Goal: Task Accomplishment & Management: Manage account settings

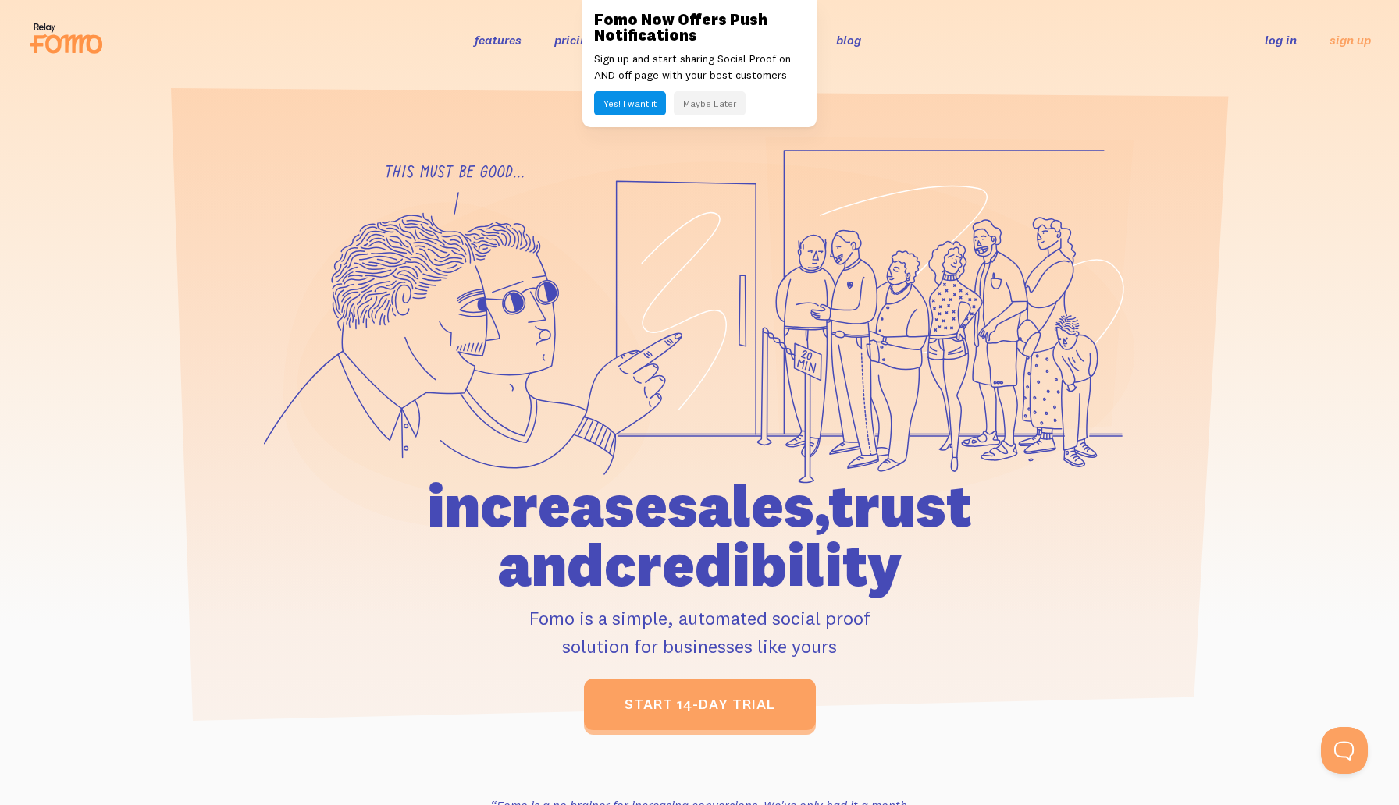
click at [645, 109] on button "Yes! I want it" at bounding box center [630, 103] width 72 height 24
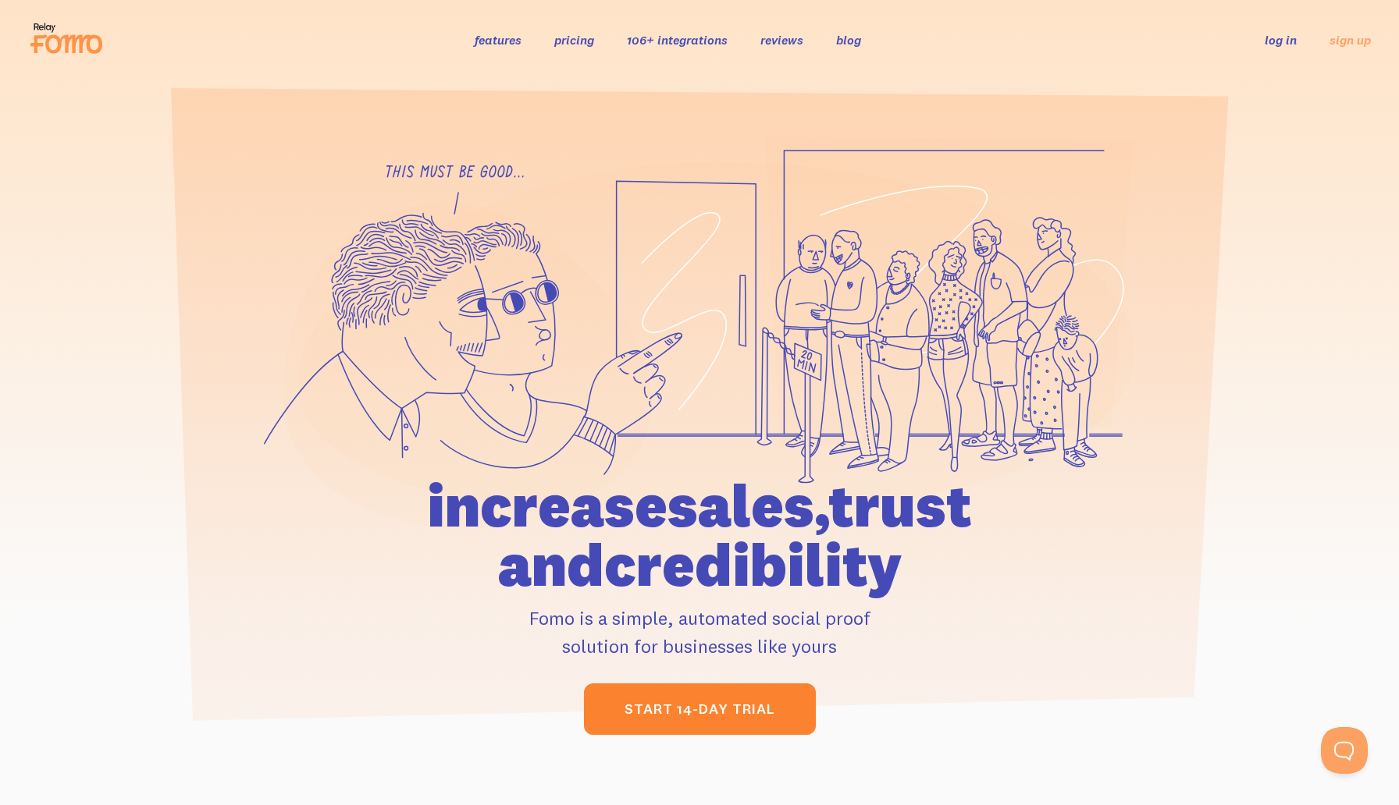
click at [692, 710] on link "start 14-day trial" at bounding box center [700, 710] width 232 height 52
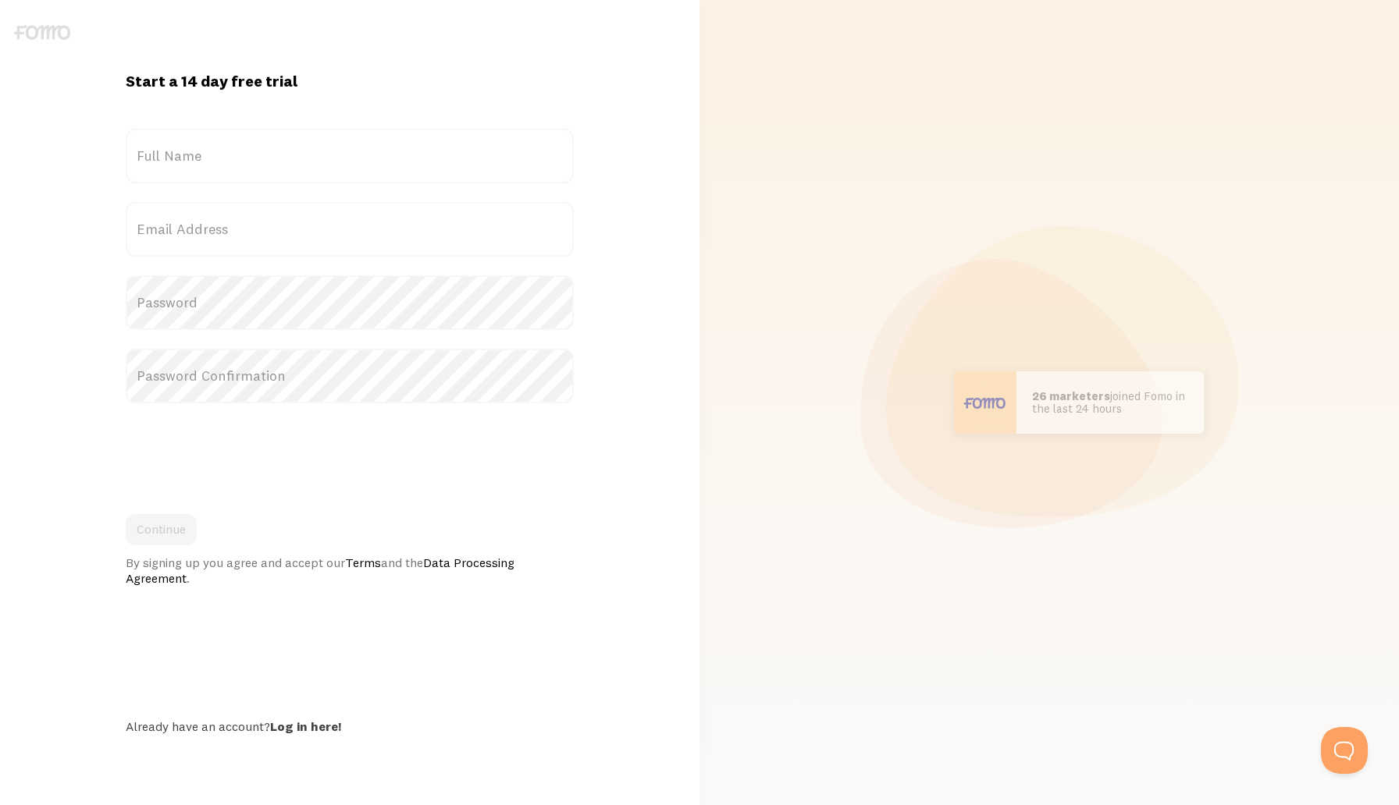
click at [192, 155] on label "Full Name" at bounding box center [349, 156] width 447 height 55
click at [192, 155] on input "Full Name" at bounding box center [349, 156] width 447 height 55
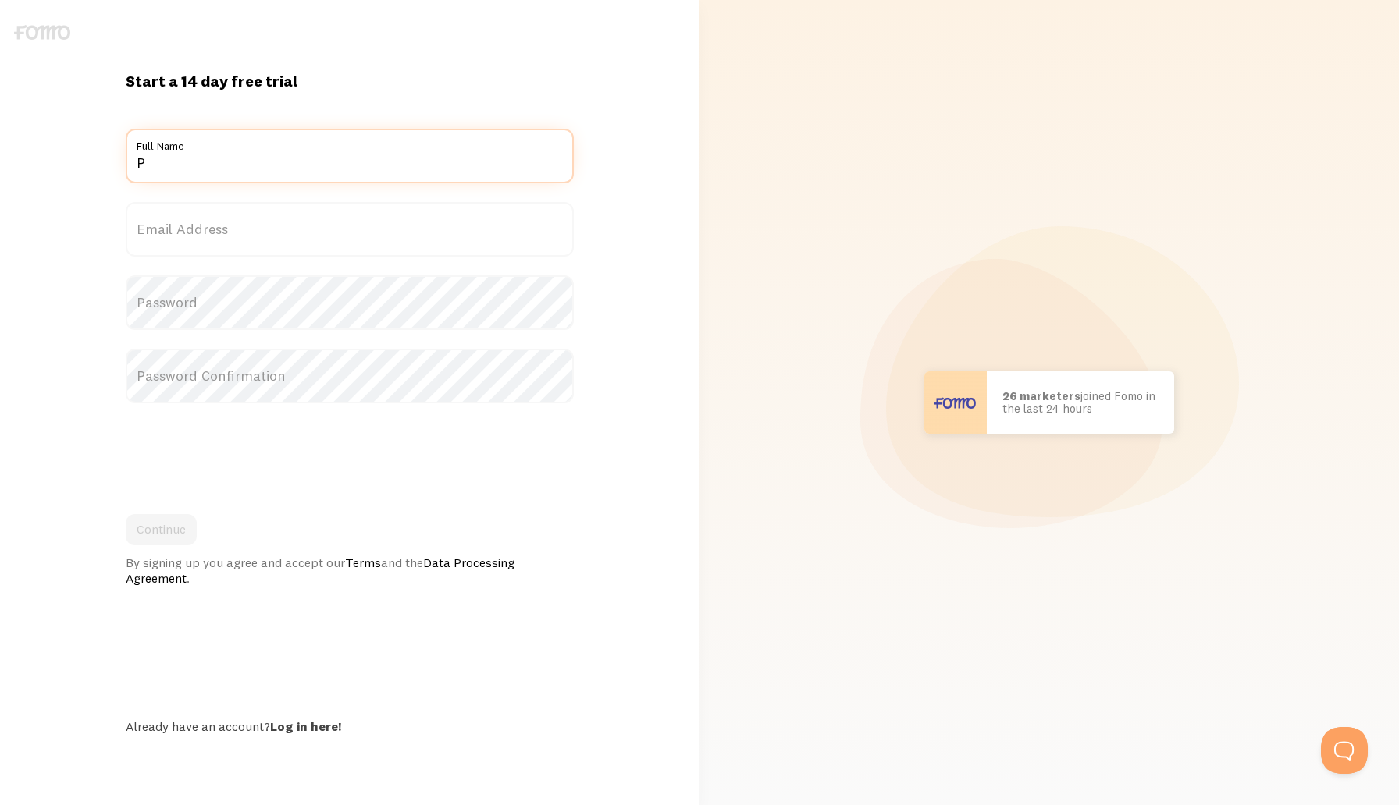
type input "Priscila Inês Silva"
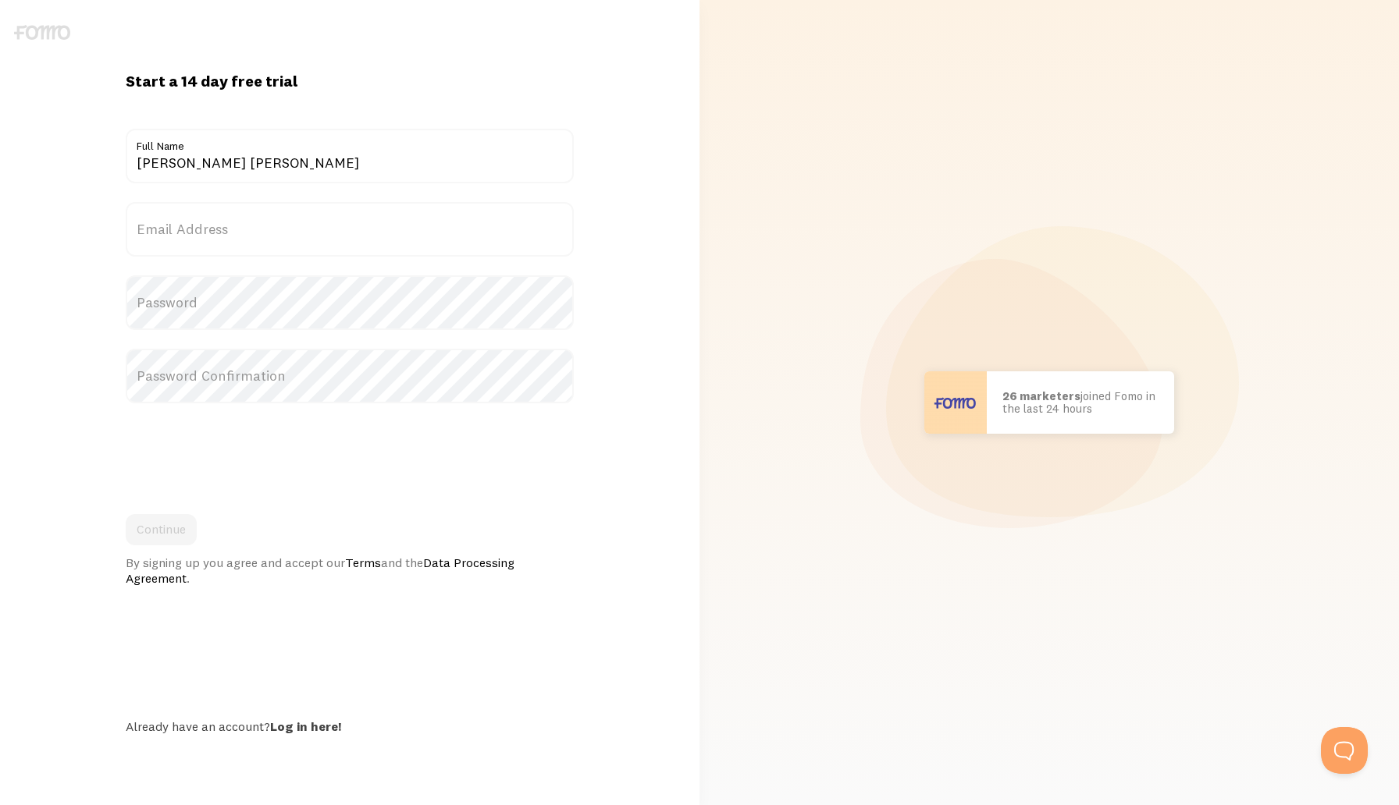
type input "dolce.coimbra@gmail.com"
click at [212, 299] on label "Password" at bounding box center [349, 303] width 447 height 55
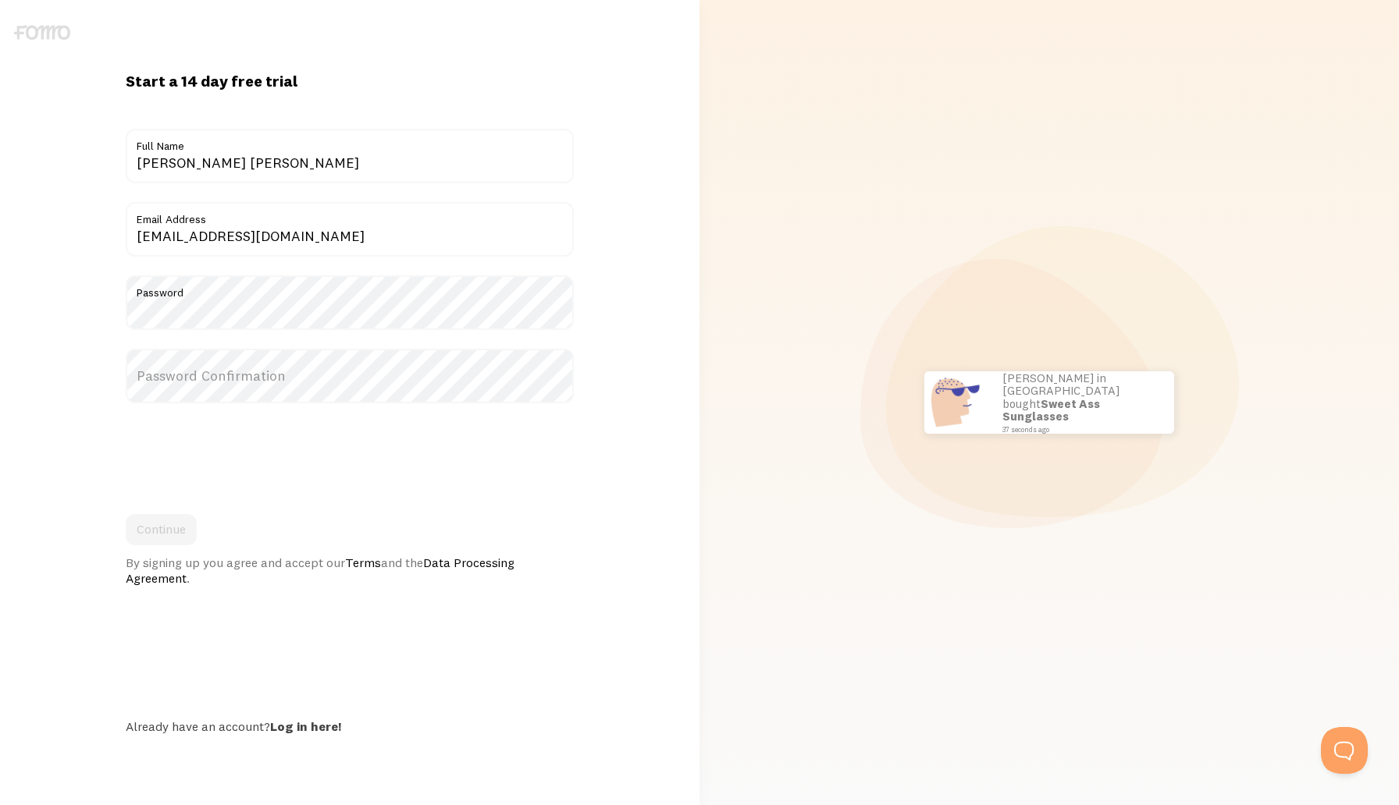
click at [218, 373] on label "Password Confirmation" at bounding box center [349, 376] width 447 height 55
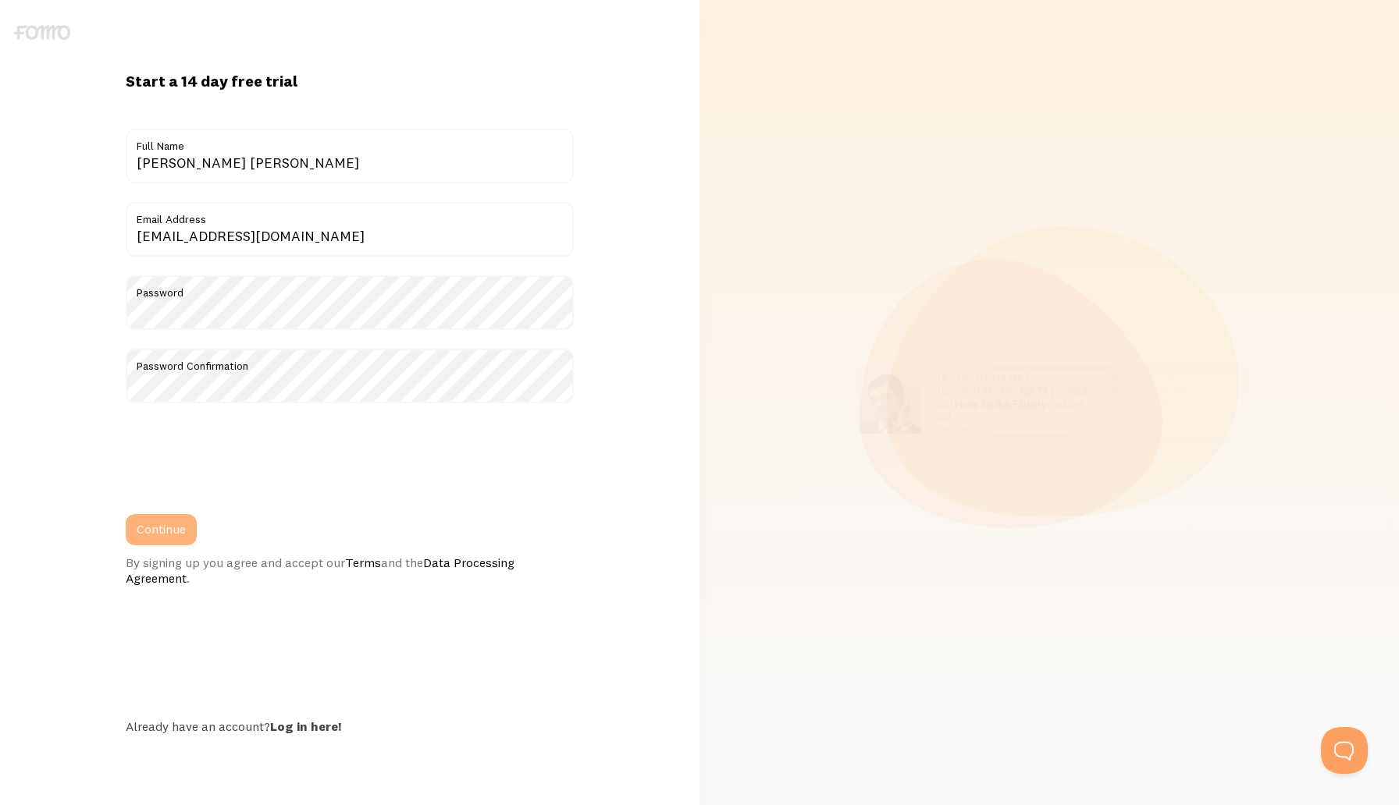
click at [176, 533] on button "Continue" at bounding box center [161, 529] width 71 height 31
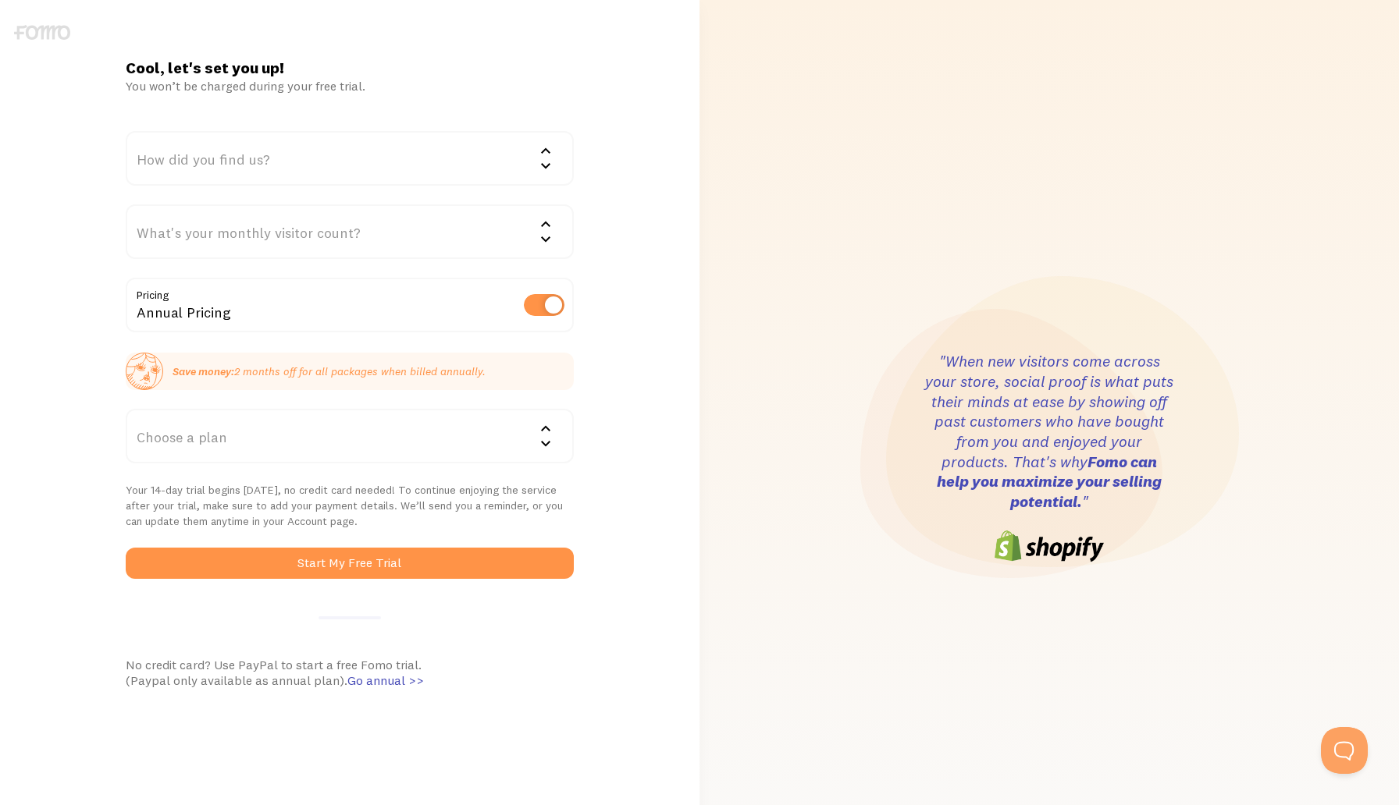
click at [322, 160] on div "How did you find us?" at bounding box center [349, 158] width 447 height 55
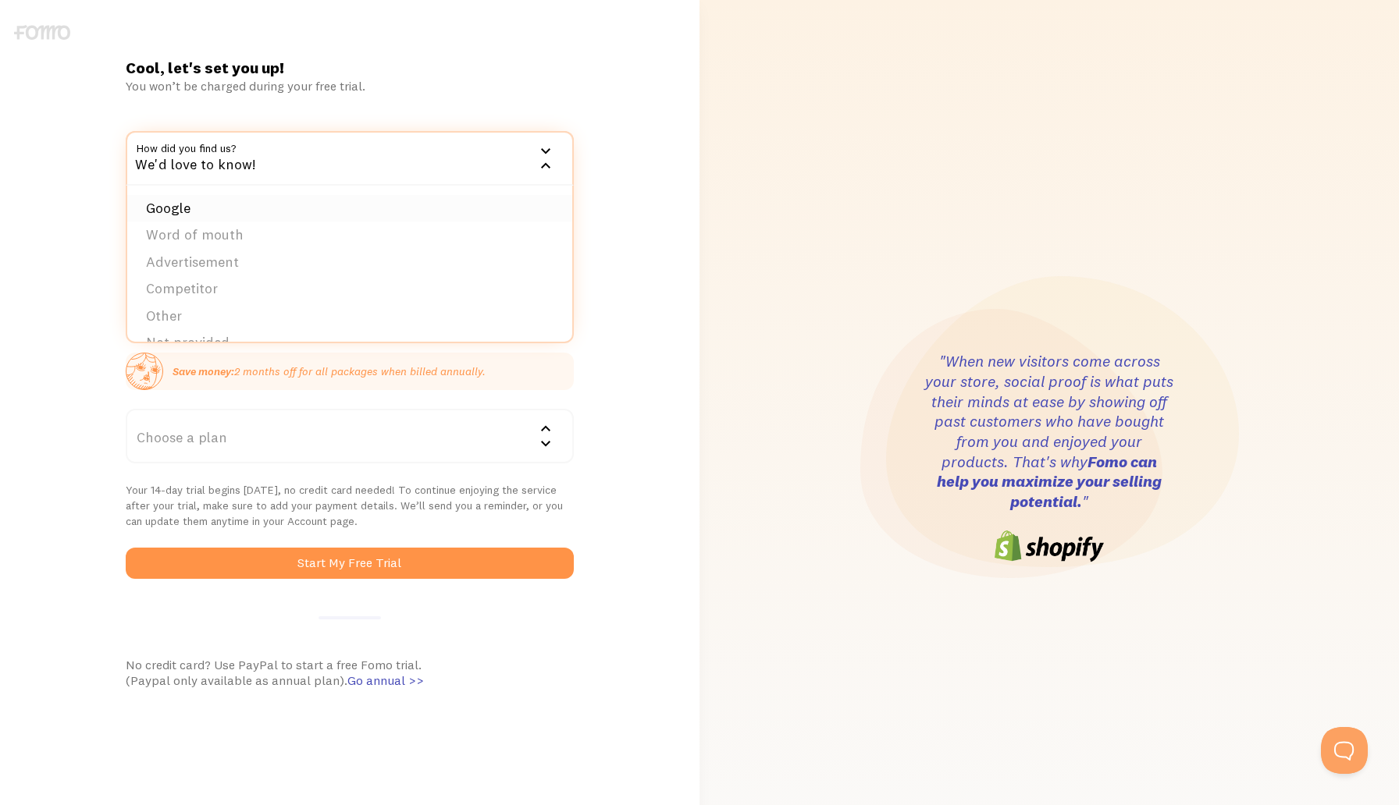
click at [276, 211] on li "Google" at bounding box center [349, 208] width 444 height 27
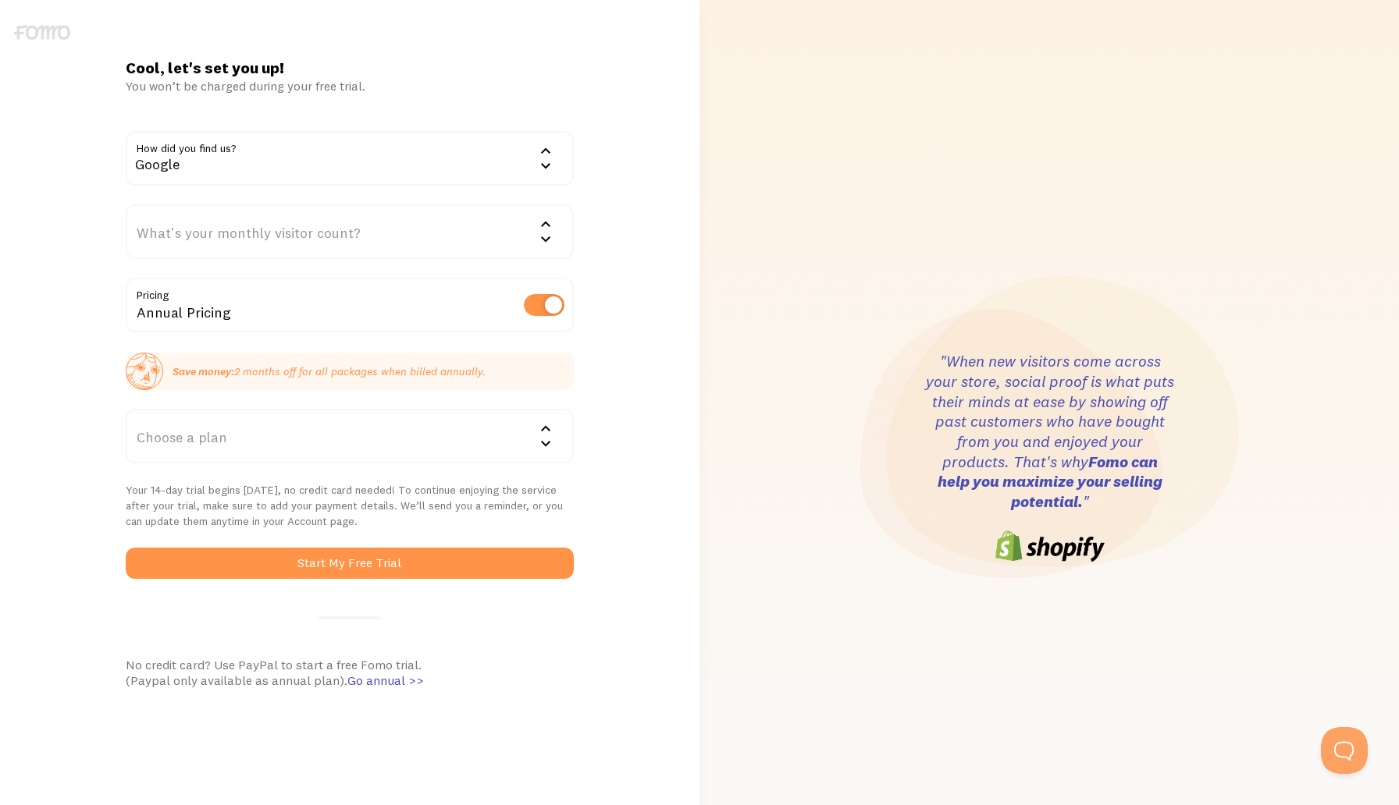
click at [256, 233] on div "What's your monthly visitor count?" at bounding box center [349, 231] width 447 height 55
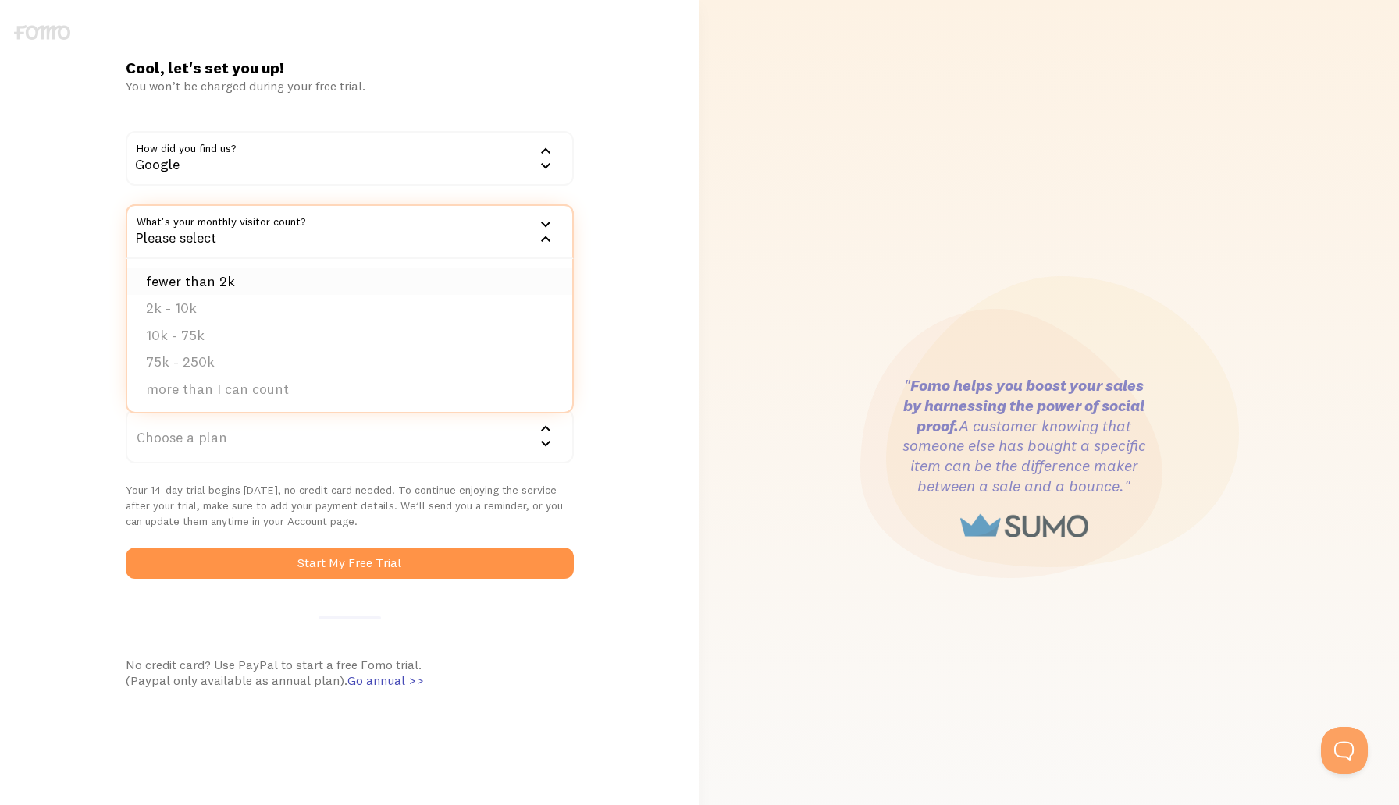
click at [230, 280] on li "fewer than 2k" at bounding box center [349, 281] width 444 height 27
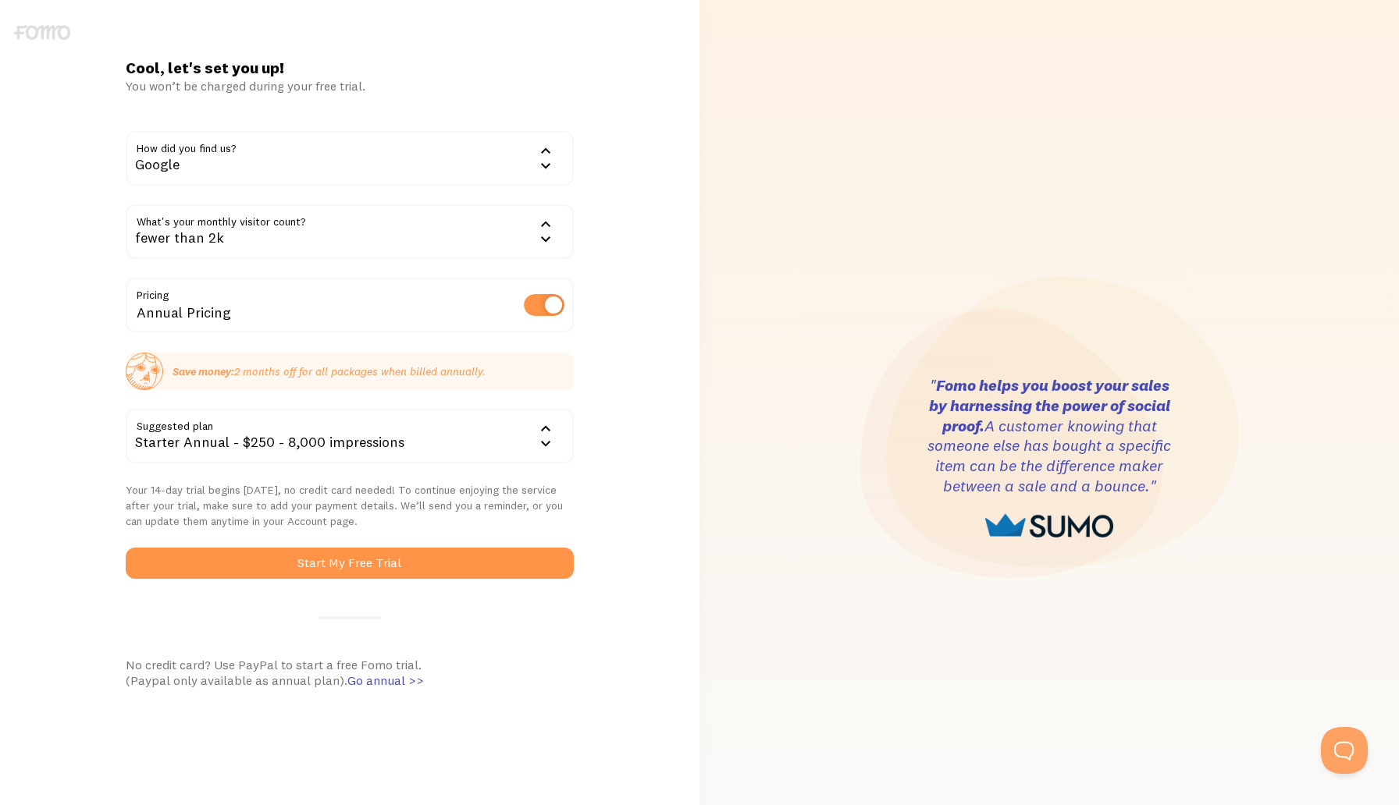
click at [539, 294] on label at bounding box center [544, 305] width 41 height 22
click at [539, 294] on input "checkbox" at bounding box center [544, 305] width 41 height 22
checkbox input "false"
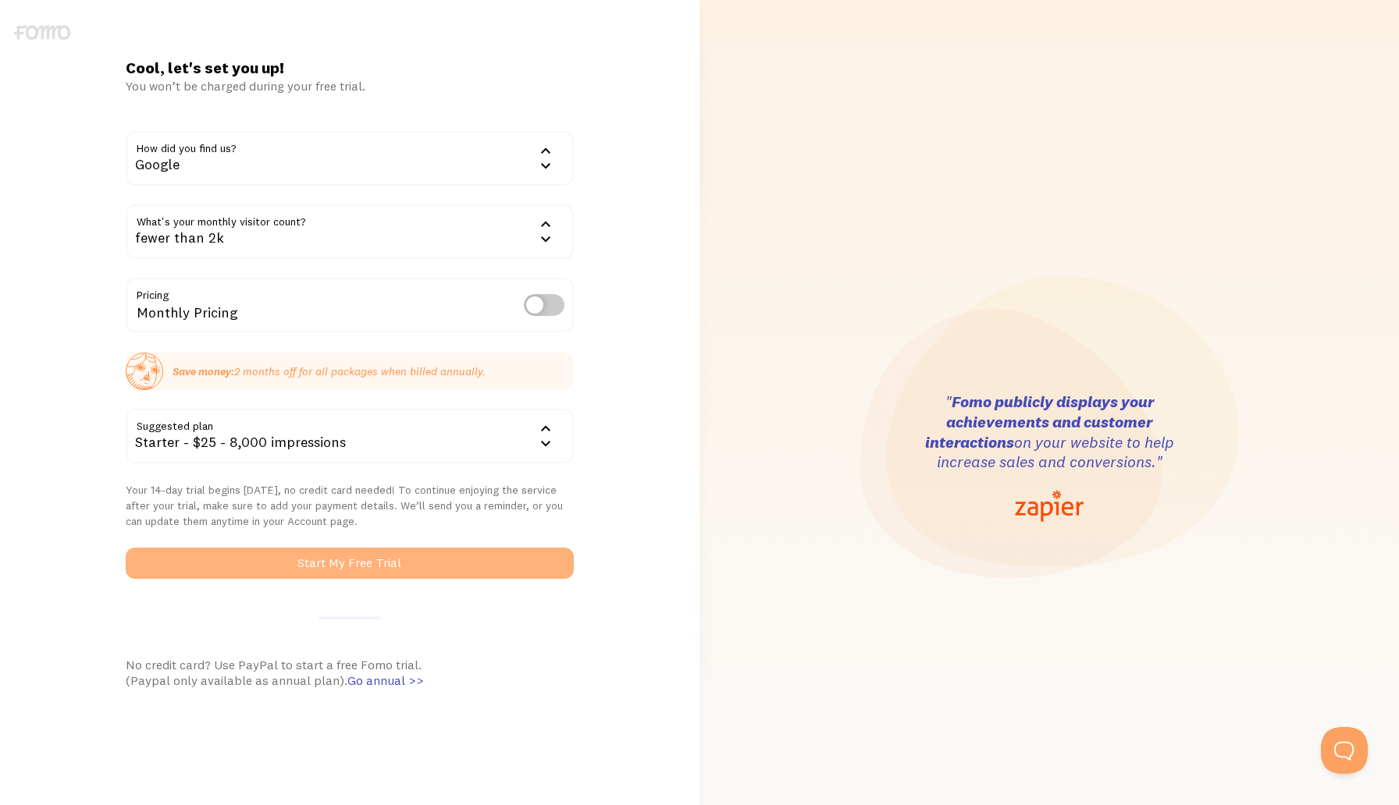
click at [400, 552] on button "Start My Free Trial" at bounding box center [349, 563] width 447 height 31
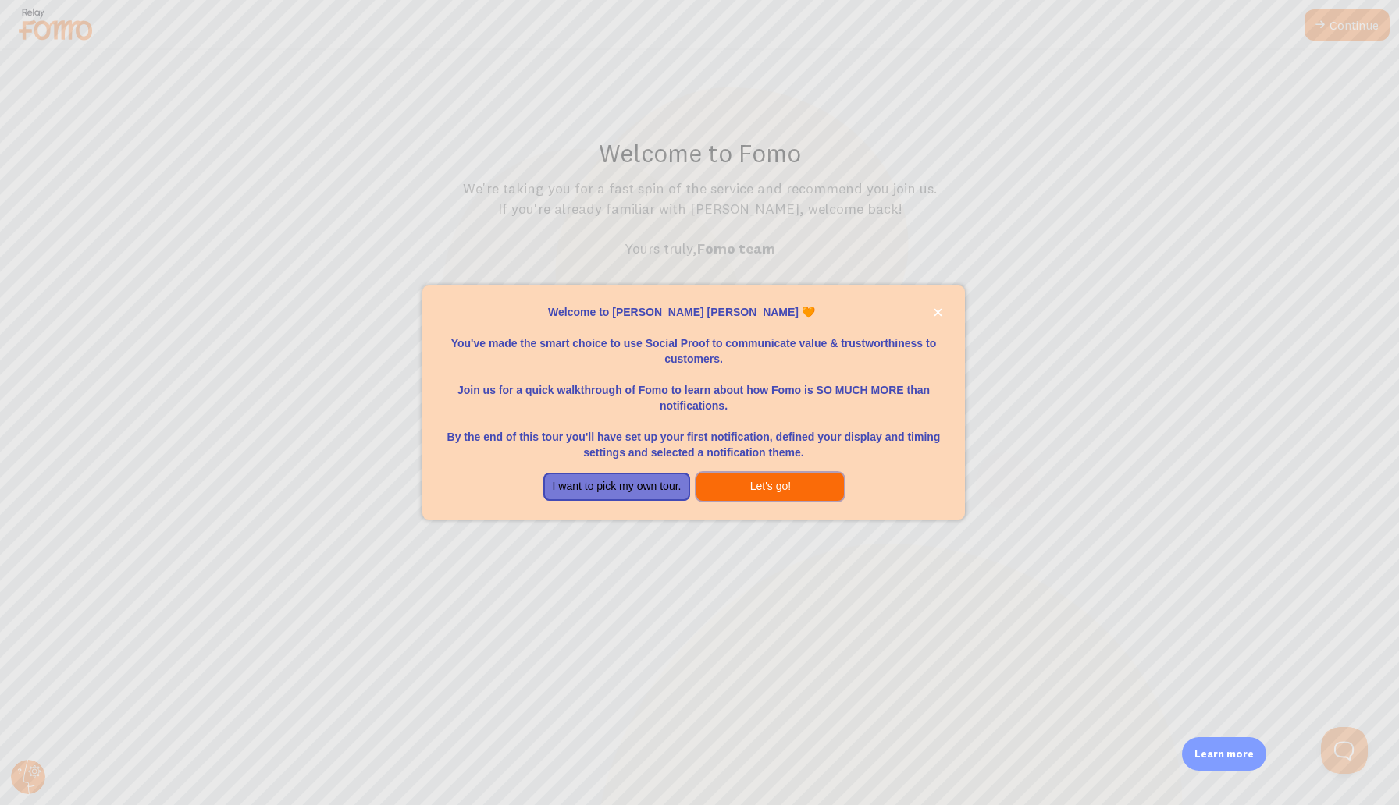
click at [765, 490] on button "Let's go!" at bounding box center [770, 487] width 148 height 28
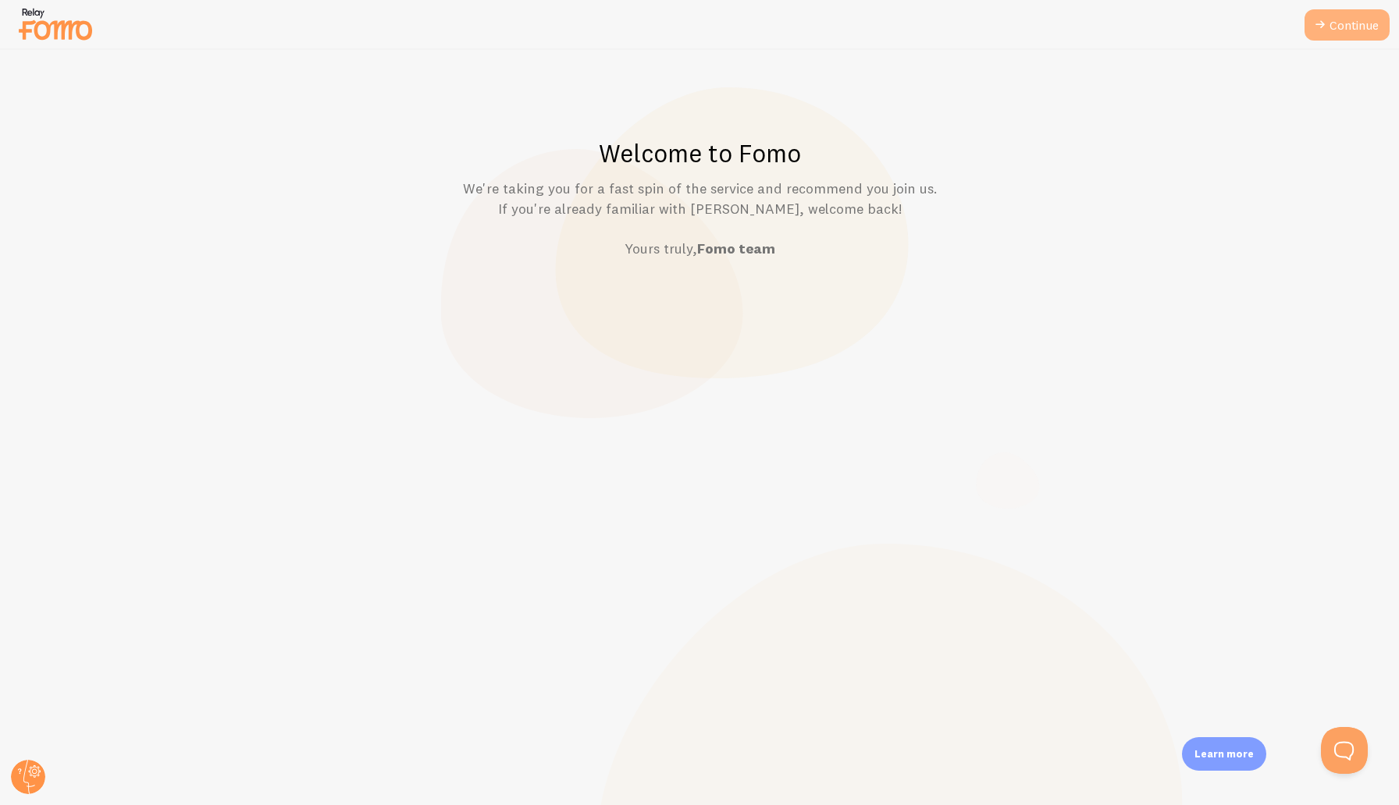
click at [1356, 18] on link "Continue" at bounding box center [1346, 24] width 85 height 31
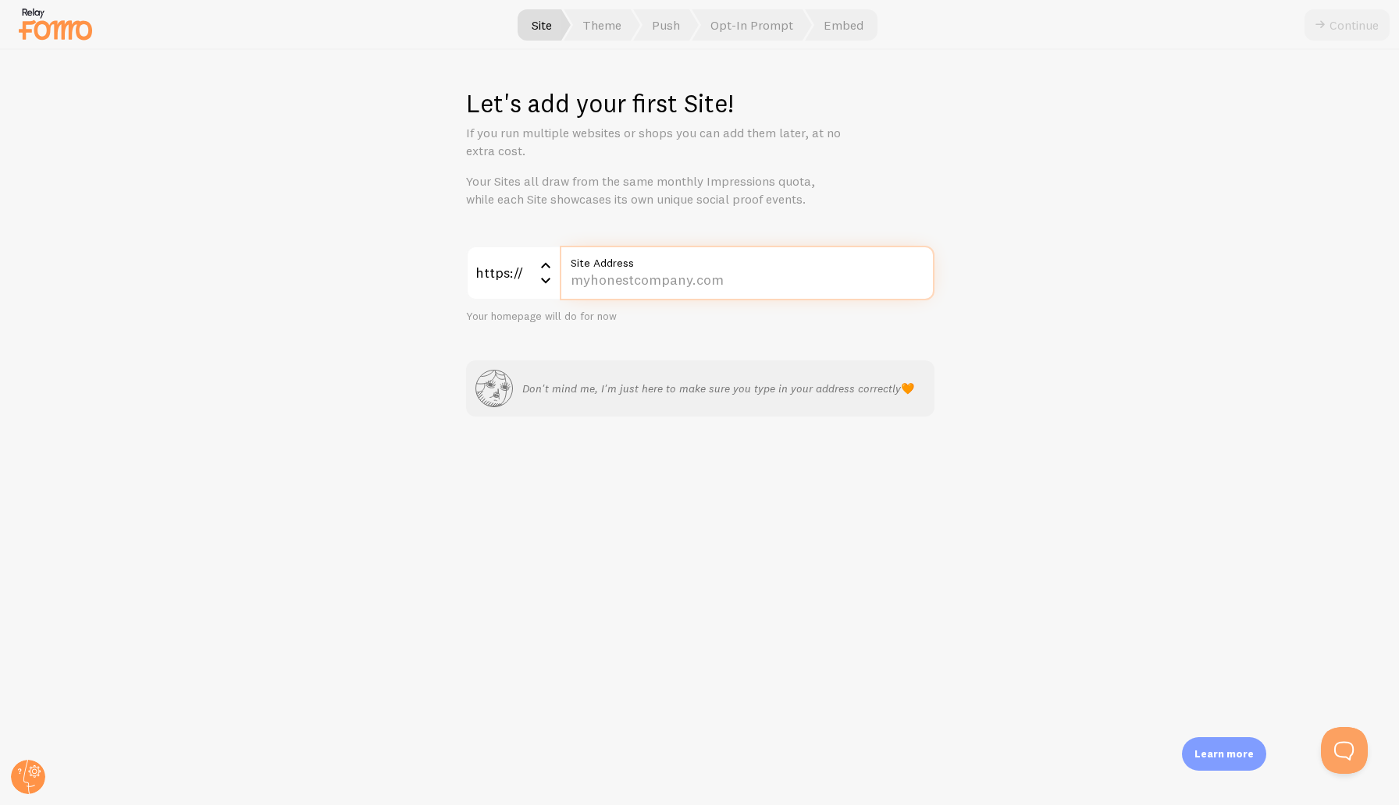
click at [706, 288] on input "Site Address" at bounding box center [747, 273] width 375 height 55
paste input "www.digiempire.pro/61b4864e"
type input "www.digiempire.pro/61b4864e"
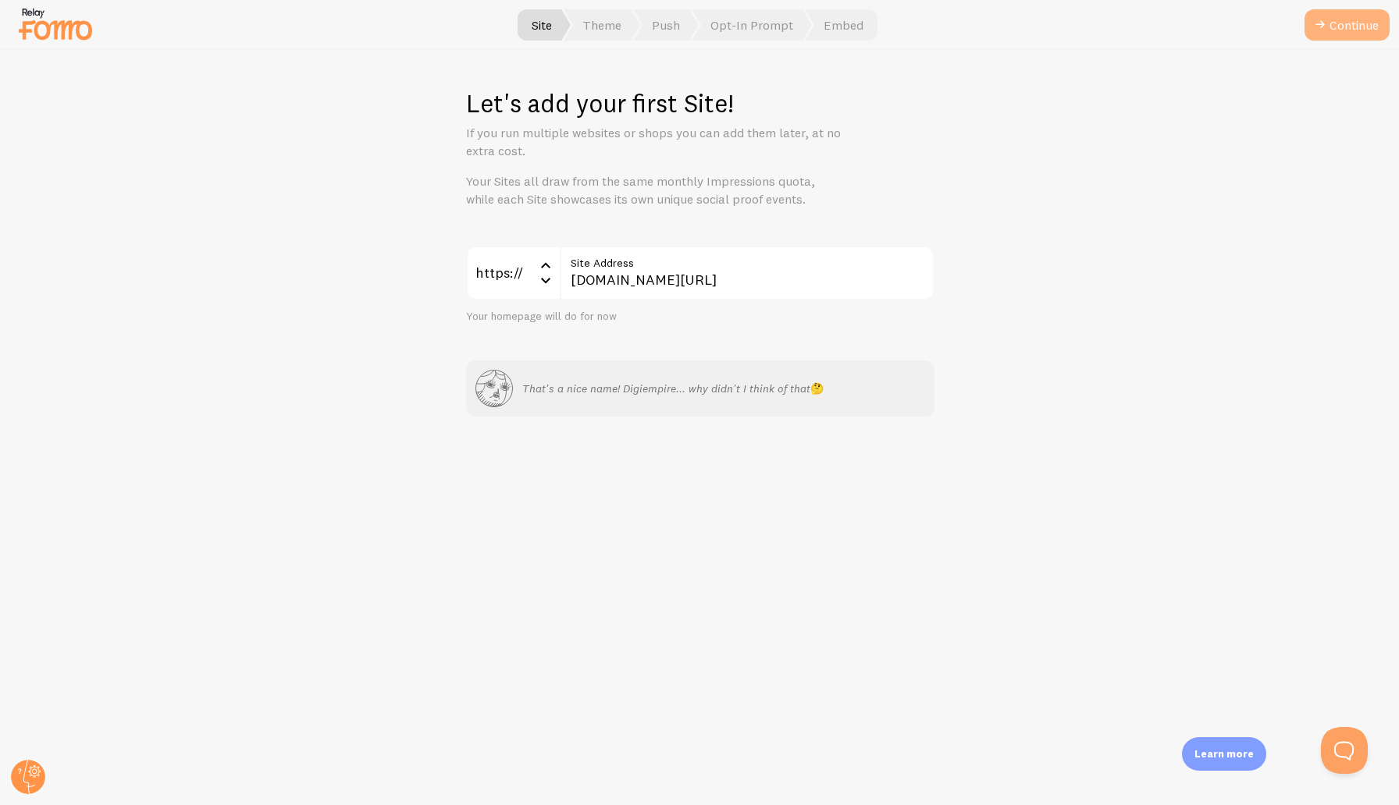
click at [1358, 33] on button "Continue" at bounding box center [1346, 24] width 85 height 31
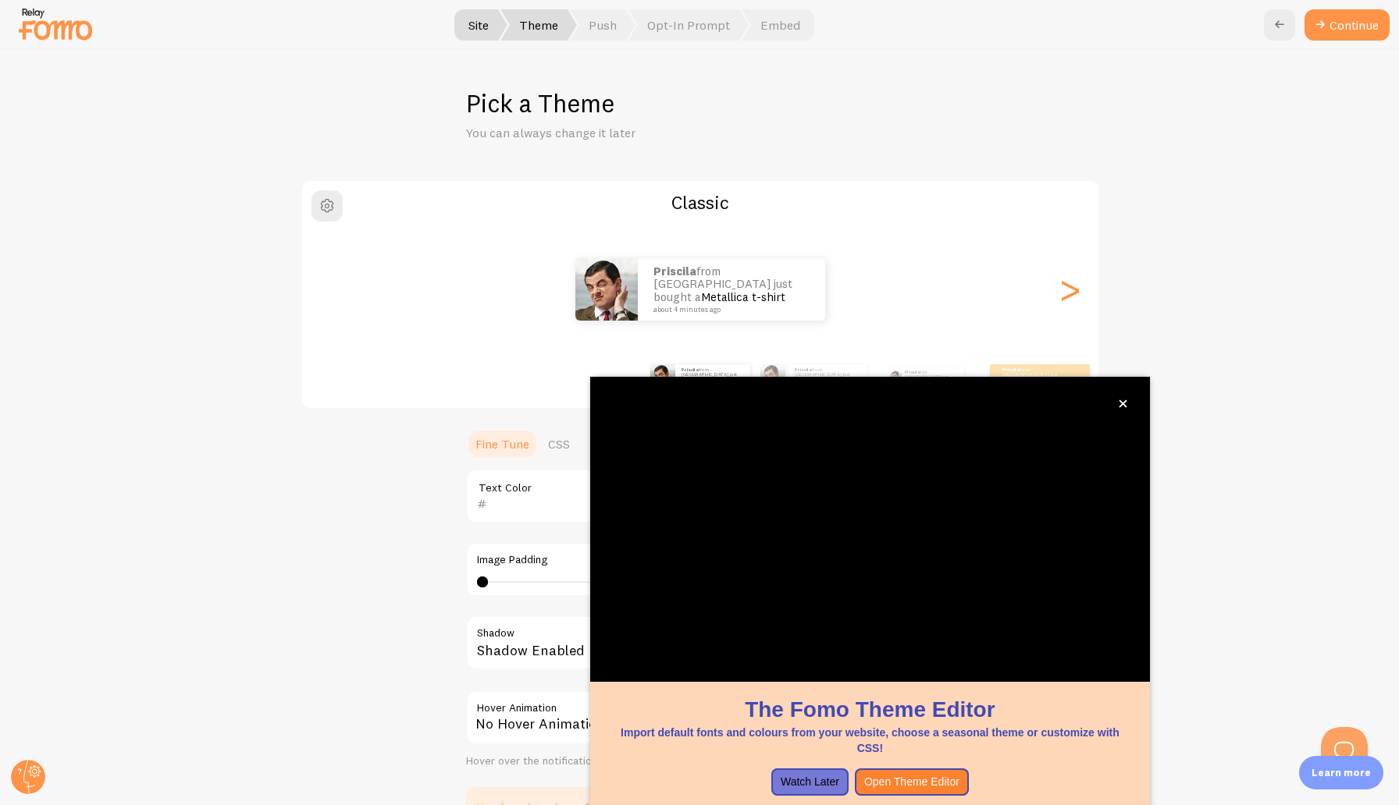
scroll to position [16, 0]
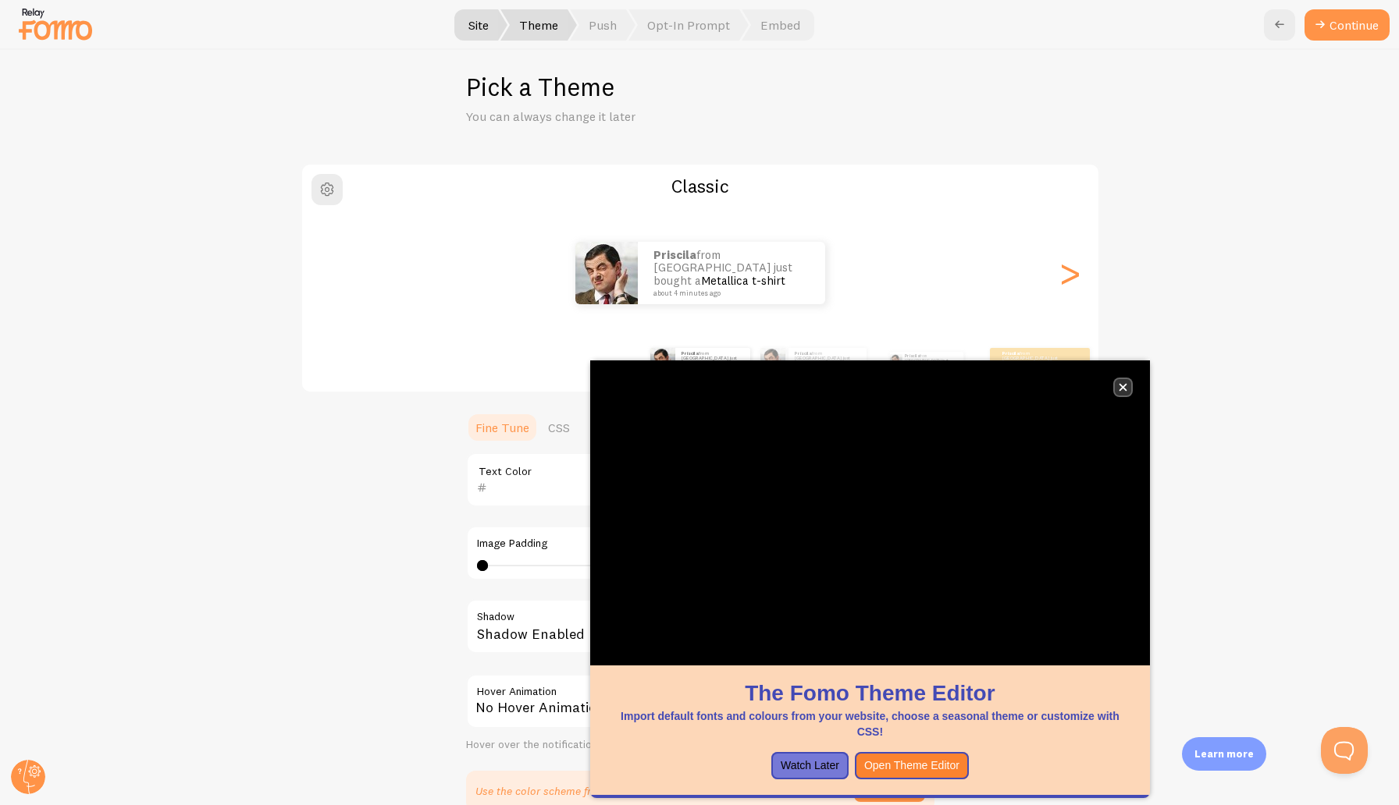
click at [1119, 381] on button "close," at bounding box center [1123, 387] width 16 height 16
click at [1123, 382] on button "close," at bounding box center [1123, 387] width 16 height 16
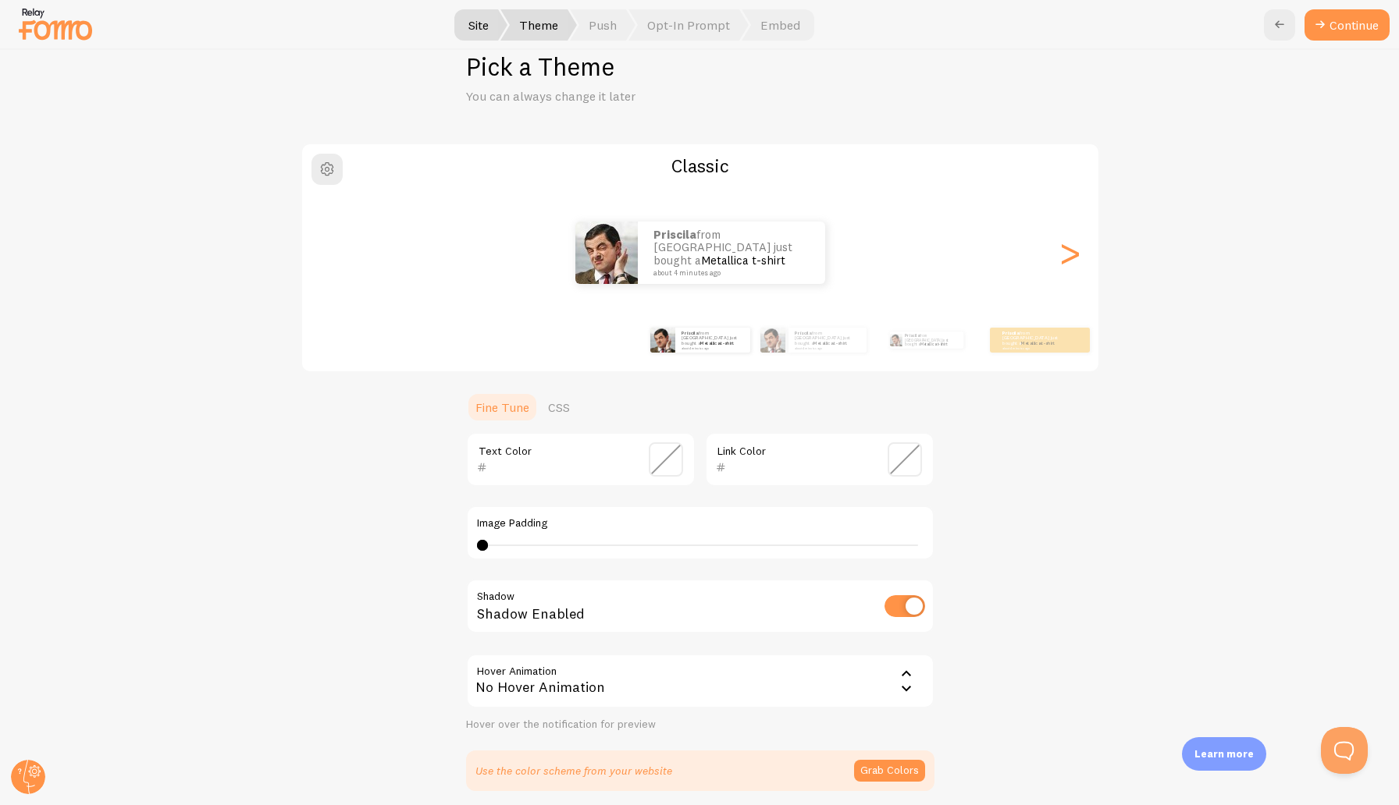
scroll to position [11, 0]
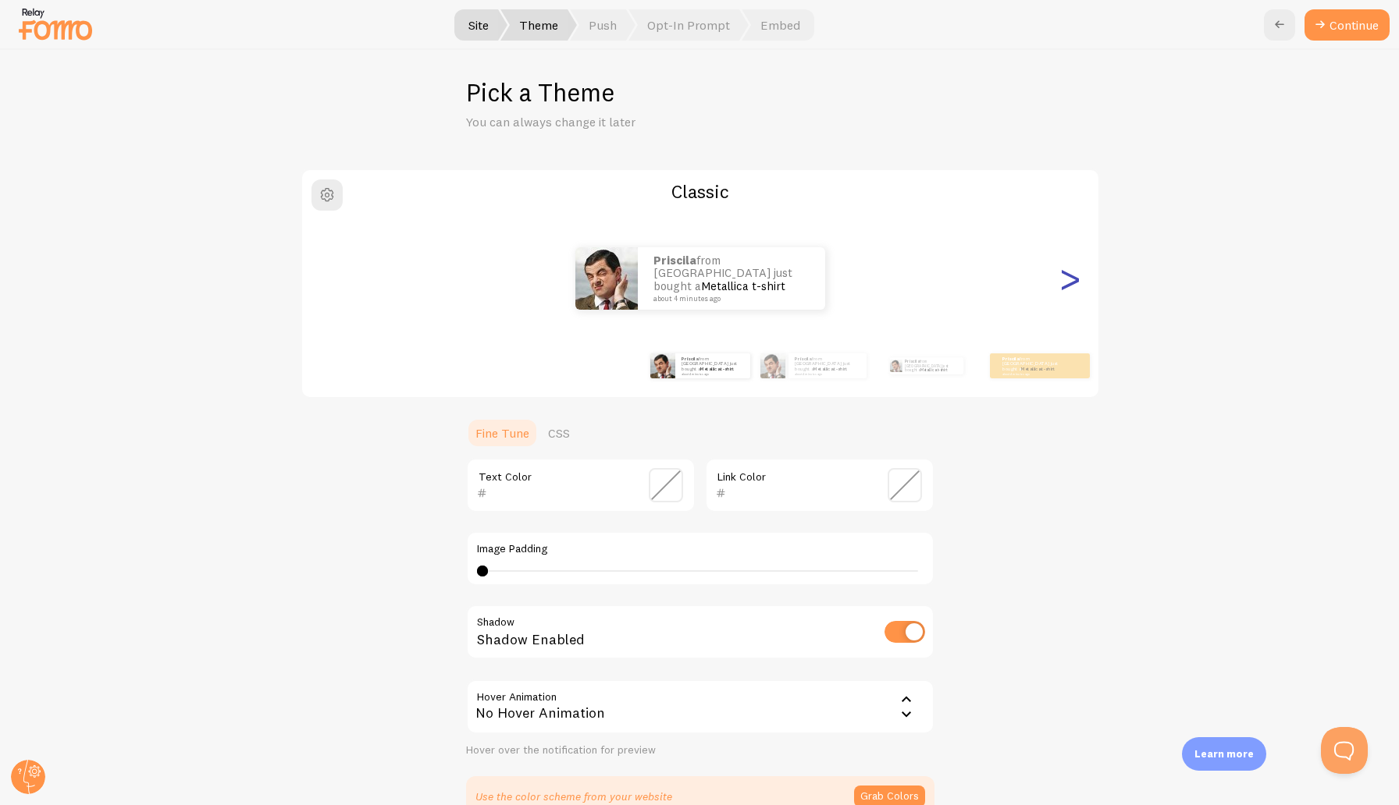
click at [1068, 293] on div ">" at bounding box center [1070, 278] width 19 height 112
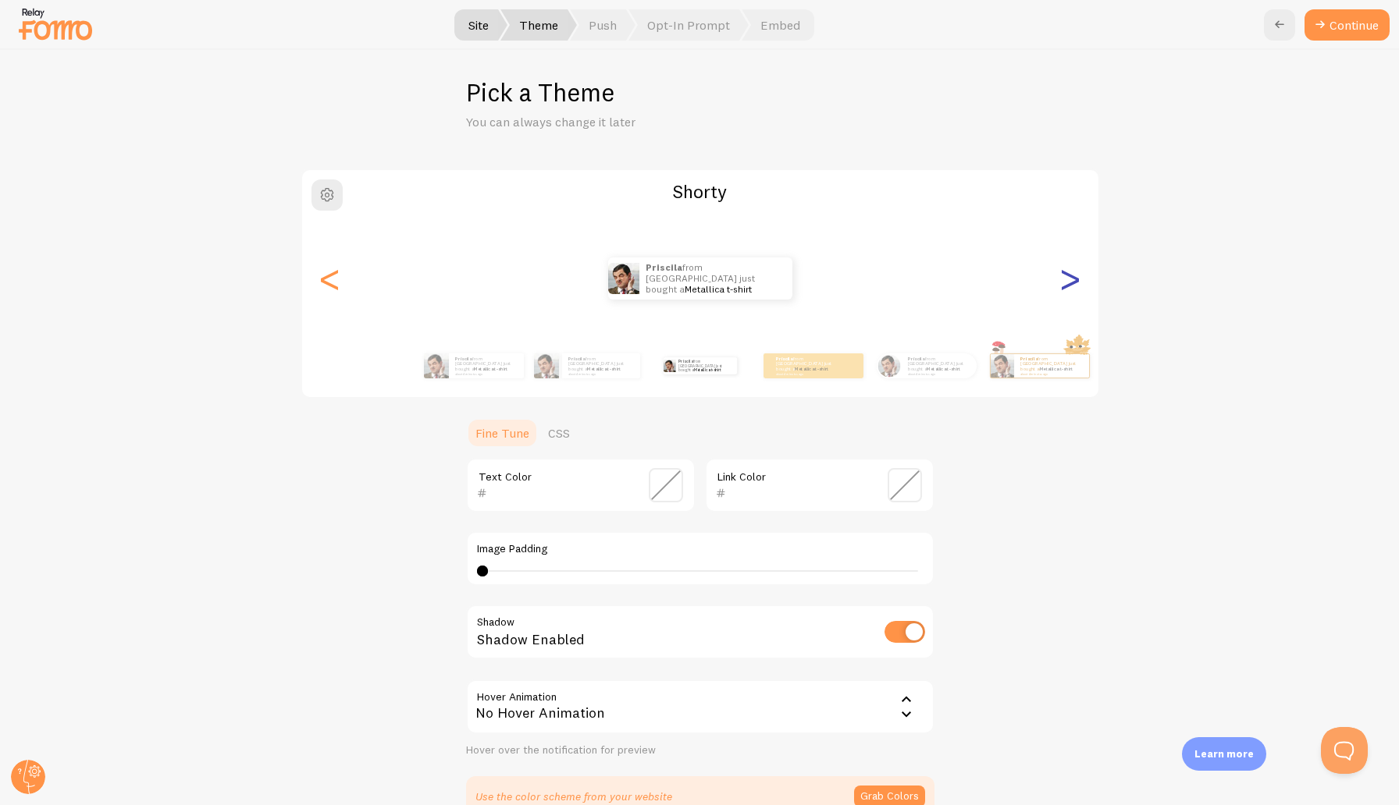
click at [1068, 293] on div ">" at bounding box center [1070, 278] width 19 height 112
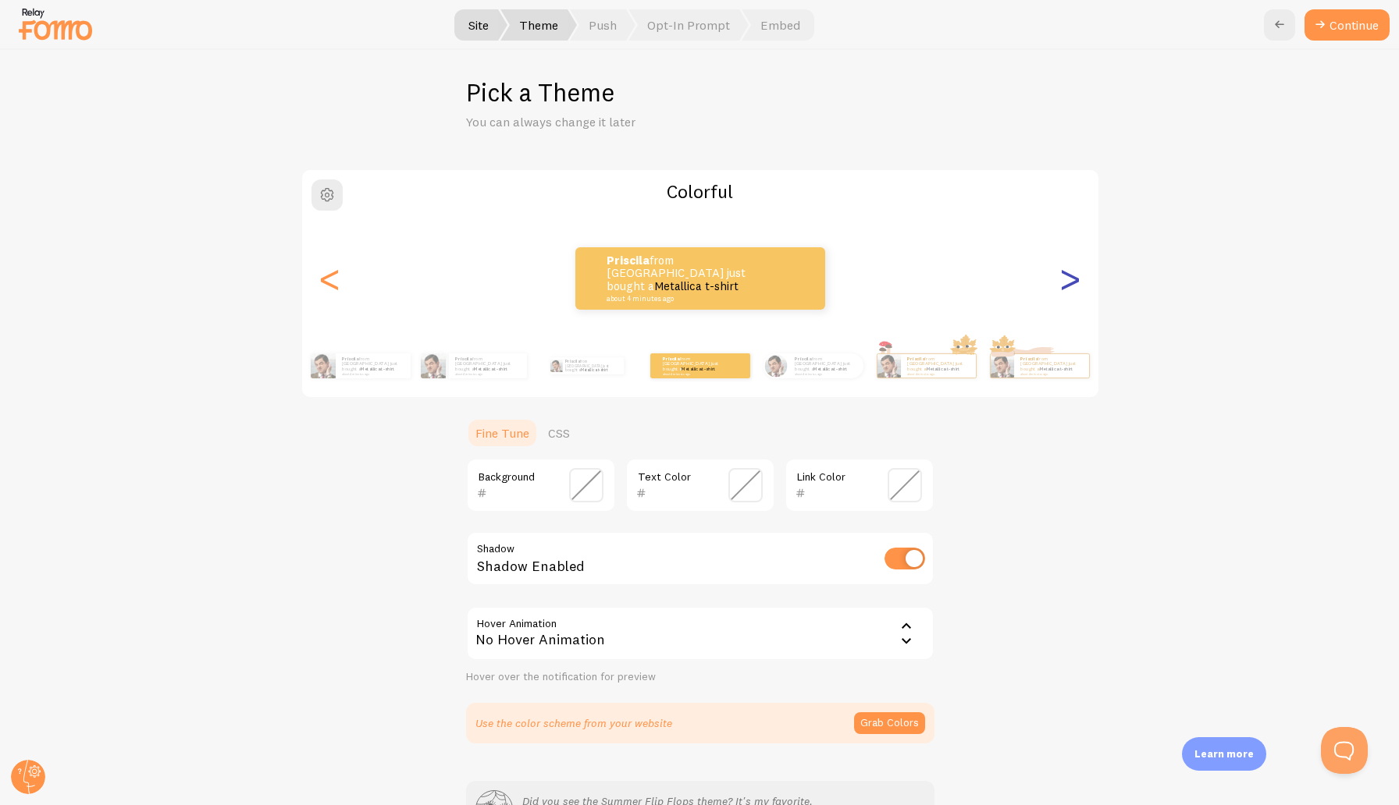
click at [1068, 293] on div ">" at bounding box center [1070, 278] width 19 height 112
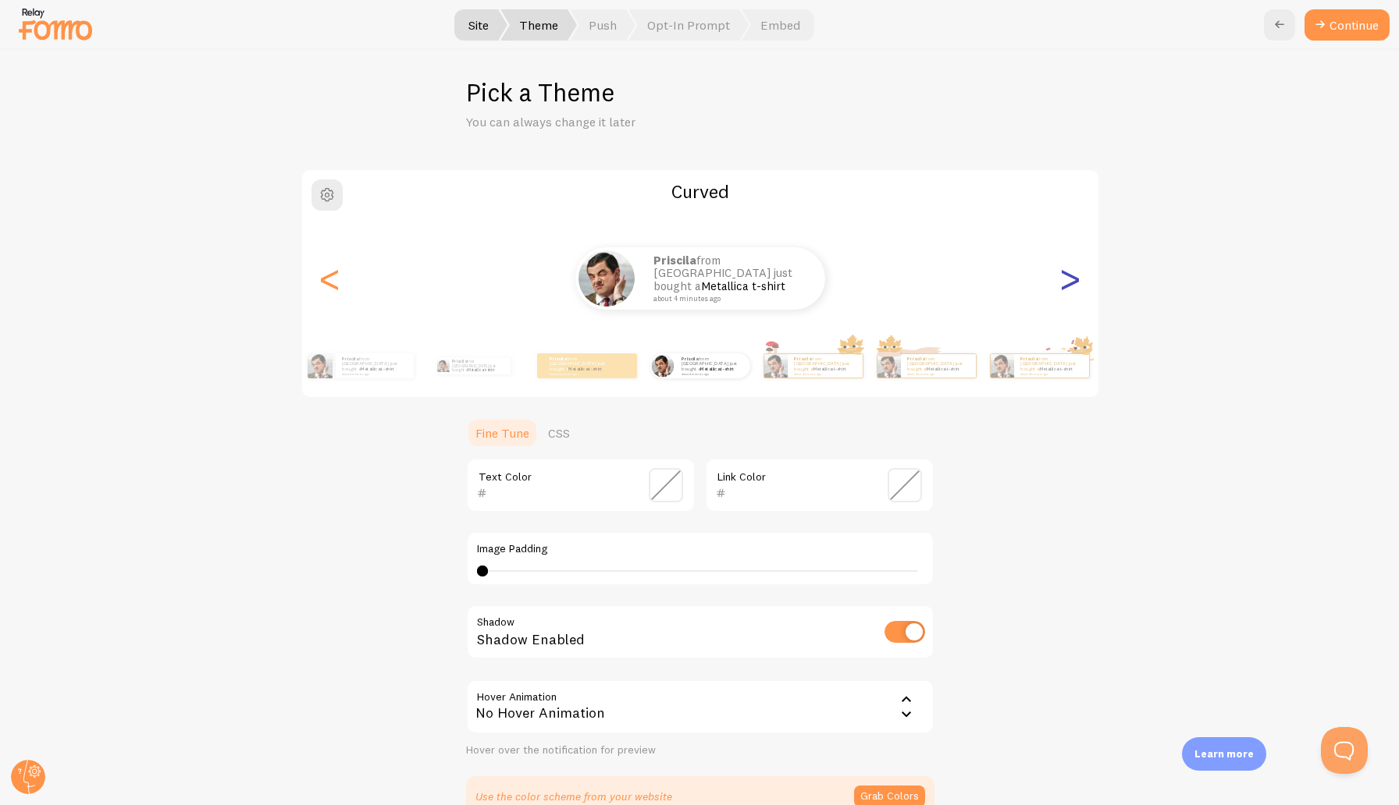
click at [1068, 293] on div ">" at bounding box center [1070, 278] width 19 height 112
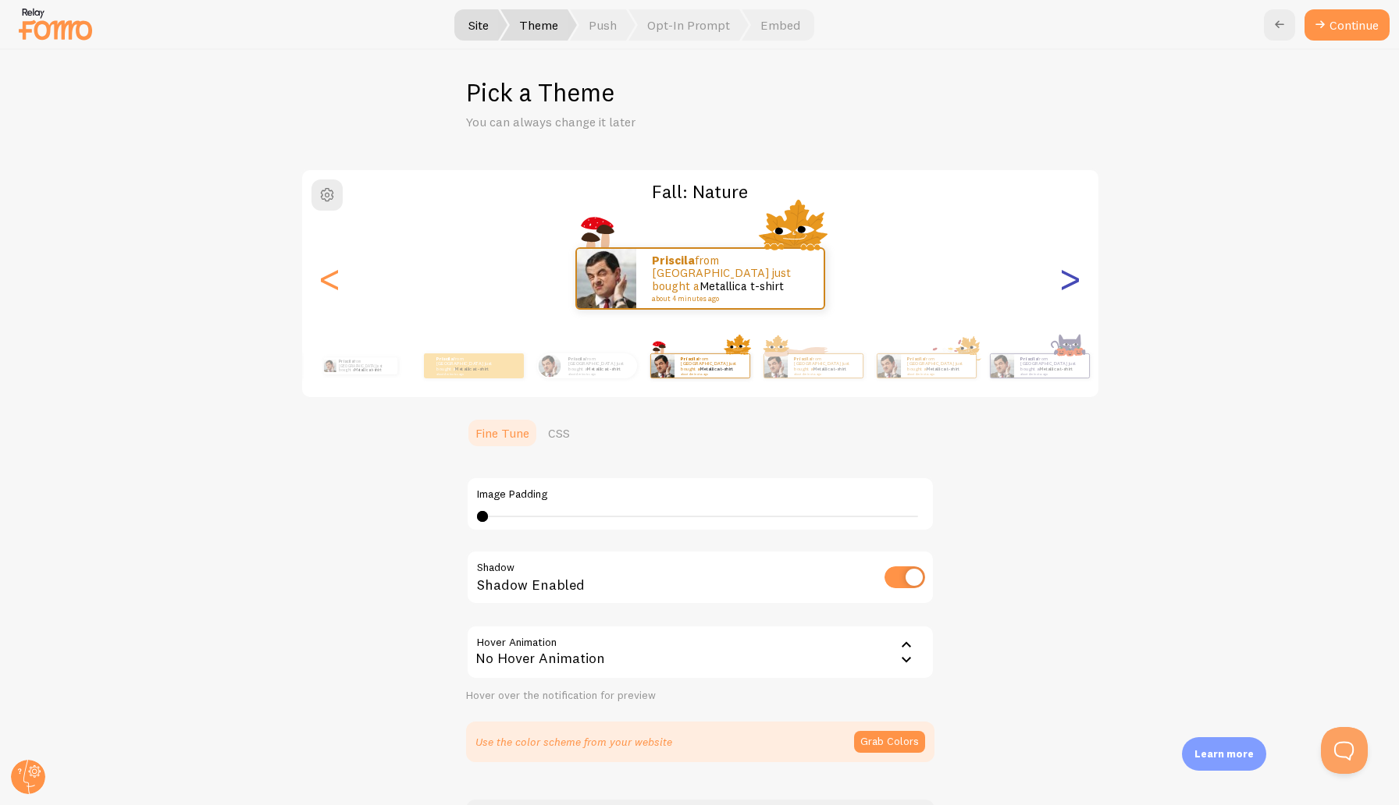
type input "0"
click at [1068, 293] on div ">" at bounding box center [1070, 278] width 19 height 112
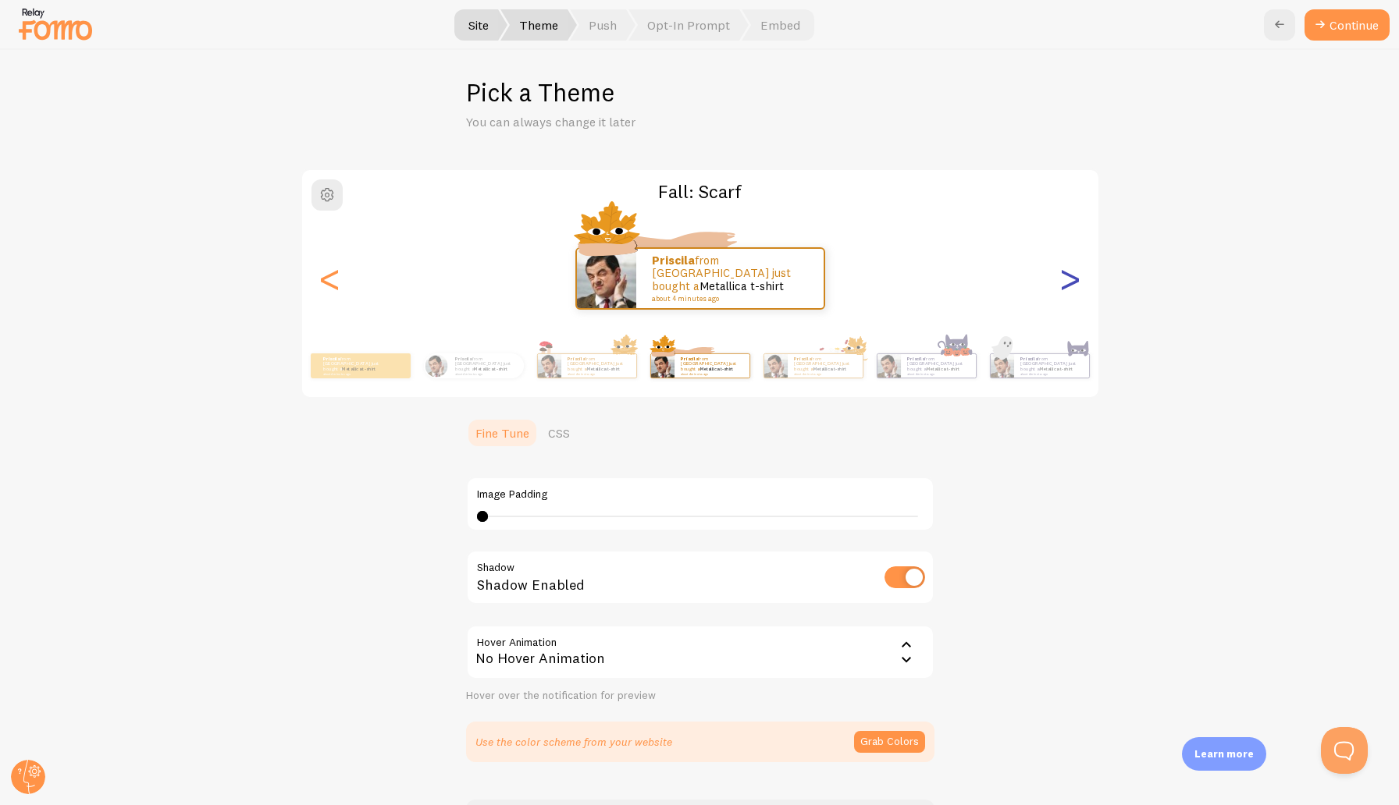
click at [1068, 293] on div ">" at bounding box center [1070, 278] width 19 height 112
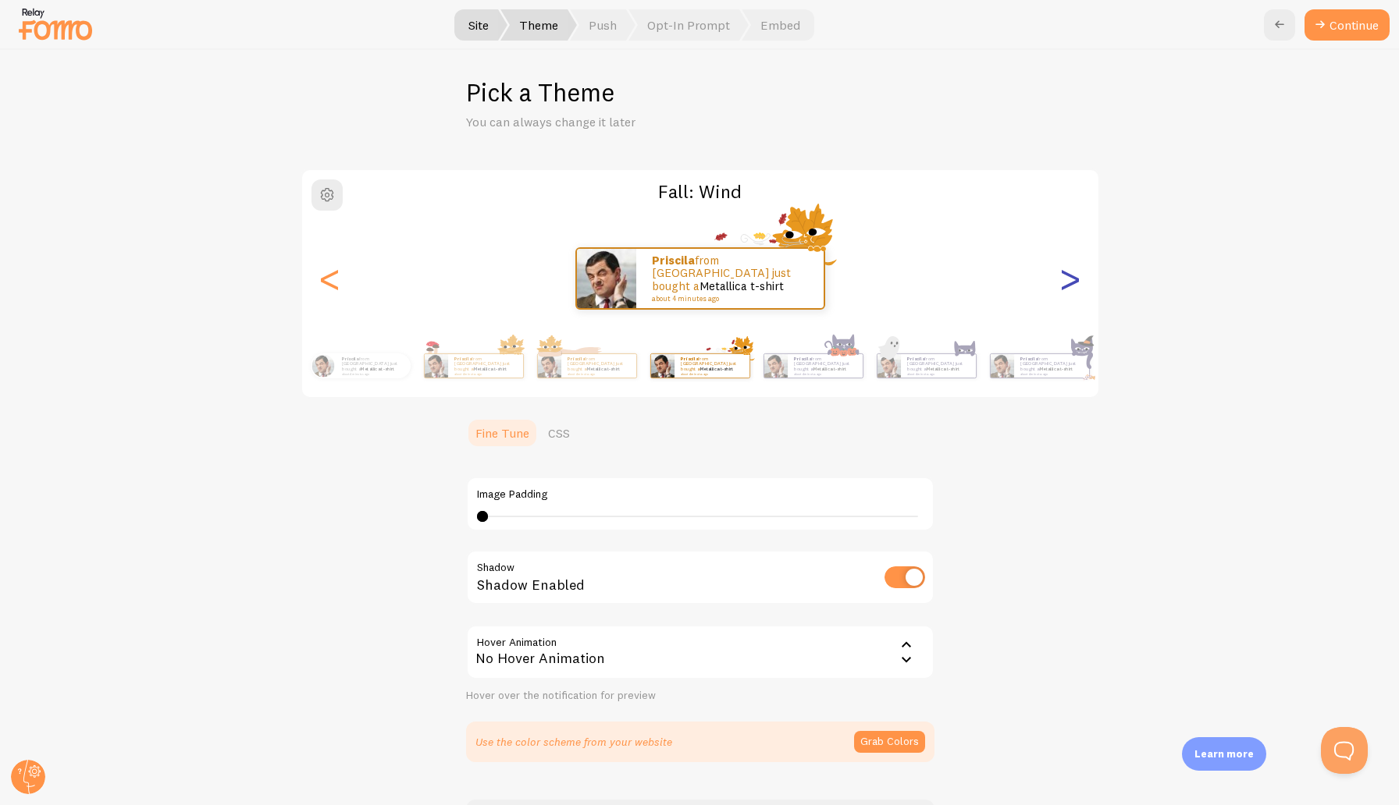
click at [1068, 293] on div ">" at bounding box center [1070, 278] width 19 height 112
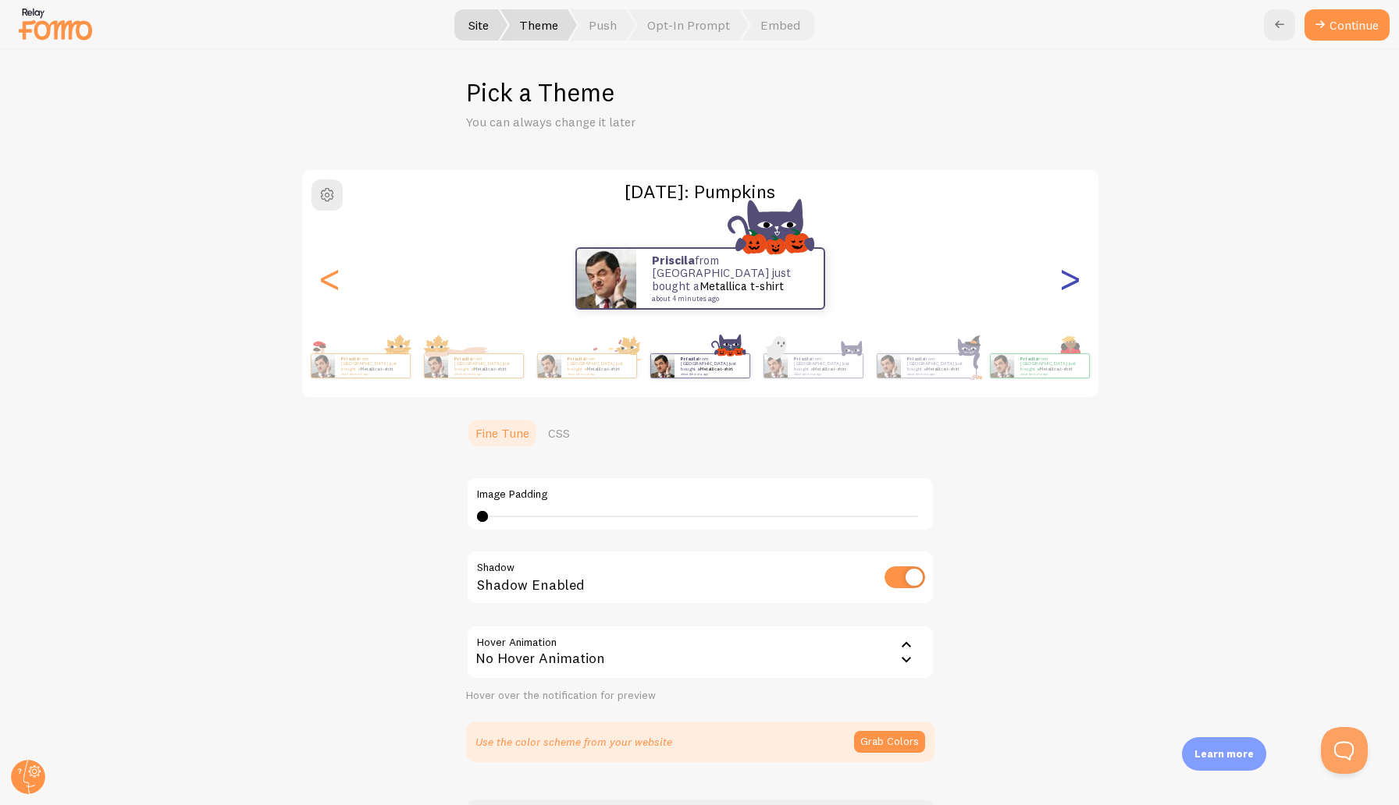
click at [1068, 293] on div ">" at bounding box center [1070, 278] width 19 height 112
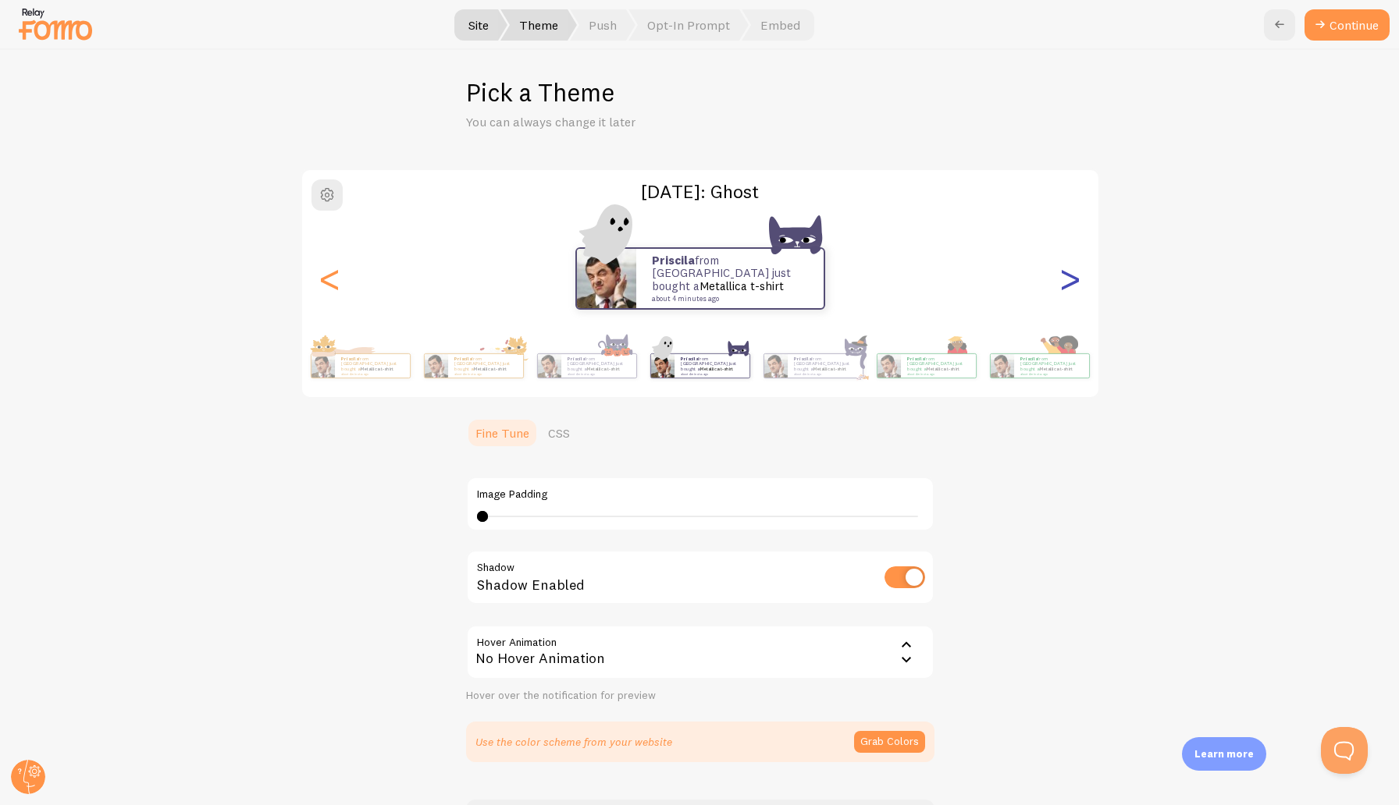
click at [1068, 293] on div ">" at bounding box center [1070, 278] width 19 height 112
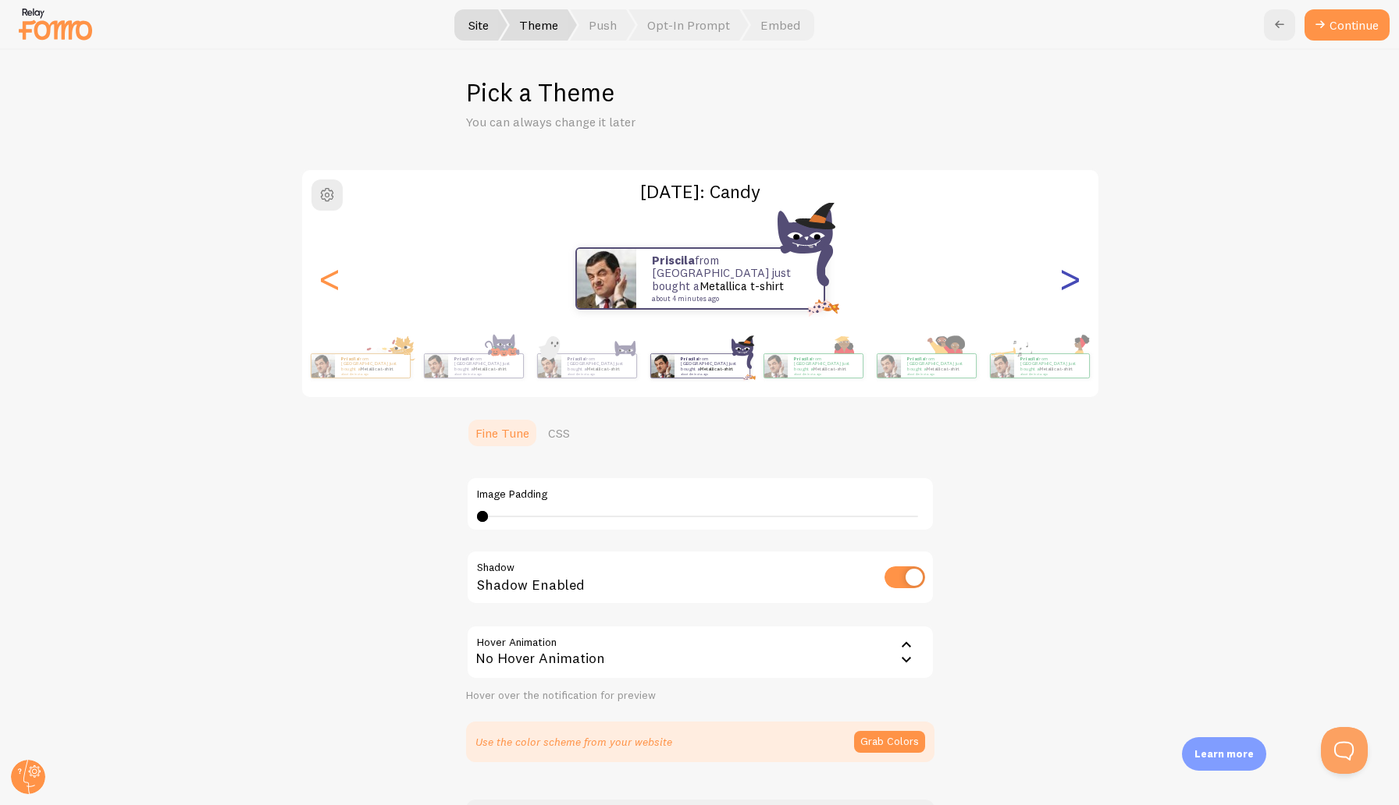
click at [1068, 293] on div ">" at bounding box center [1070, 278] width 19 height 112
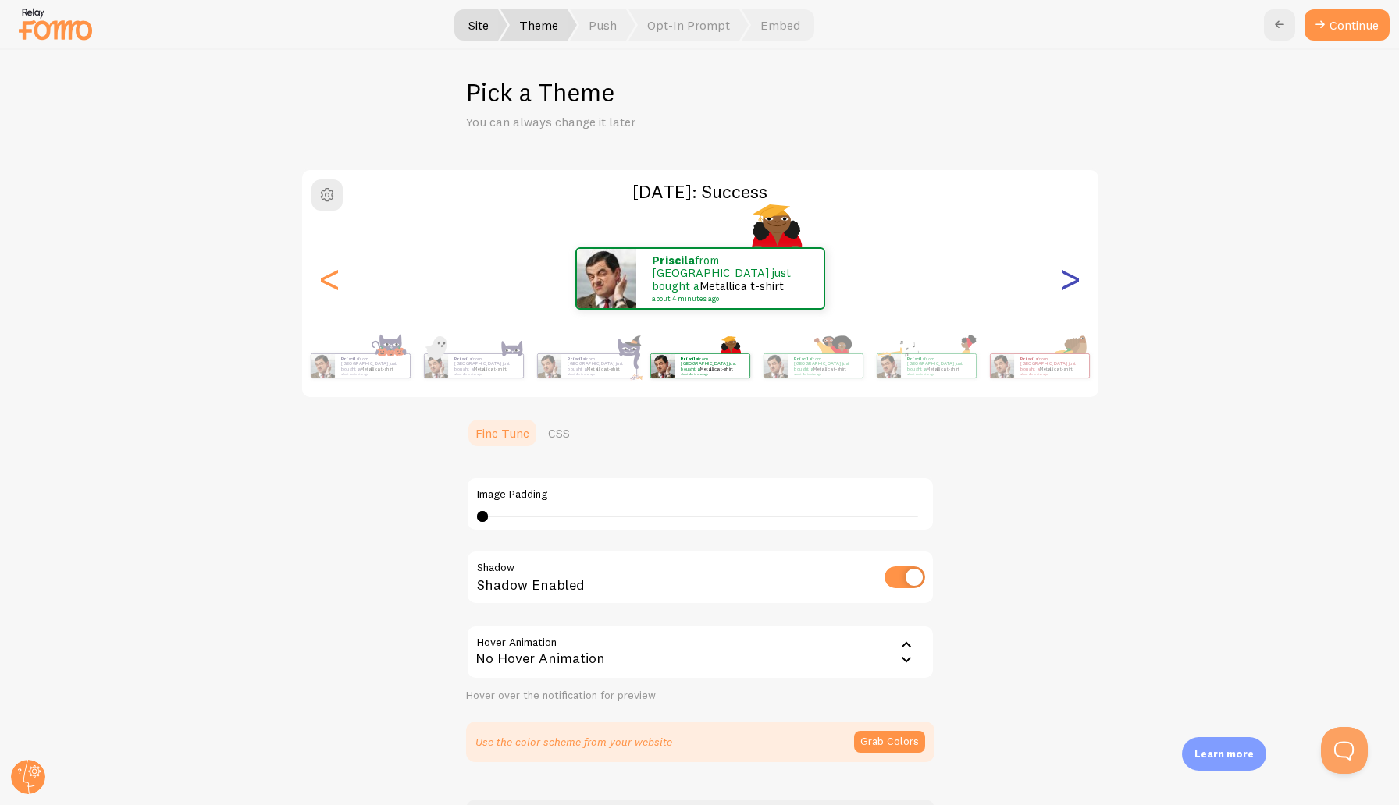
click at [1068, 293] on div ">" at bounding box center [1070, 278] width 19 height 112
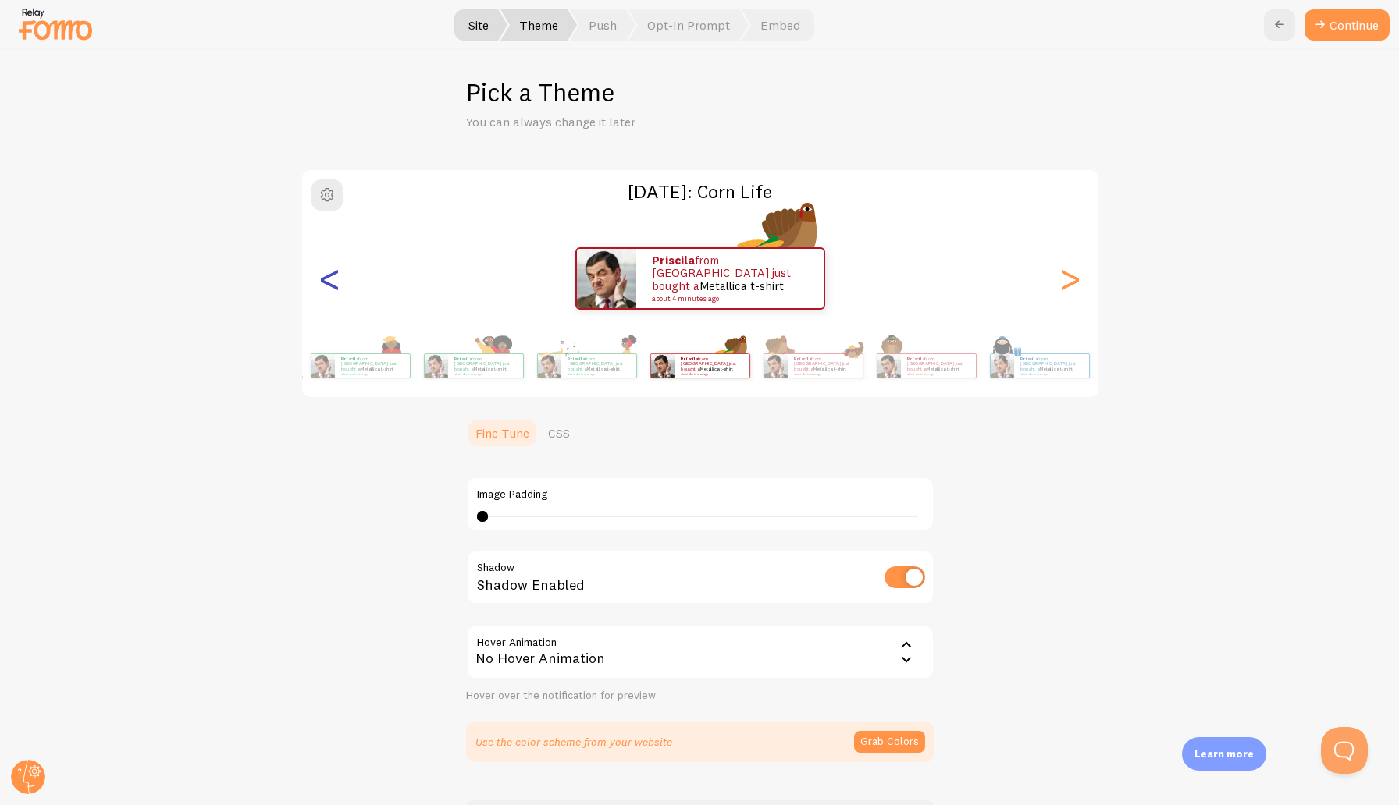
click at [333, 282] on div "<" at bounding box center [330, 278] width 19 height 112
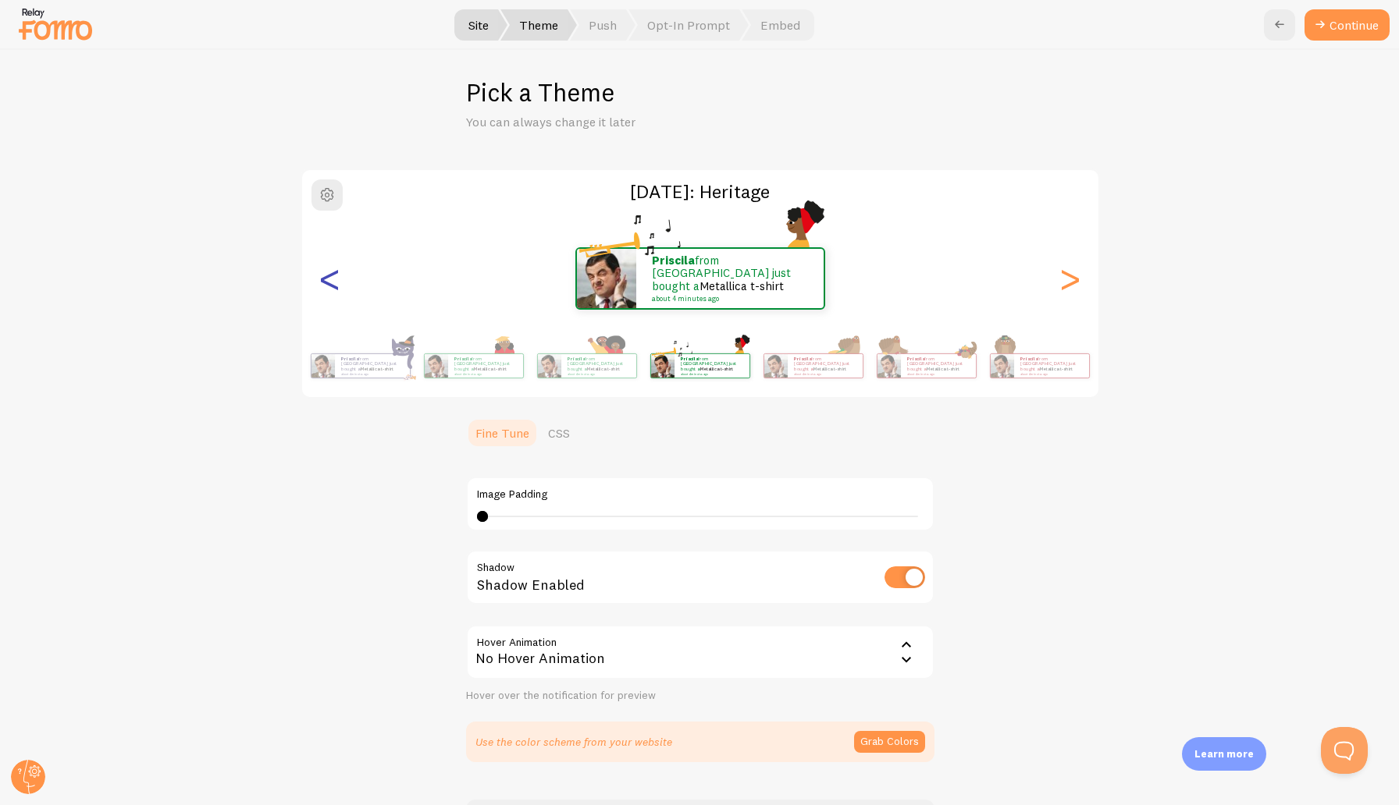
click at [333, 282] on div "<" at bounding box center [330, 278] width 19 height 112
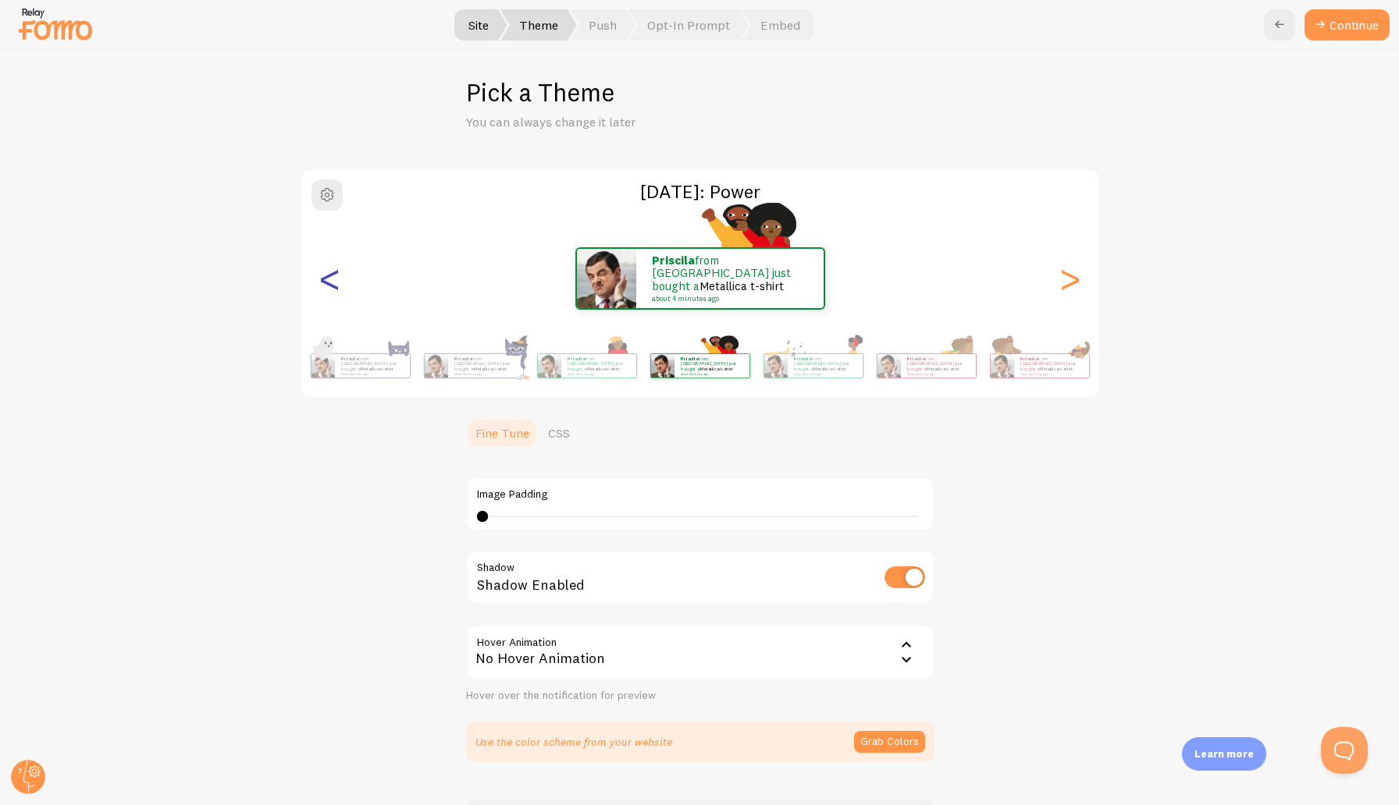
click at [333, 282] on div "<" at bounding box center [330, 278] width 19 height 112
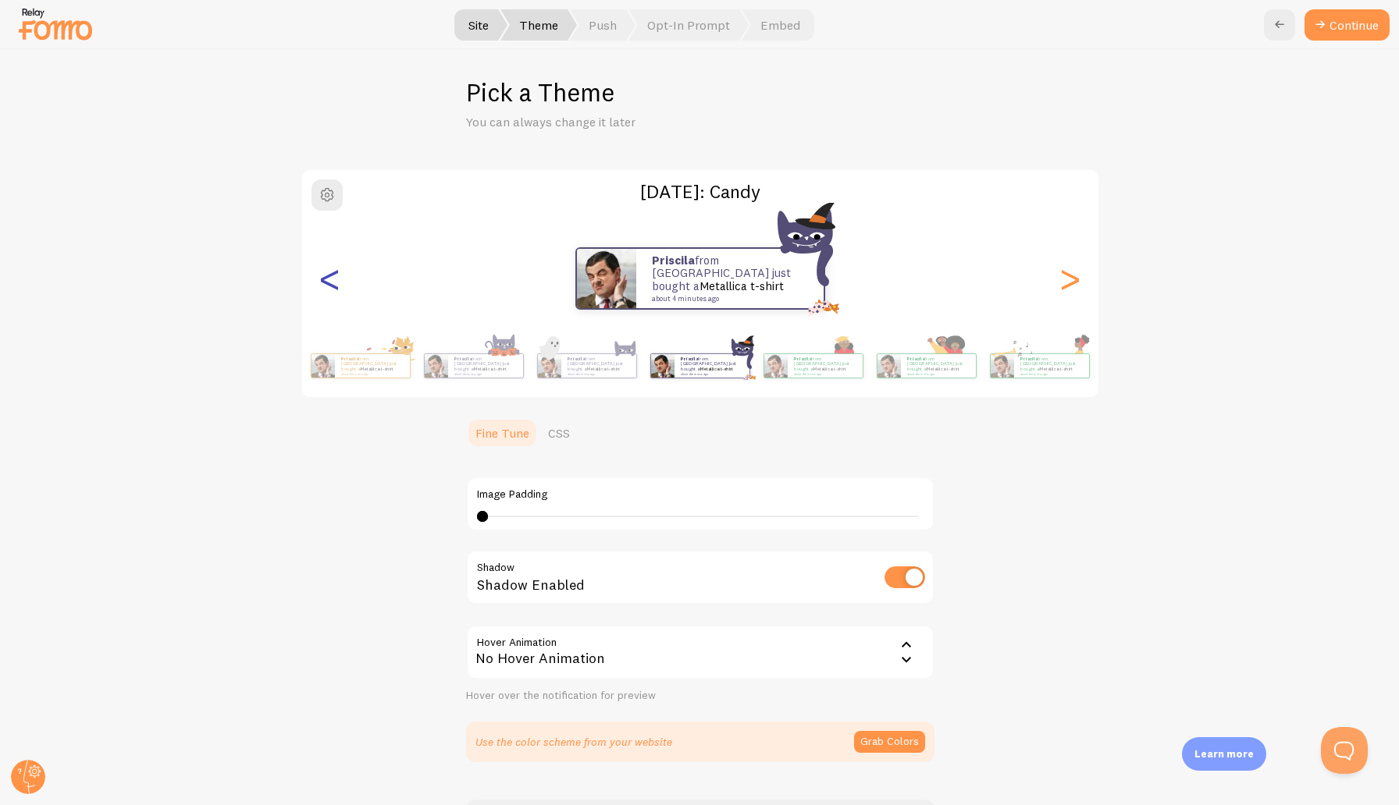
click at [333, 282] on div "<" at bounding box center [330, 278] width 19 height 112
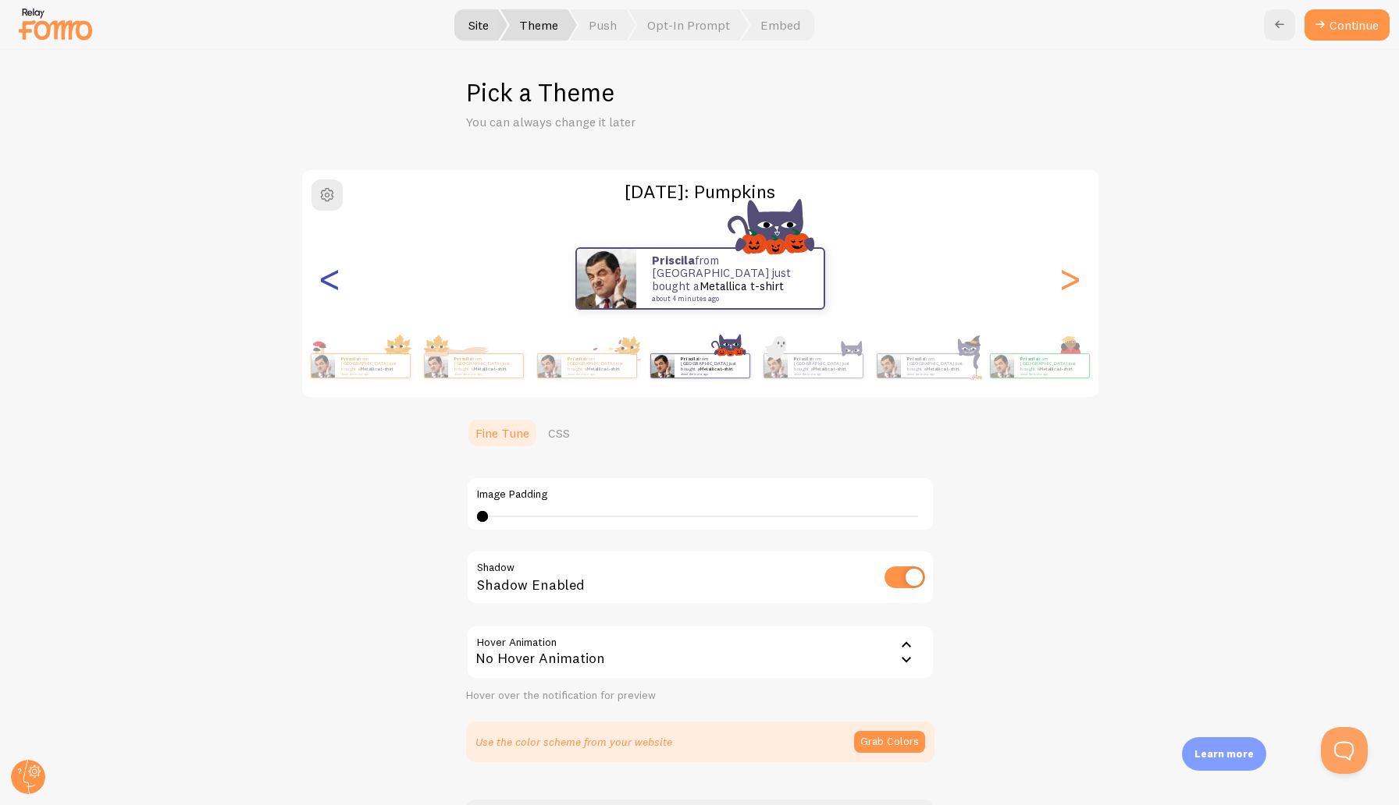
click at [333, 282] on div "<" at bounding box center [330, 278] width 19 height 112
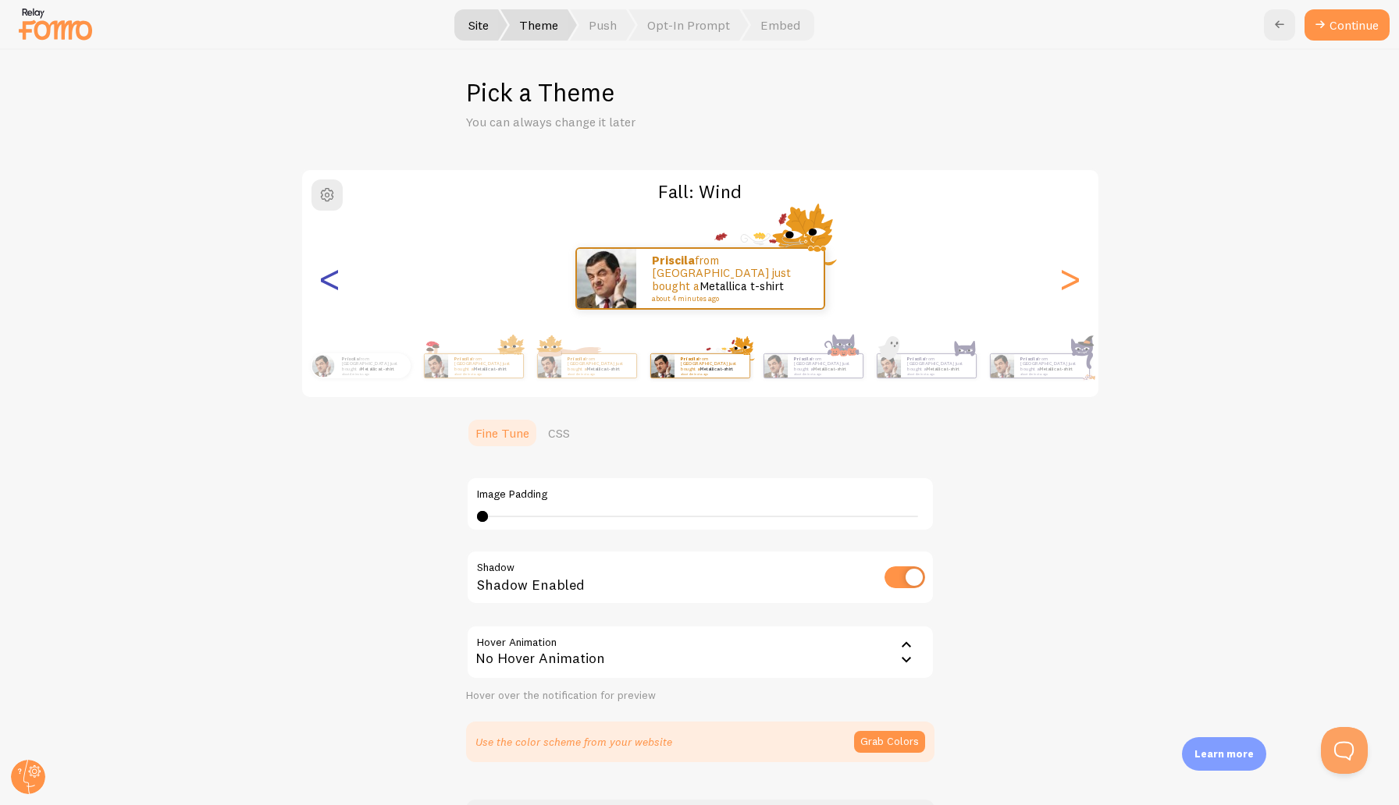
click at [333, 282] on div "<" at bounding box center [330, 278] width 19 height 112
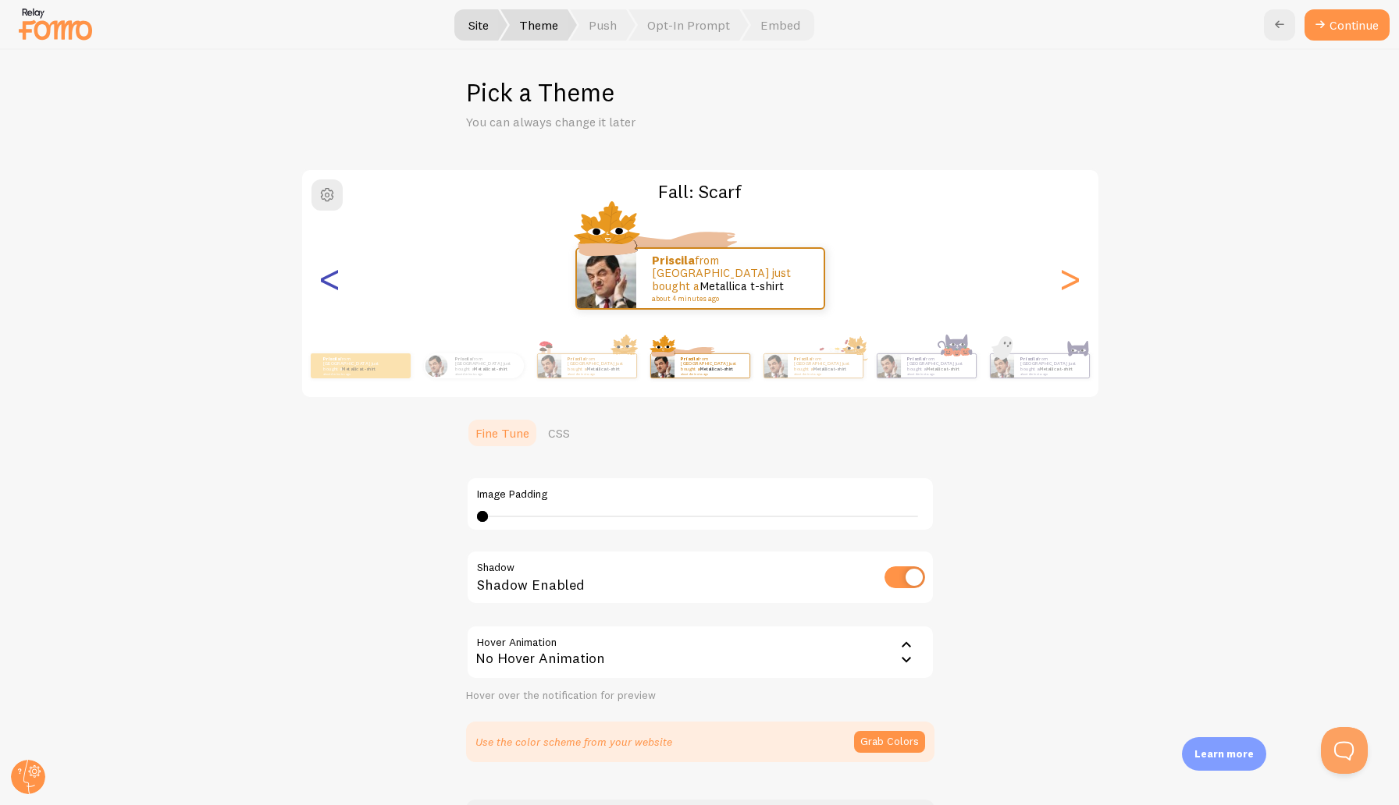
click at [333, 282] on div "<" at bounding box center [330, 278] width 19 height 112
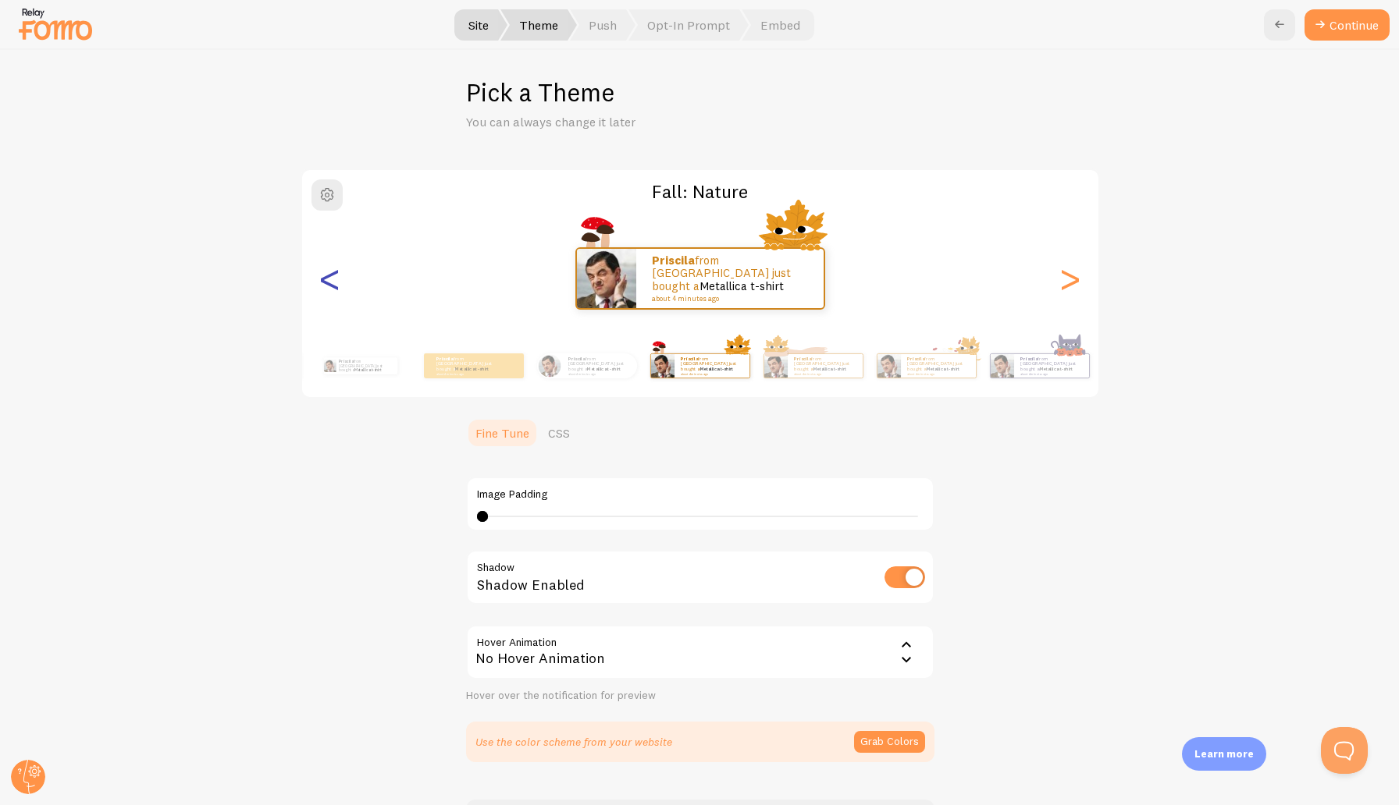
click at [333, 282] on div "<" at bounding box center [330, 278] width 19 height 112
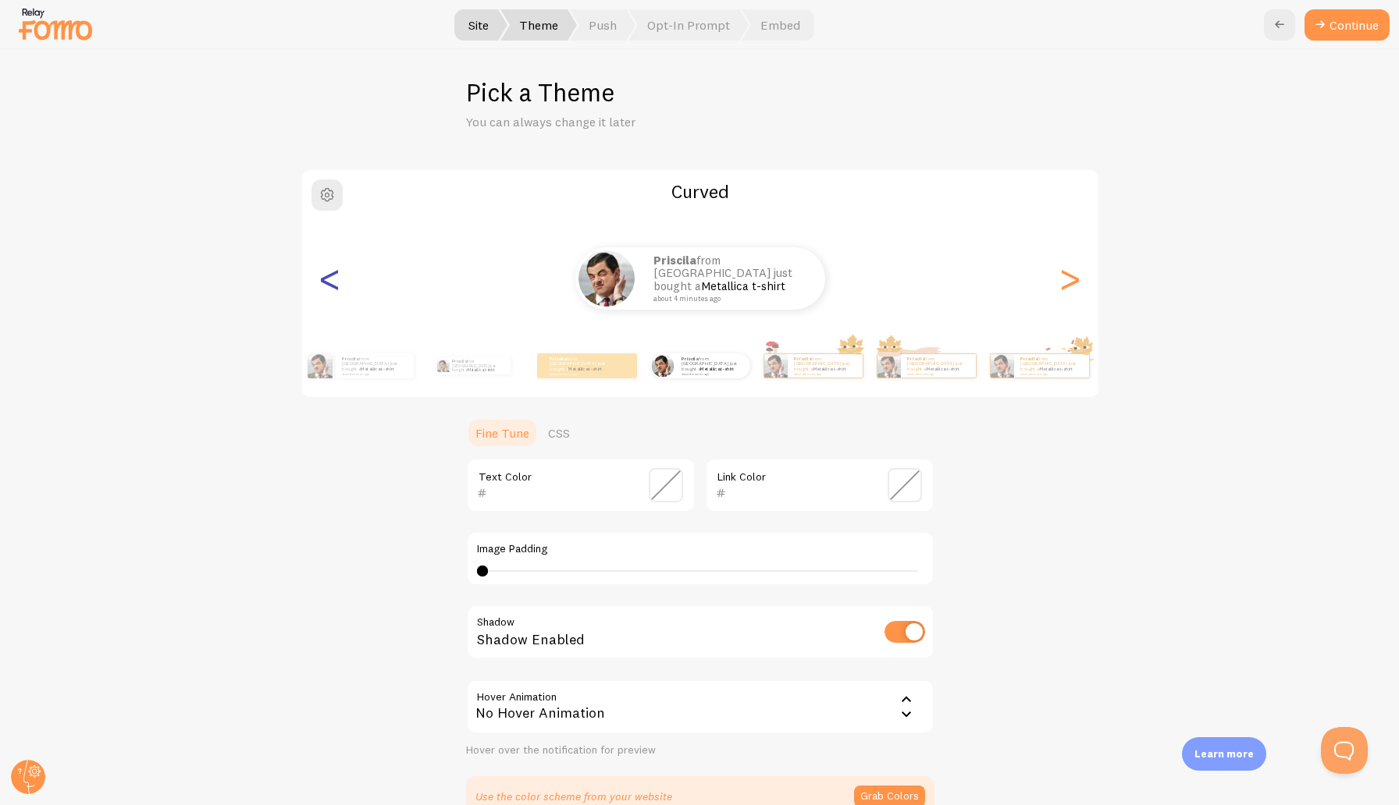
click at [333, 282] on div "<" at bounding box center [330, 278] width 19 height 112
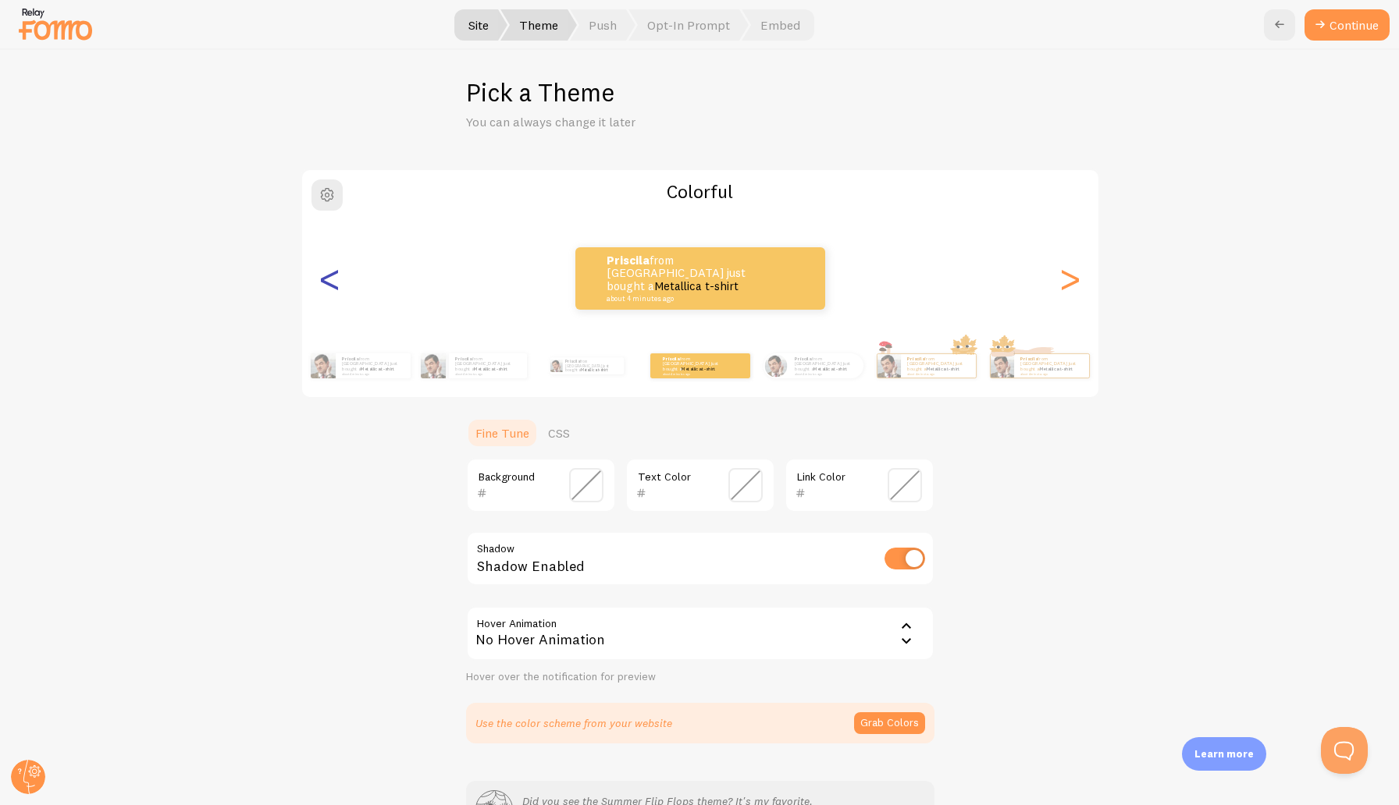
click at [333, 282] on div "<" at bounding box center [330, 278] width 19 height 112
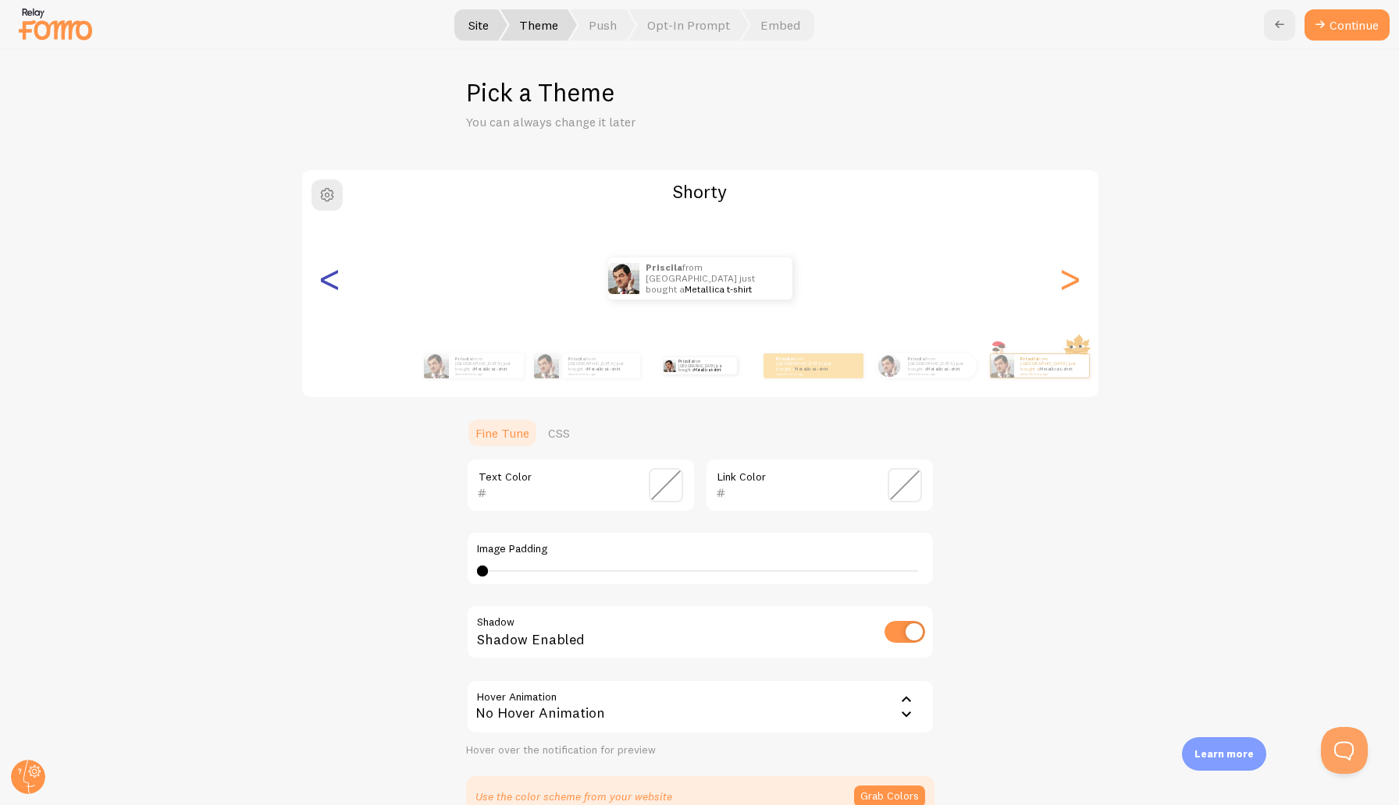
click at [333, 282] on div "<" at bounding box center [330, 278] width 19 height 112
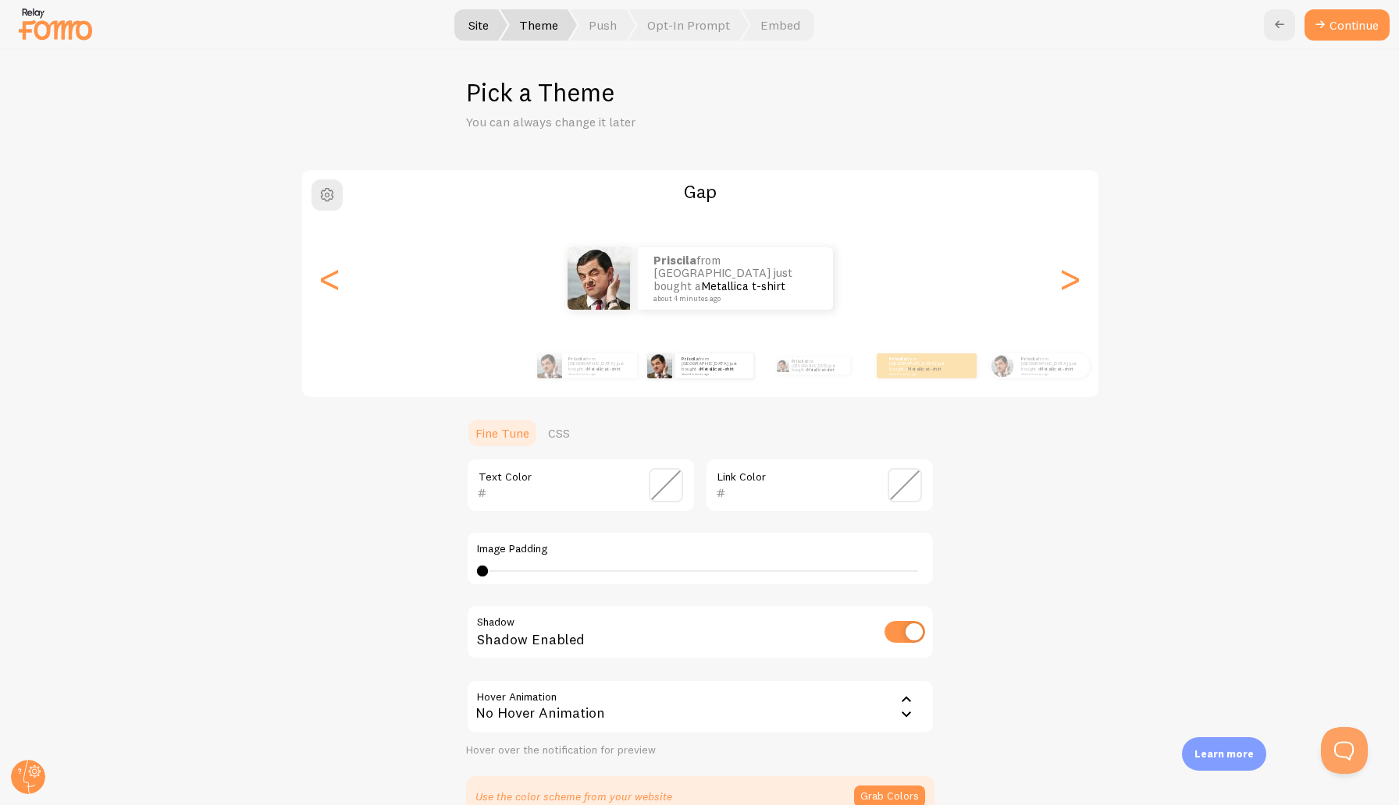
scroll to position [50, 0]
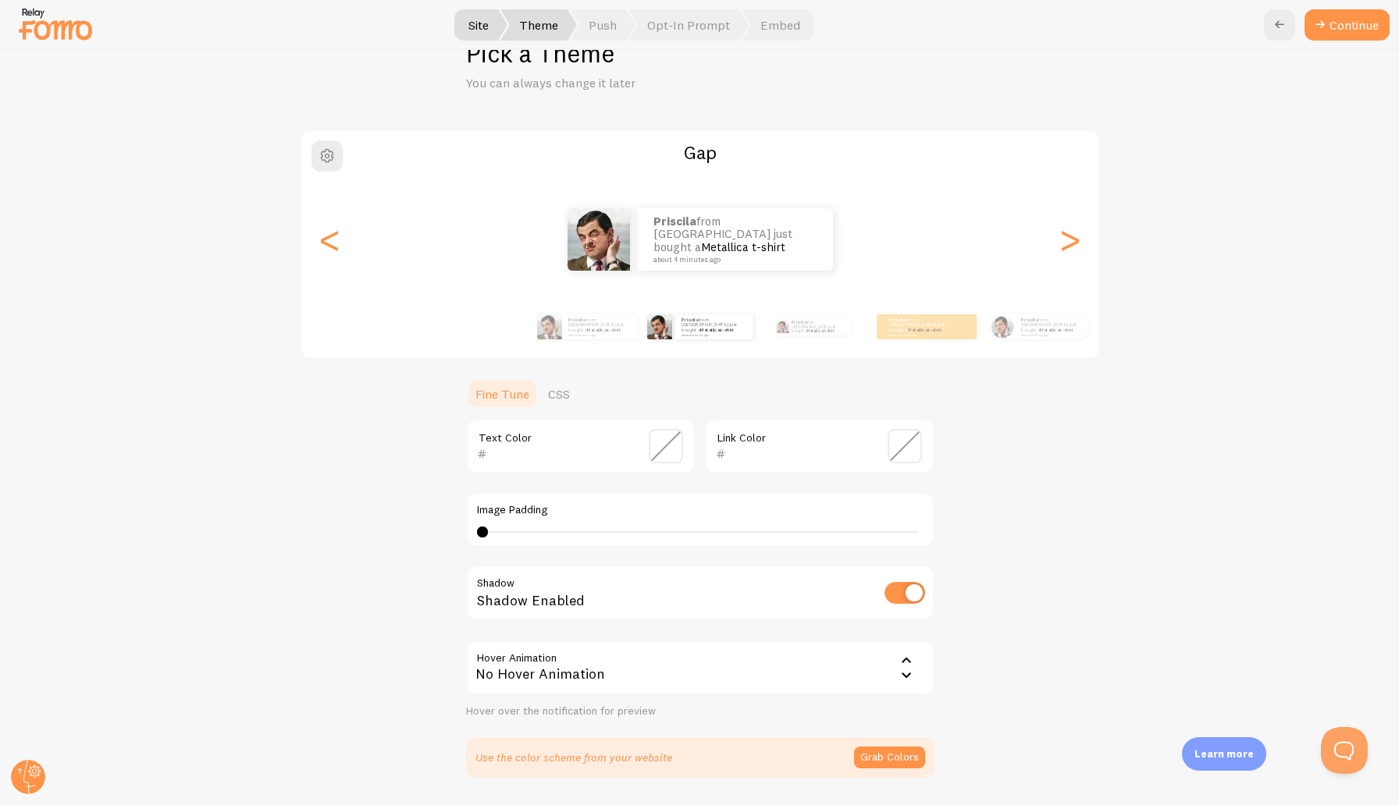
type input "2"
drag, startPoint x: 484, startPoint y: 530, endPoint x: 500, endPoint y: 529, distance: 16.4
click at [500, 529] on div at bounding box center [500, 532] width 11 height 11
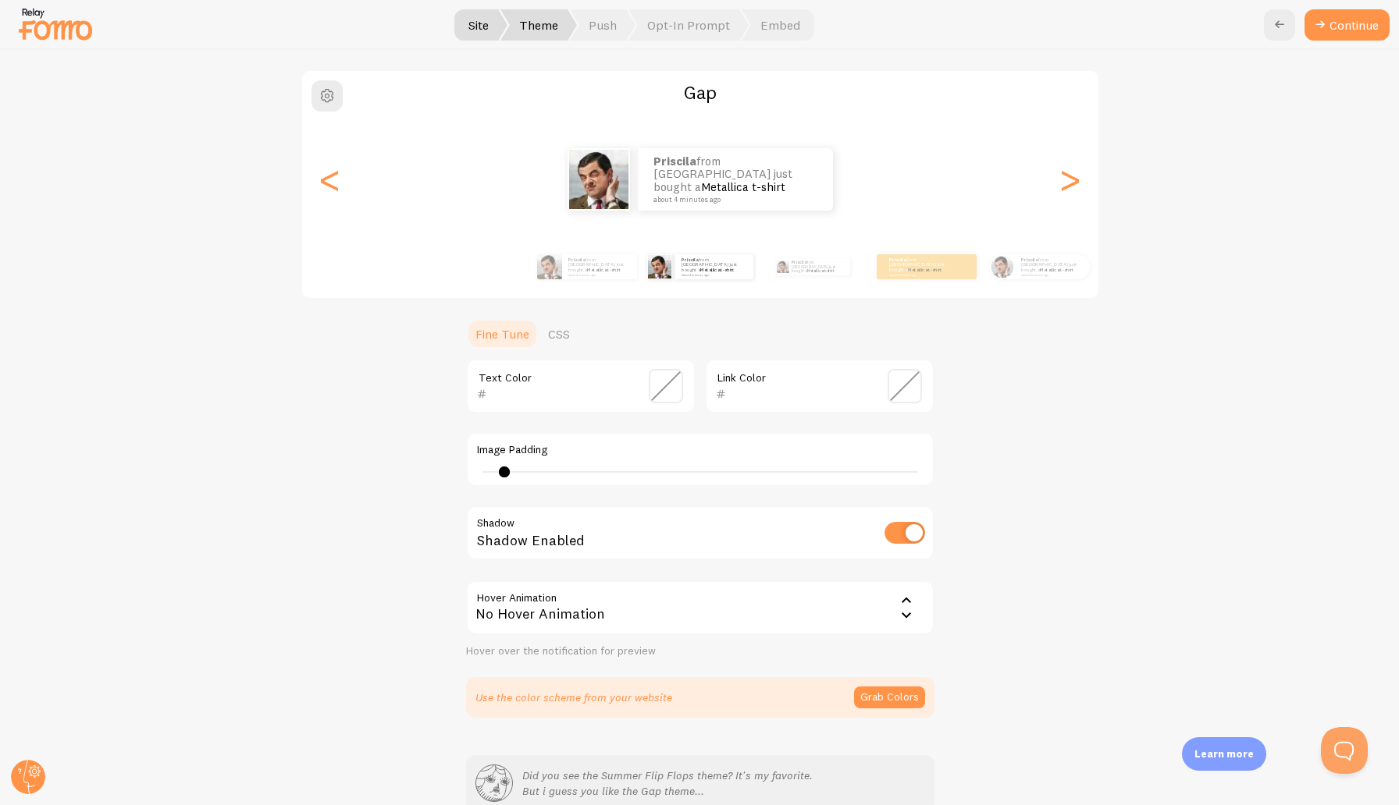
scroll to position [191, 0]
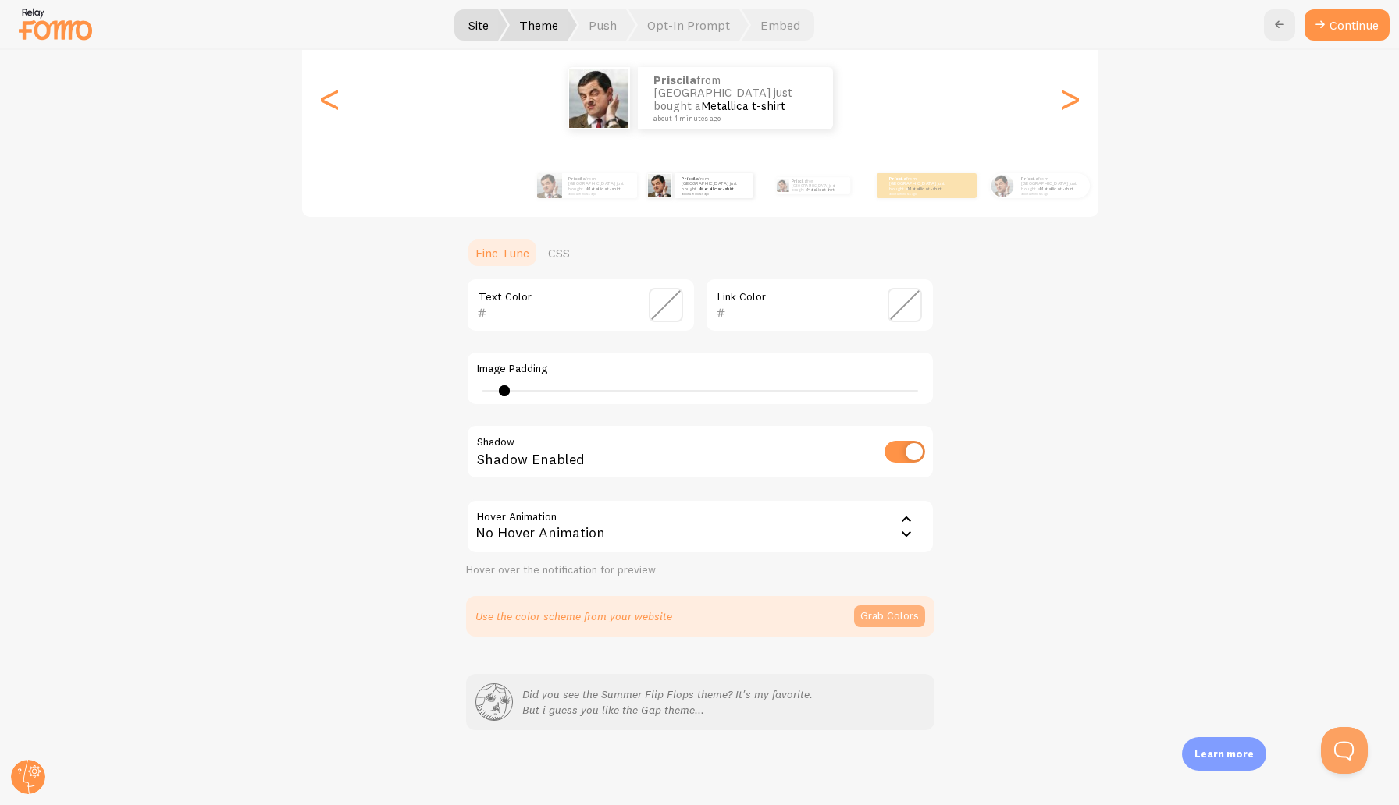
click at [873, 615] on button "Grab Colors" at bounding box center [889, 617] width 71 height 22
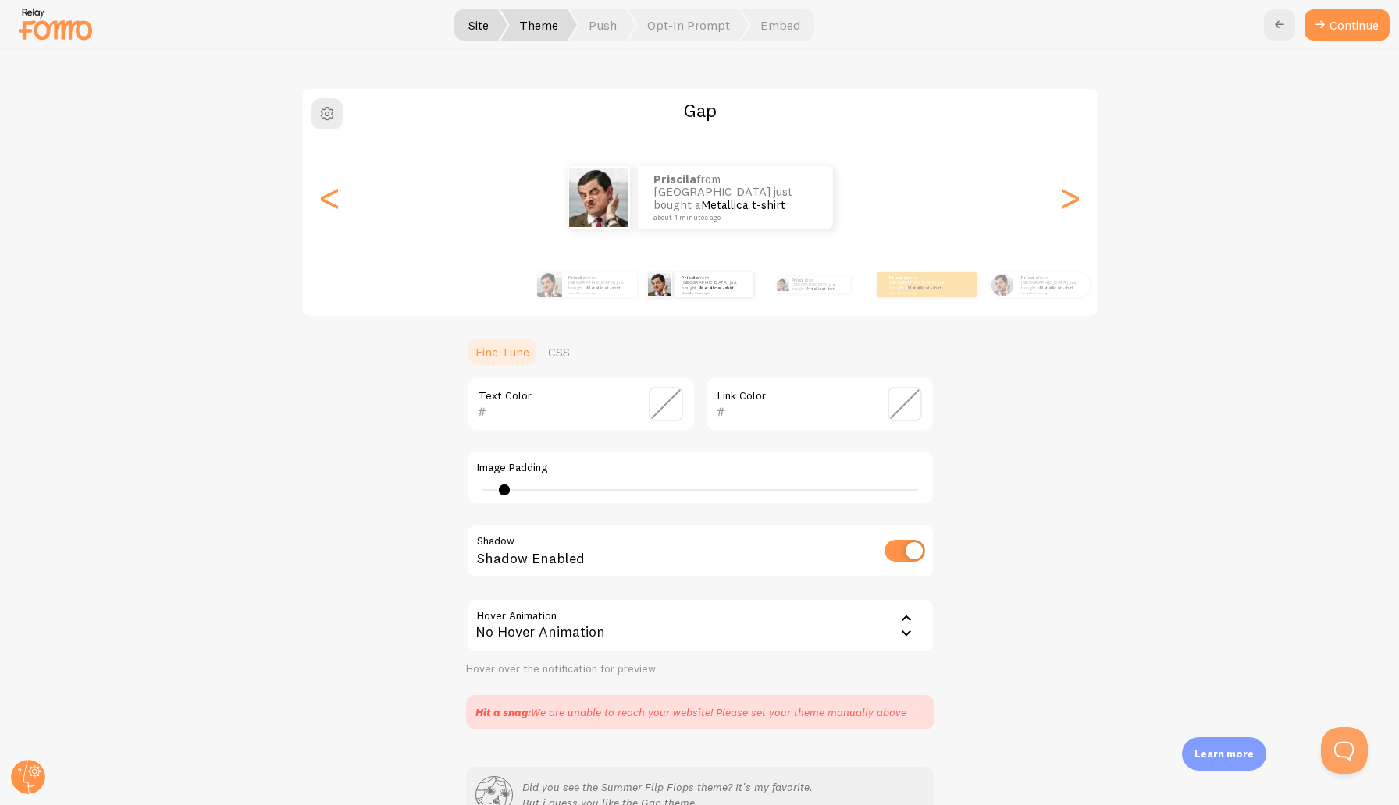
scroll to position [0, 0]
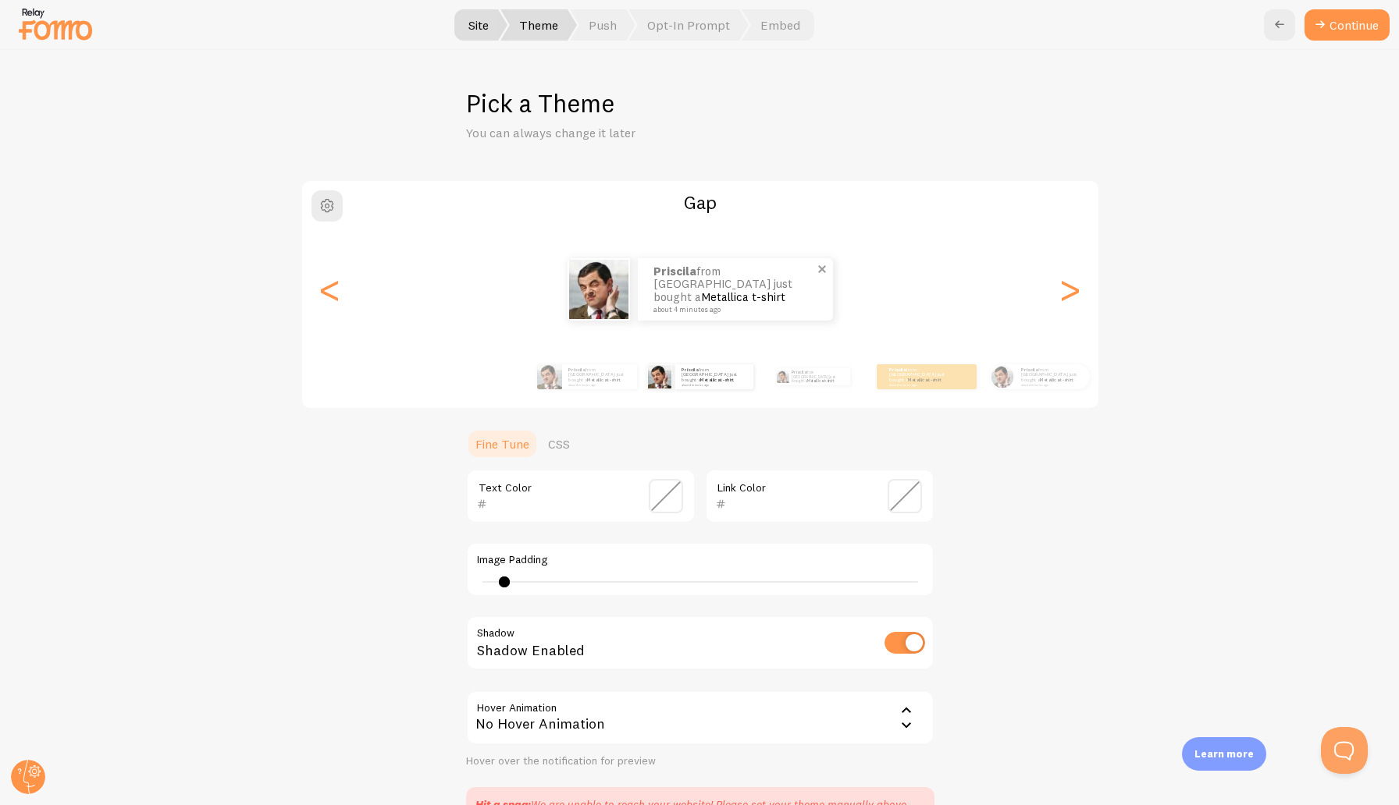
click at [589, 292] on img at bounding box center [598, 289] width 59 height 59
click at [1342, 18] on button "Continue" at bounding box center [1346, 24] width 85 height 31
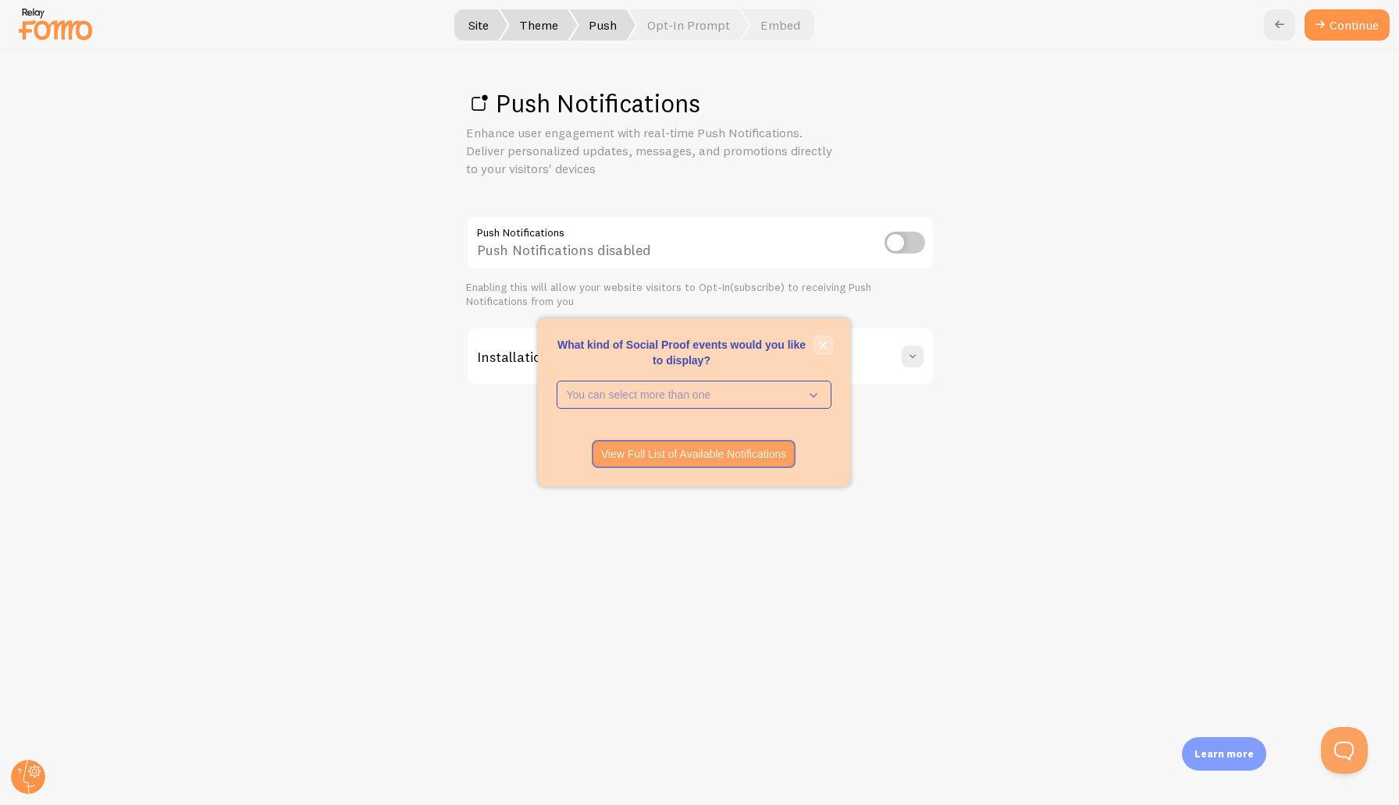
click at [824, 343] on icon "close," at bounding box center [823, 346] width 8 height 8
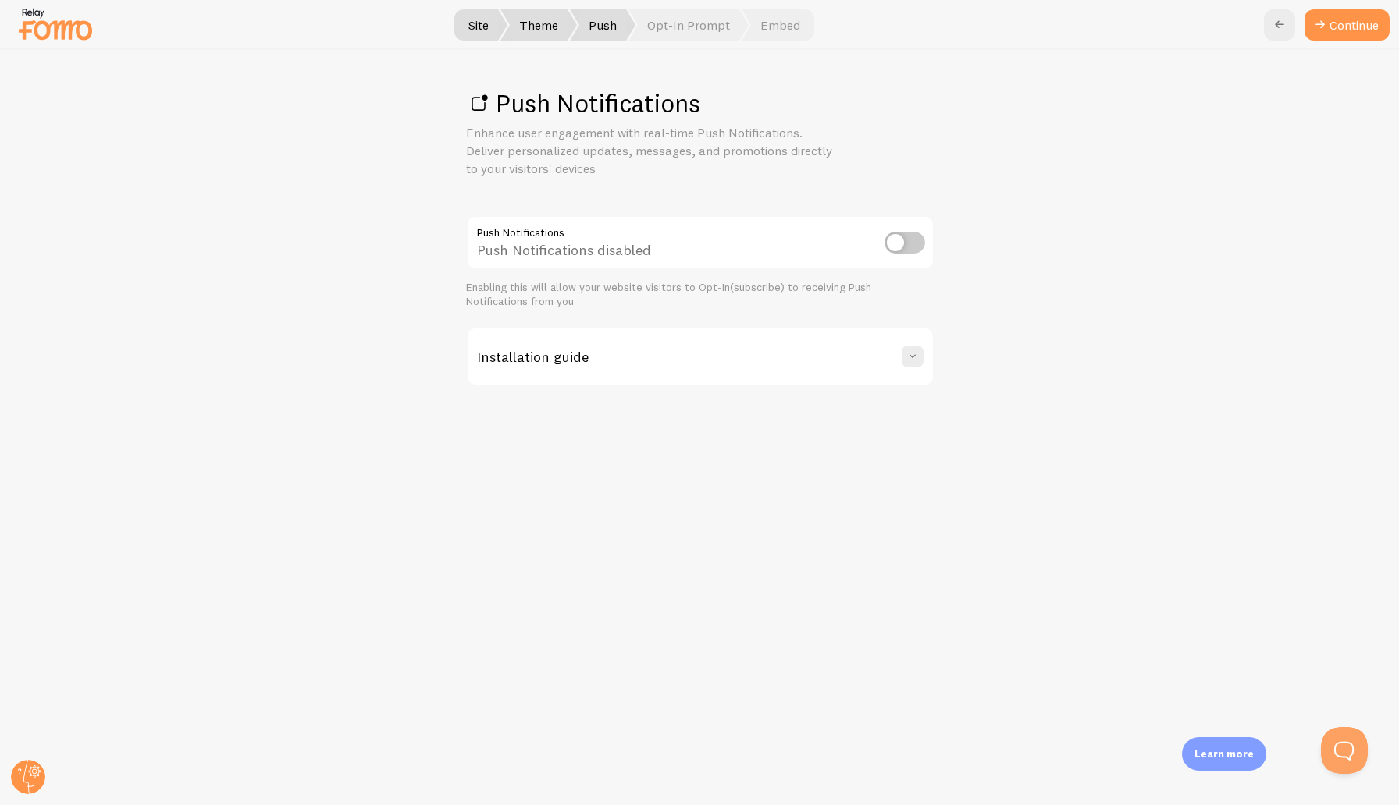
click at [916, 247] on input "checkbox" at bounding box center [904, 243] width 41 height 22
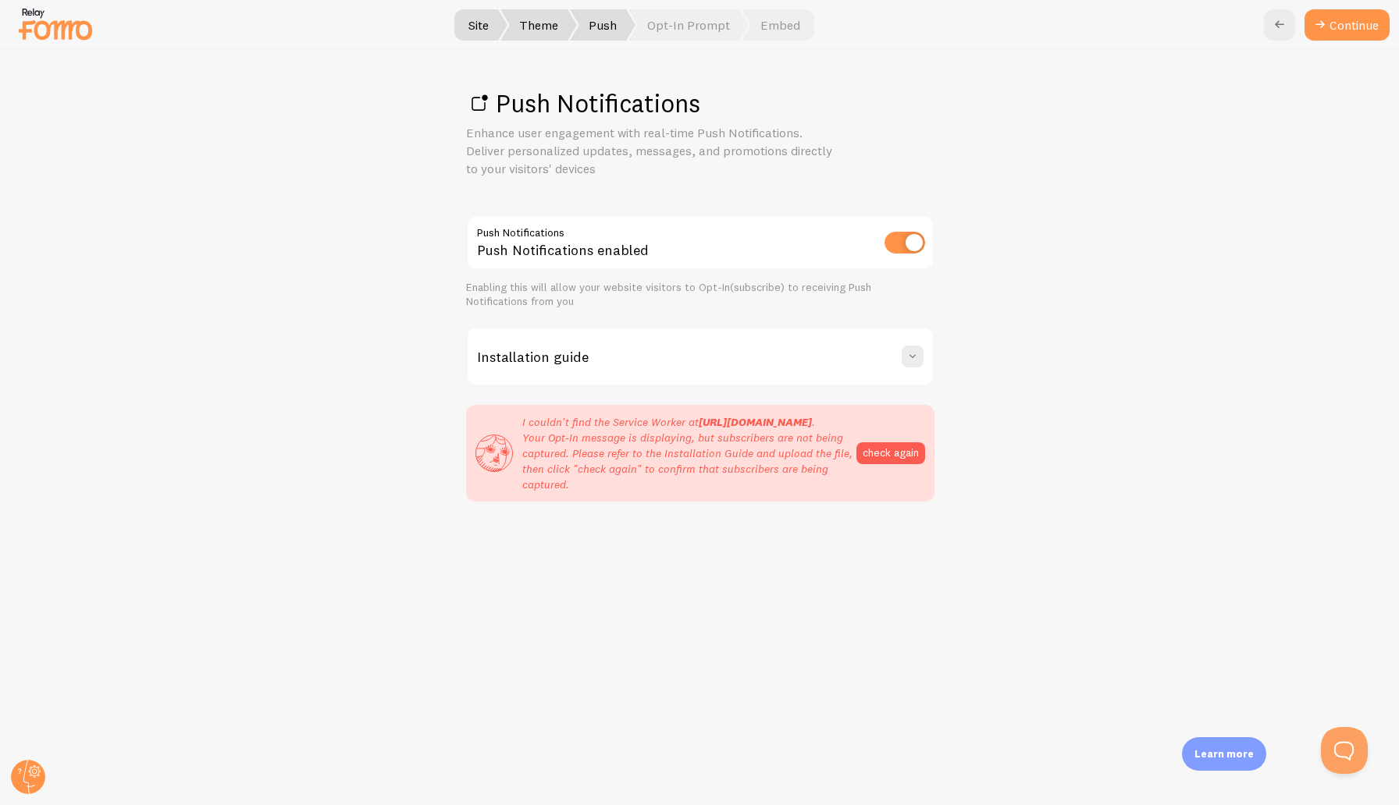
click at [894, 250] on input "checkbox" at bounding box center [904, 243] width 41 height 22
checkbox input "false"
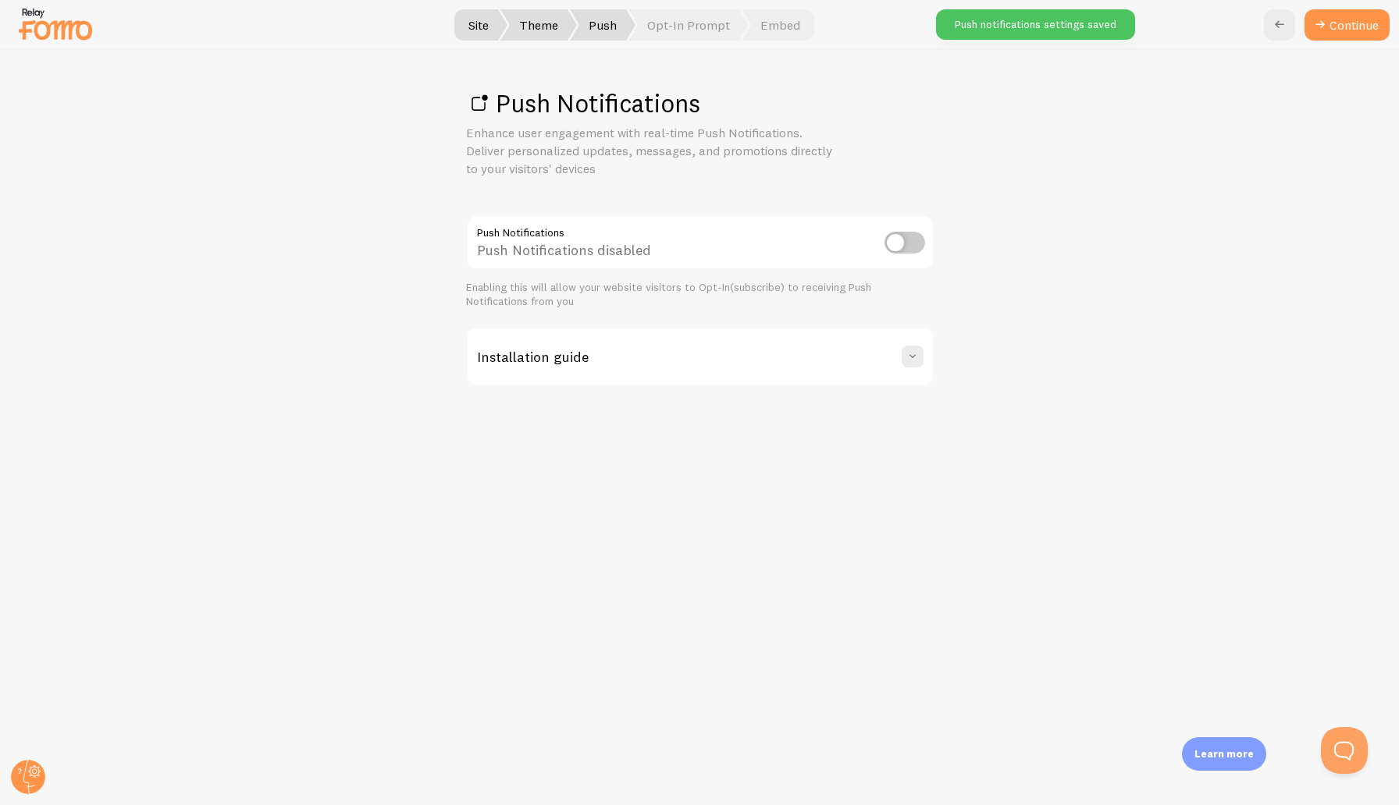
click at [926, 250] on div "Push Notifications disabled" at bounding box center [700, 243] width 468 height 57
click at [1363, 23] on link "Continue" at bounding box center [1346, 24] width 85 height 31
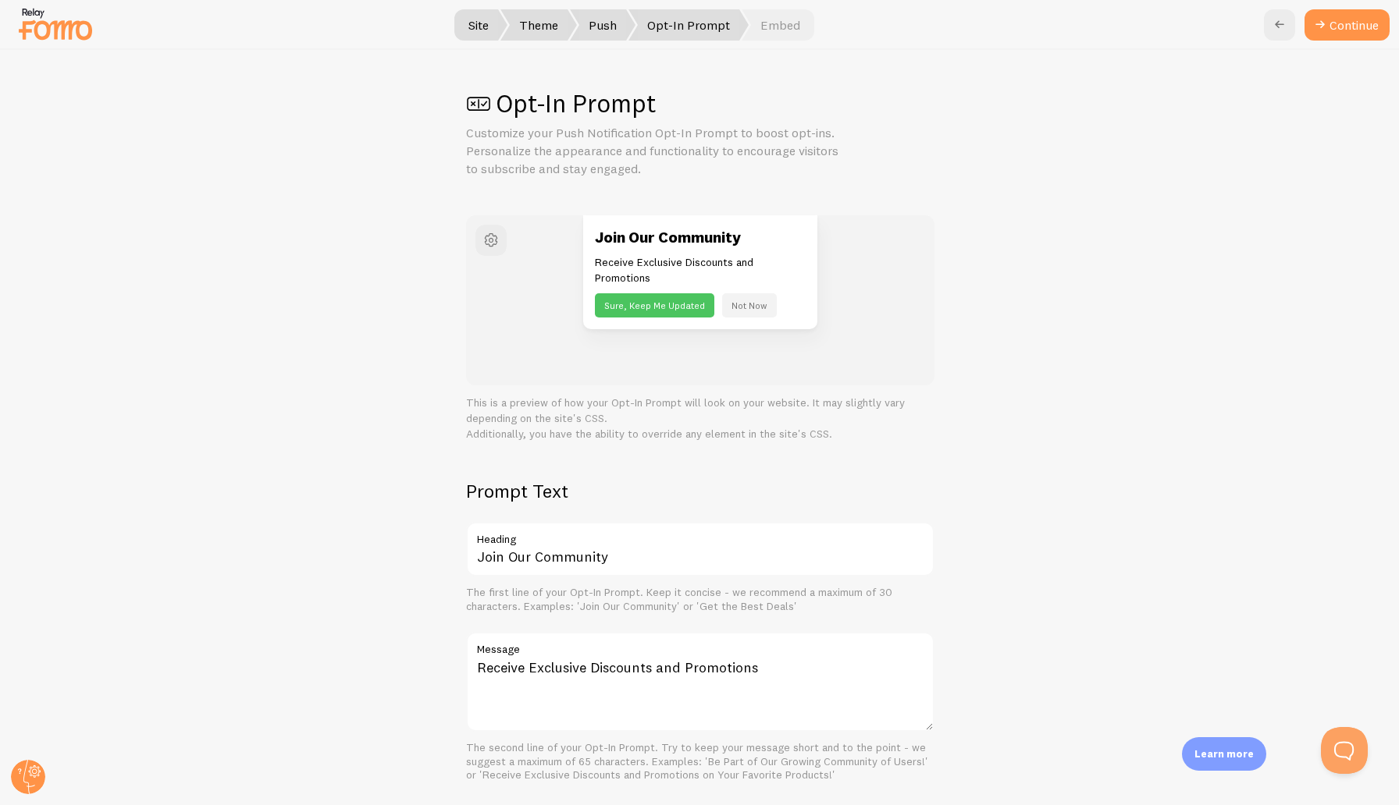
click at [1363, 23] on button "Continue" at bounding box center [1346, 24] width 85 height 31
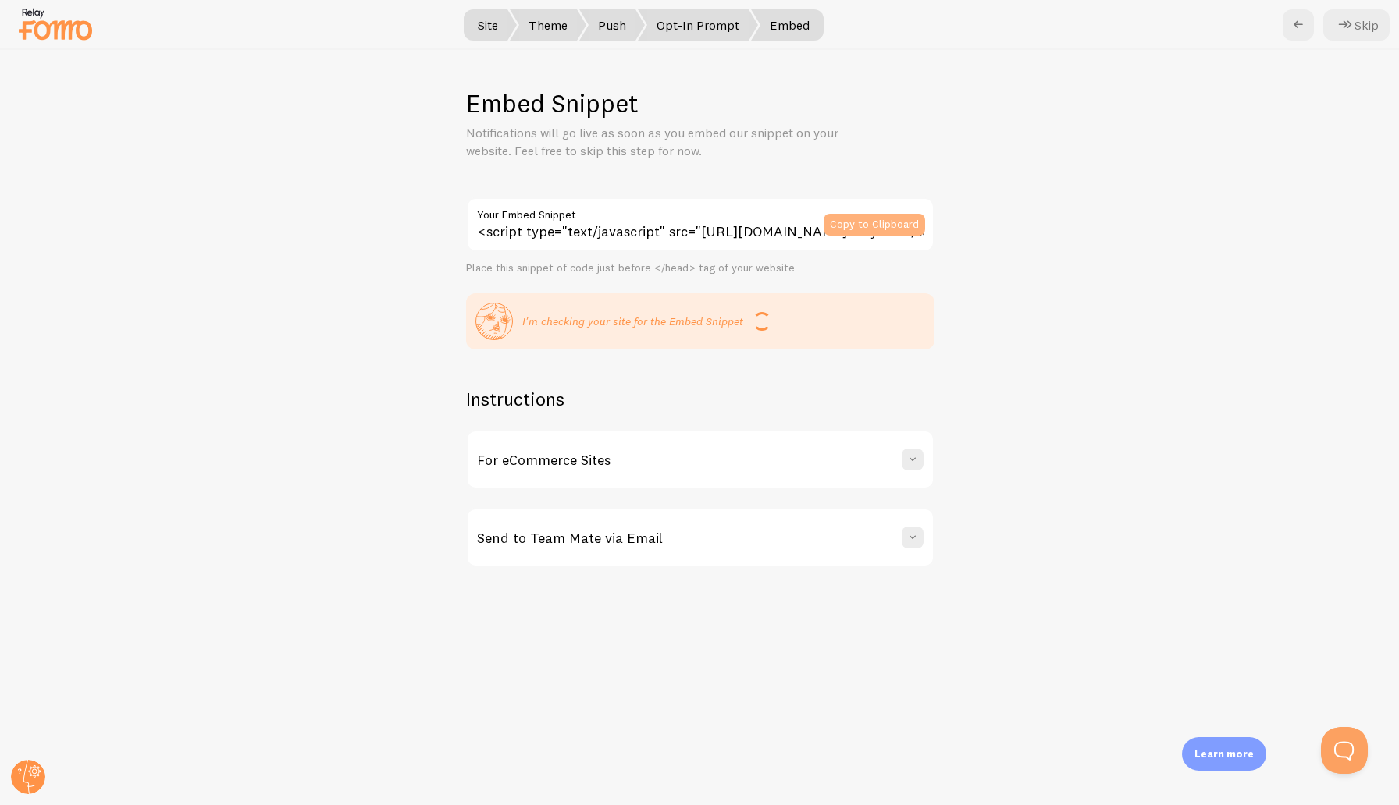
click at [900, 220] on button "Copy to Clipboard" at bounding box center [873, 225] width 101 height 22
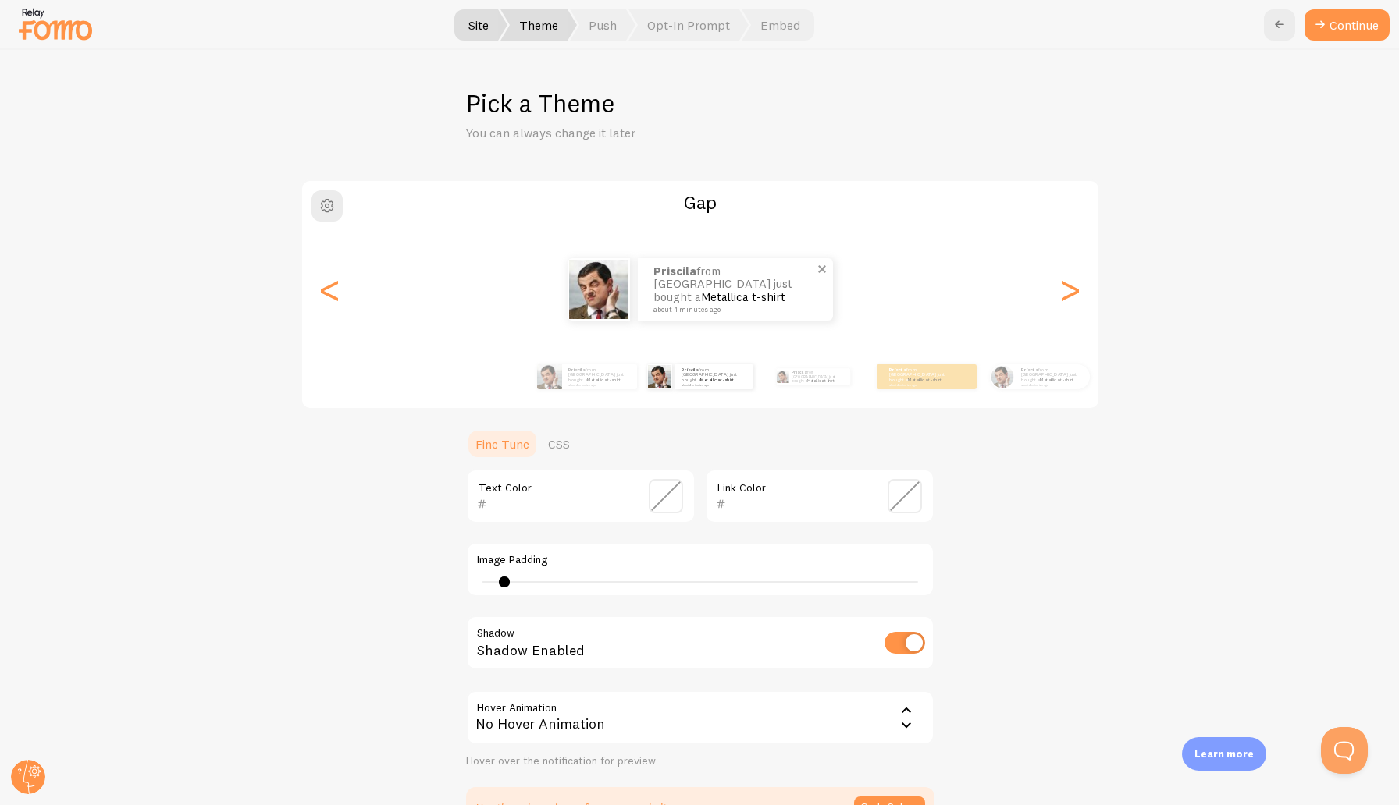
click at [666, 287] on p "Priscila from [GEOGRAPHIC_DATA] just bought a Metallica t-shirt about 4 minutes…" at bounding box center [735, 289] width 164 height 48
click at [609, 23] on span "Push" at bounding box center [603, 24] width 66 height 31
click at [1348, 19] on button "Continue" at bounding box center [1346, 24] width 85 height 31
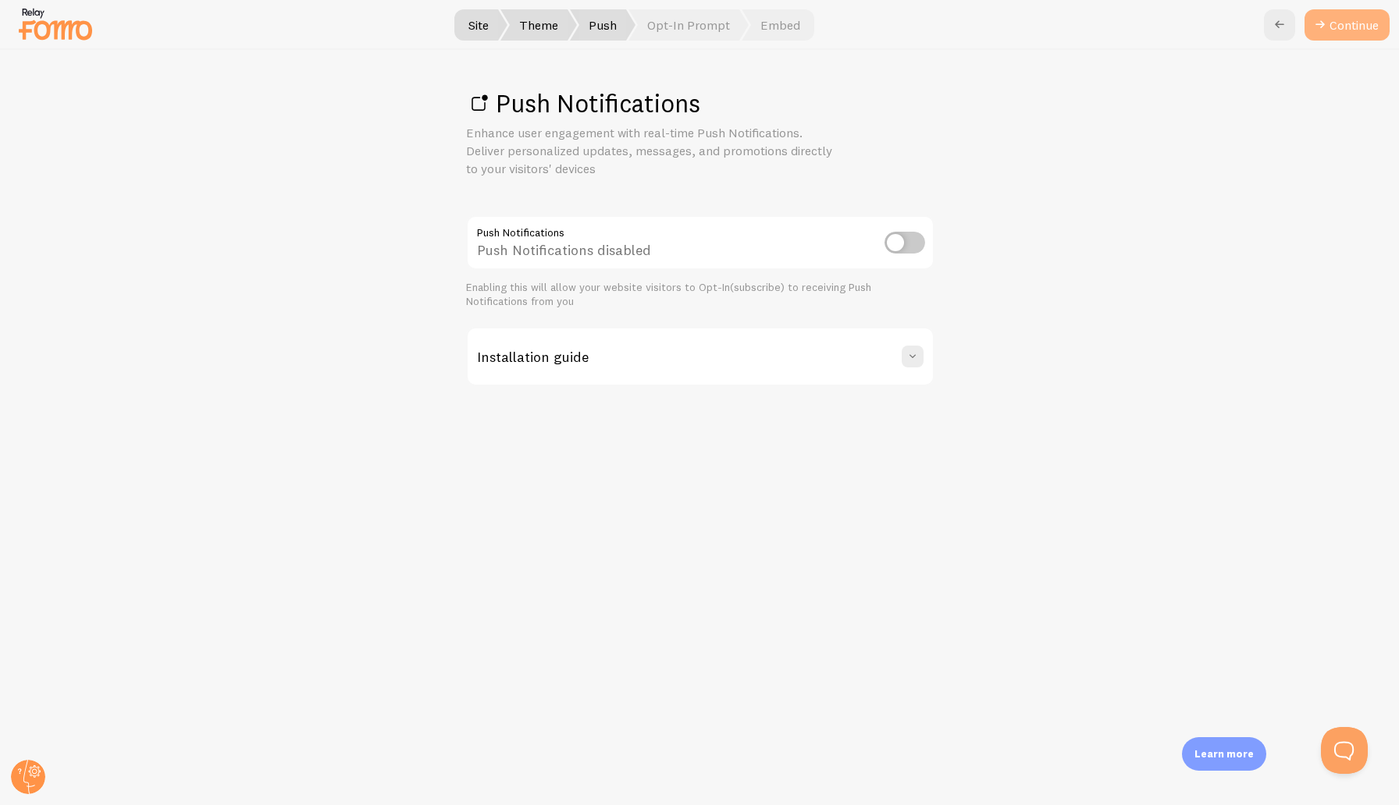
click at [1349, 23] on link "Continue" at bounding box center [1346, 24] width 85 height 31
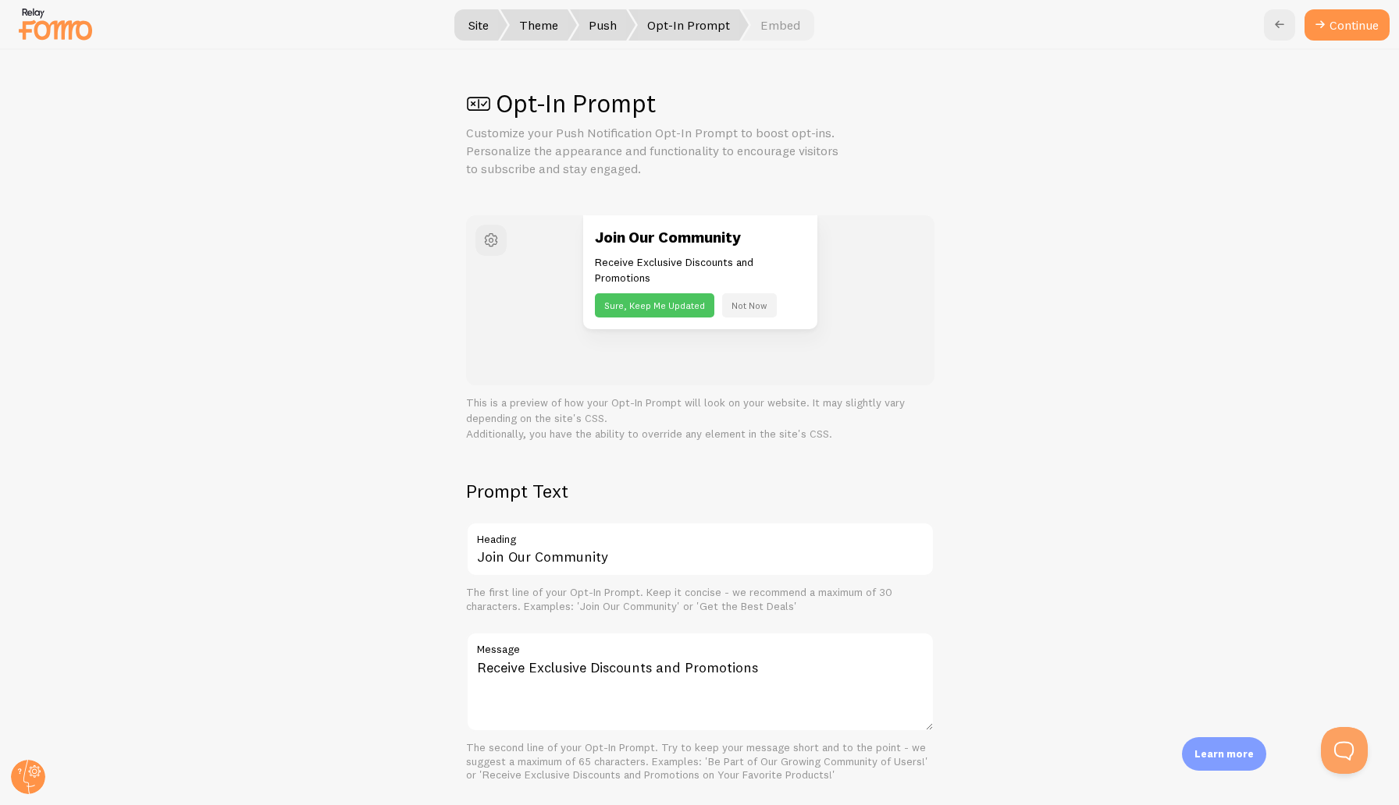
scroll to position [140, 0]
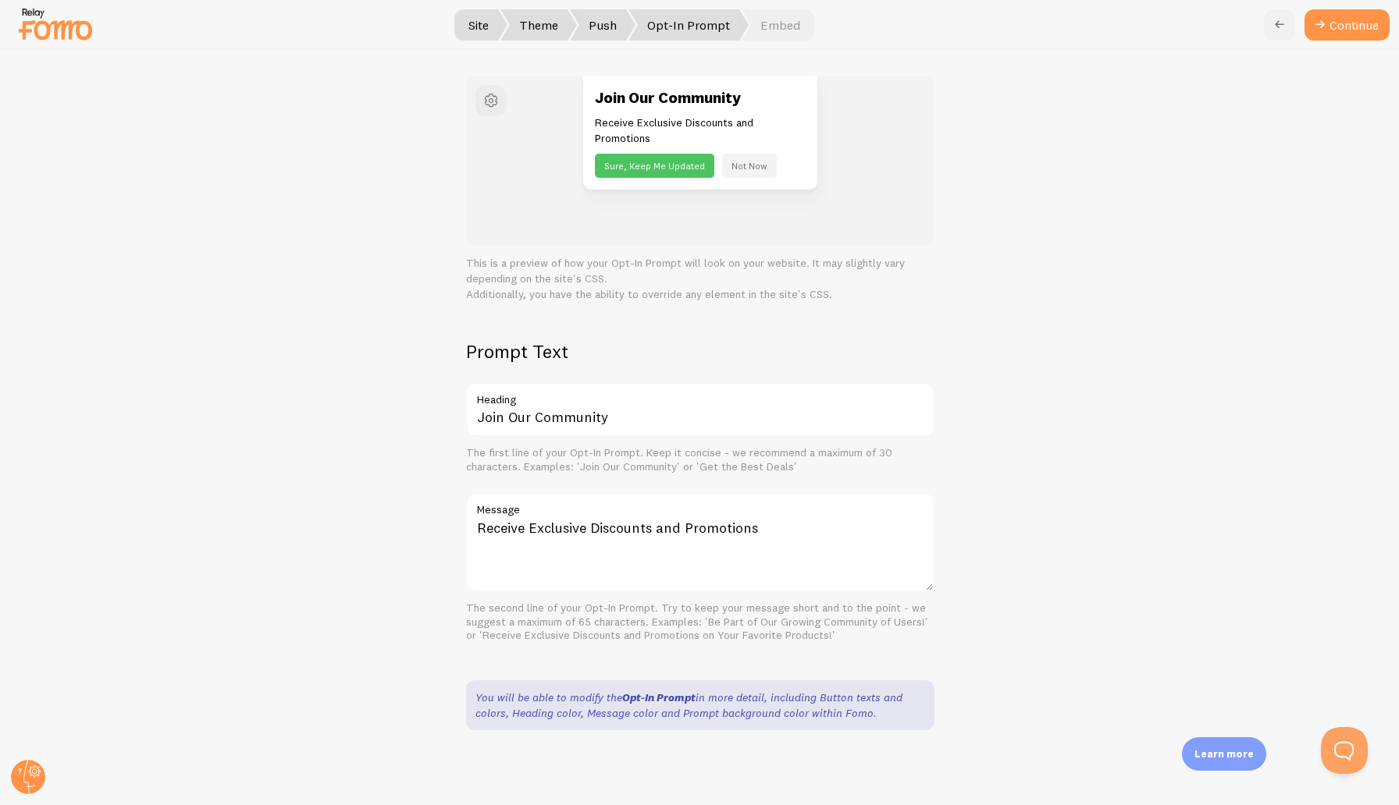
click at [1278, 20] on icon at bounding box center [1279, 25] width 19 height 19
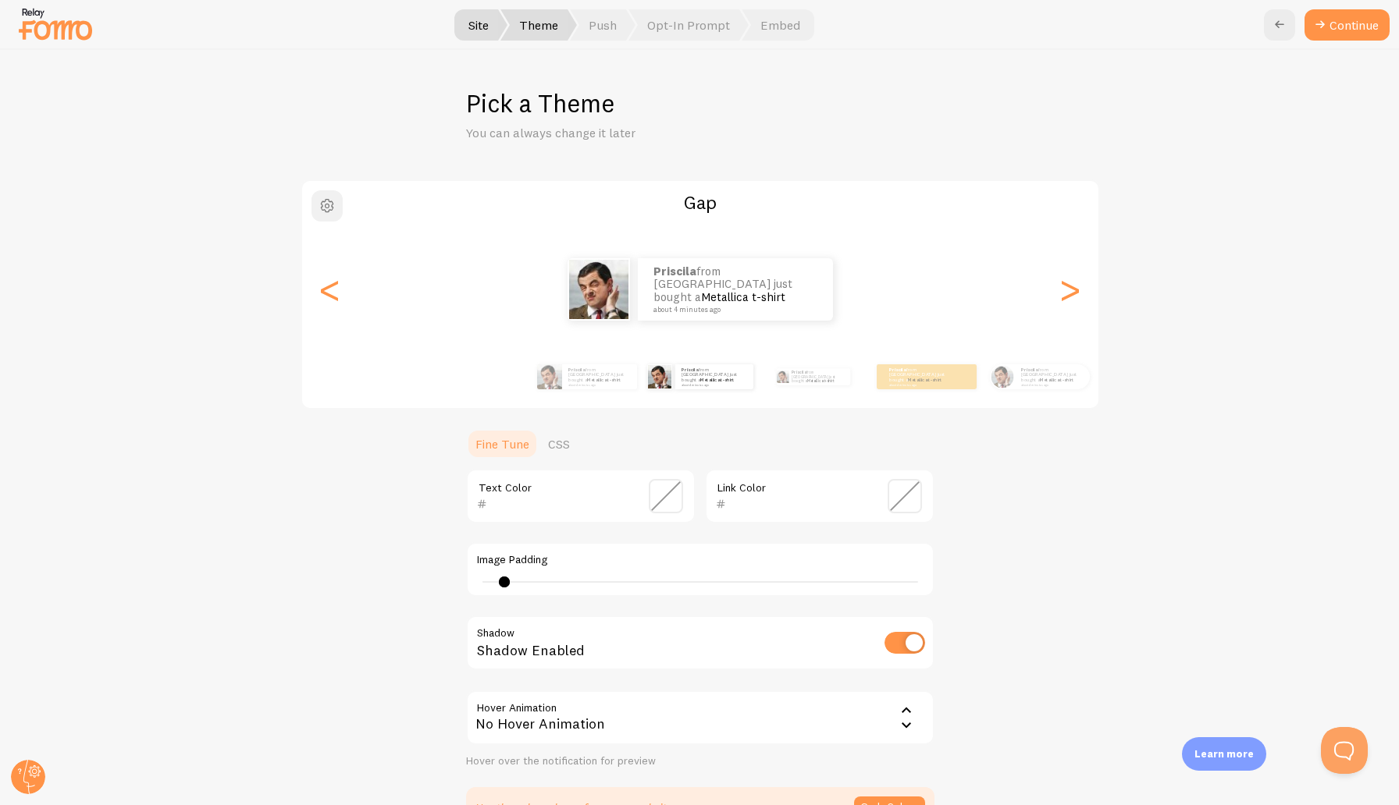
click at [323, 210] on span "button" at bounding box center [327, 206] width 19 height 19
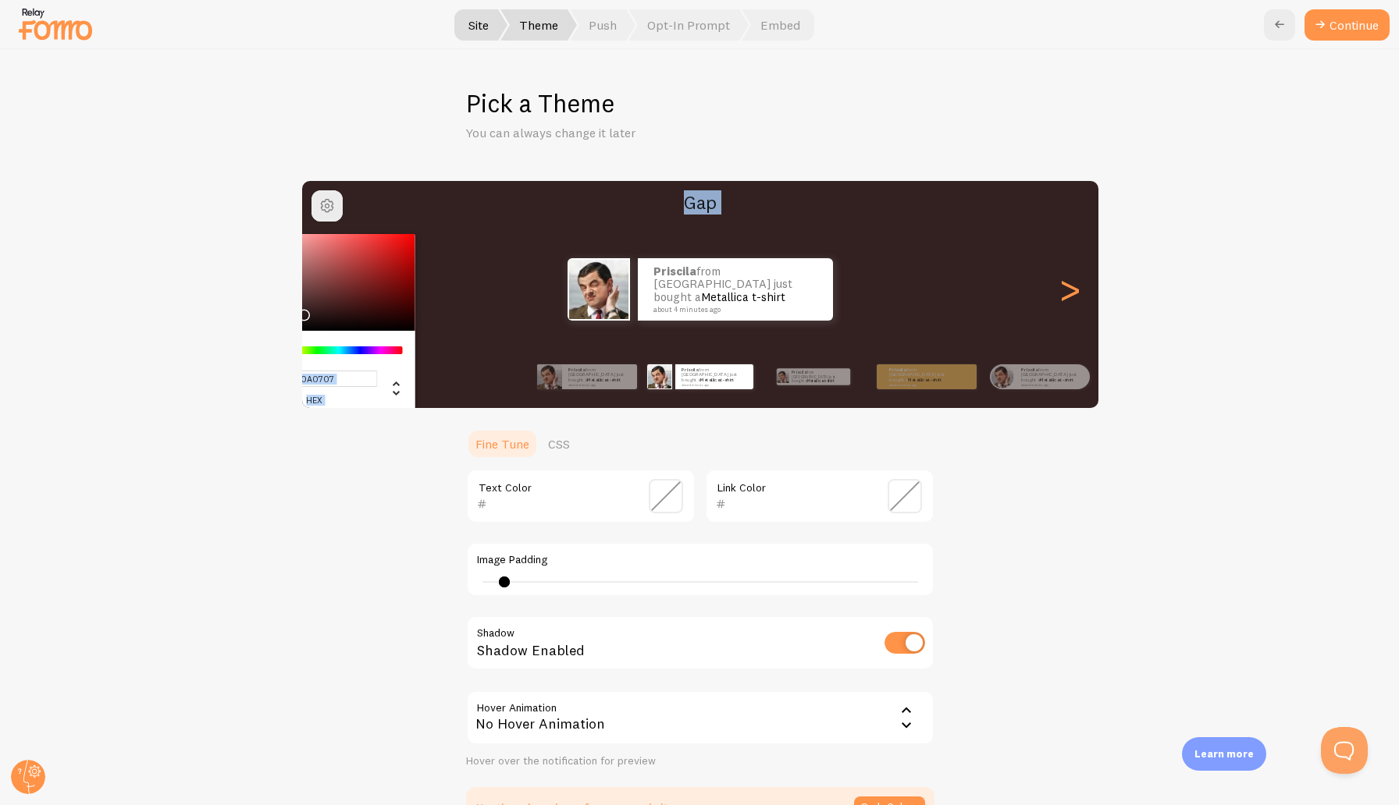
type input "#080606"
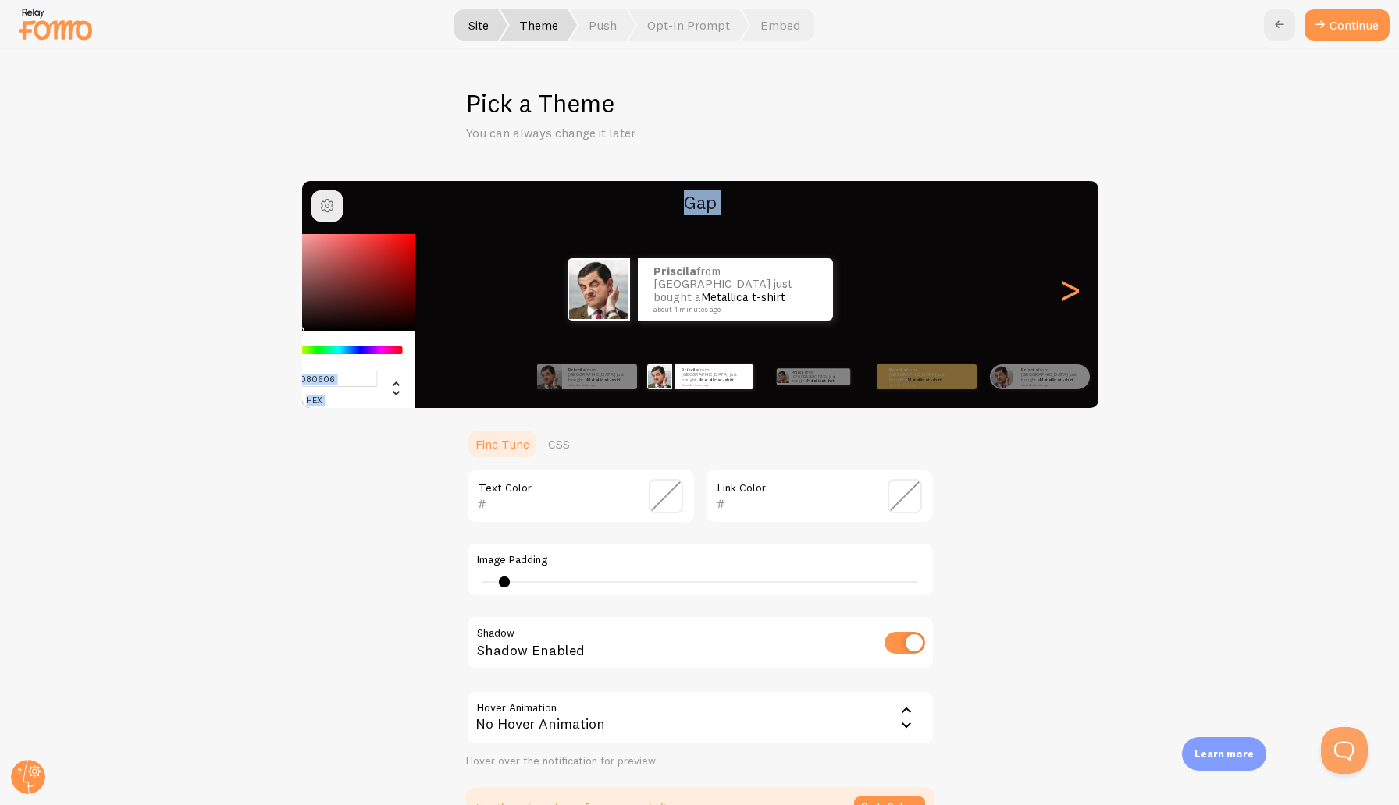
drag, startPoint x: 328, startPoint y: 279, endPoint x: 296, endPoint y: 328, distance: 58.0
click at [296, 328] on div "#080606 hex 8 r 6 g 6 b 0 h 19% s 3% l Gap Priscila from [GEOGRAPHIC_DATA] just…" at bounding box center [699, 504] width 1323 height 649
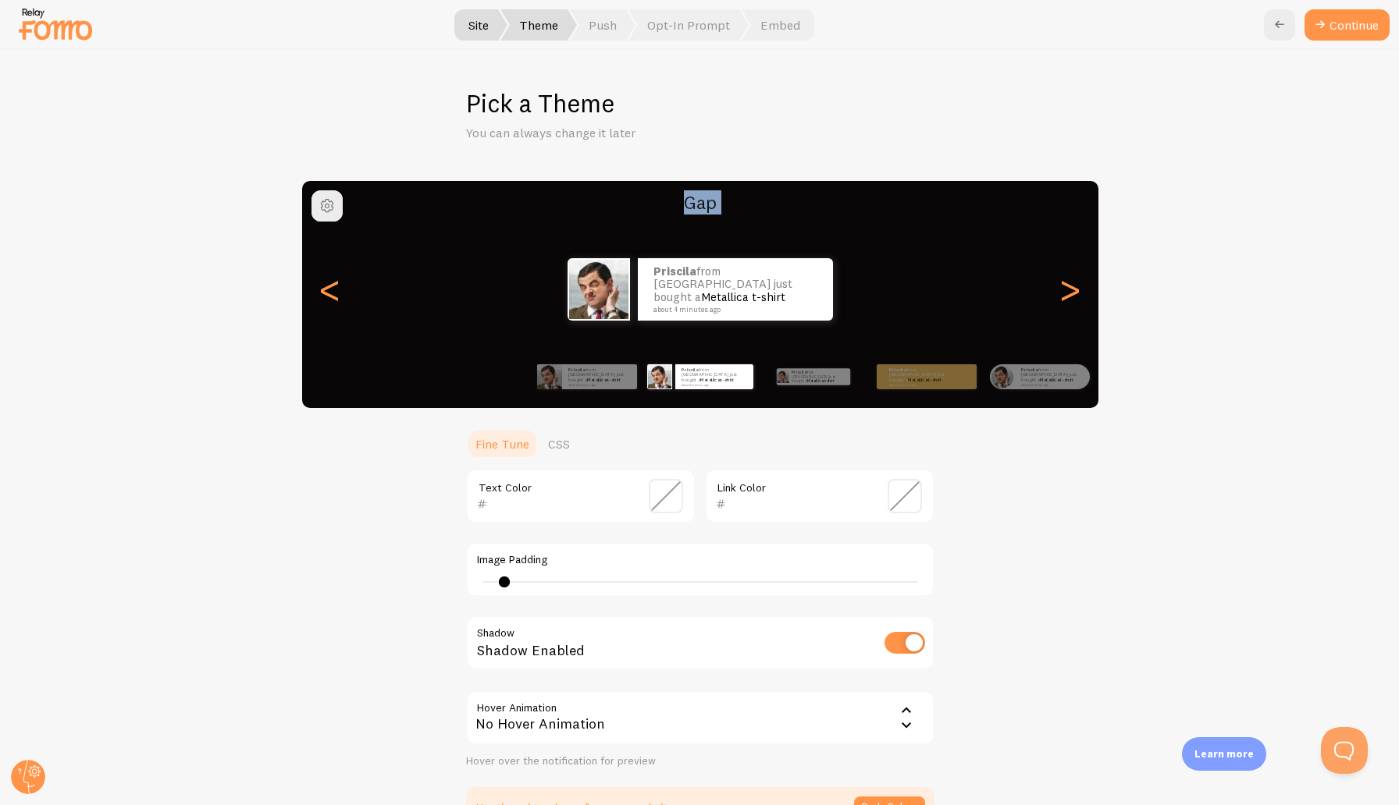
click at [194, 289] on div "#080606 hex 8 r 6 g 6 b 0 h 19% s 3% l Gap Priscila from [GEOGRAPHIC_DATA] just…" at bounding box center [699, 504] width 1323 height 649
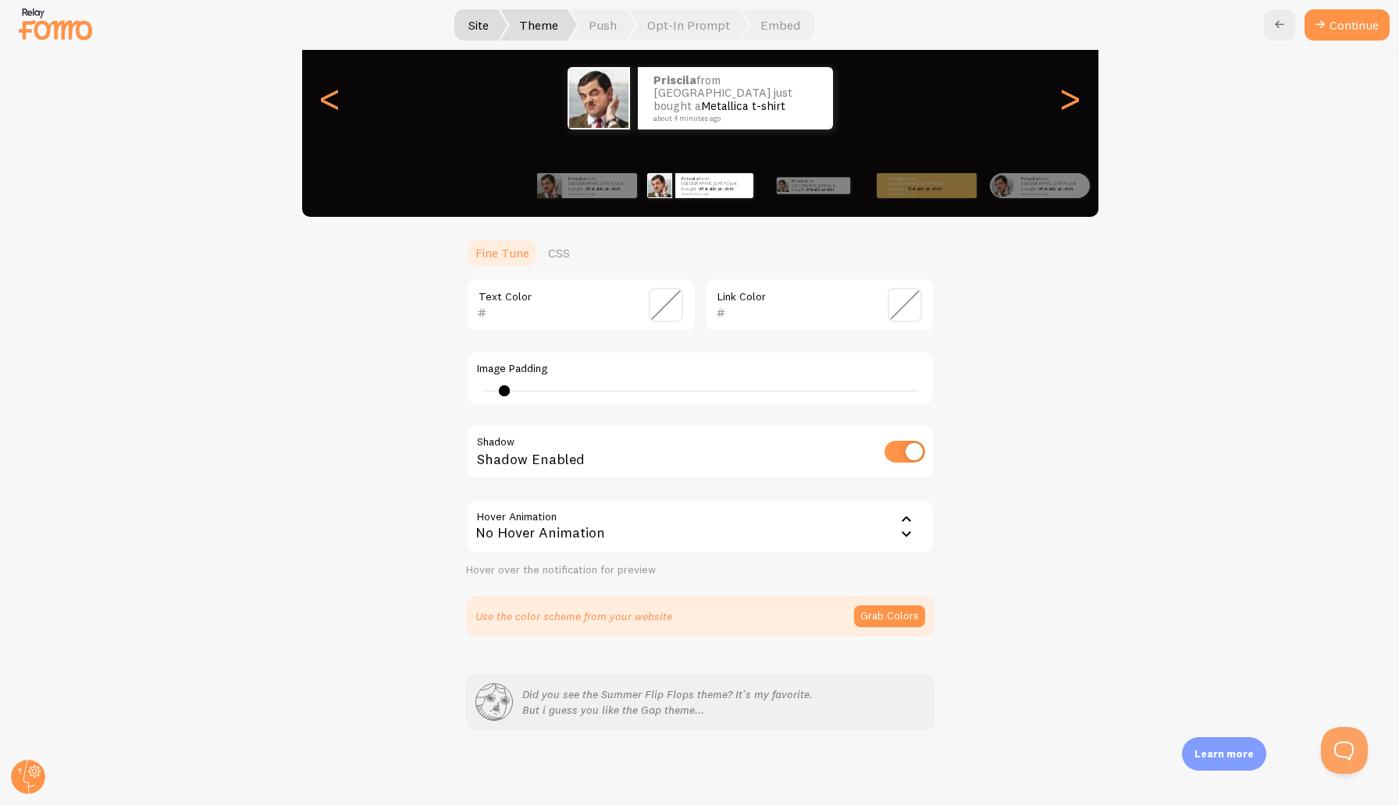
click at [29, 30] on img at bounding box center [55, 24] width 78 height 40
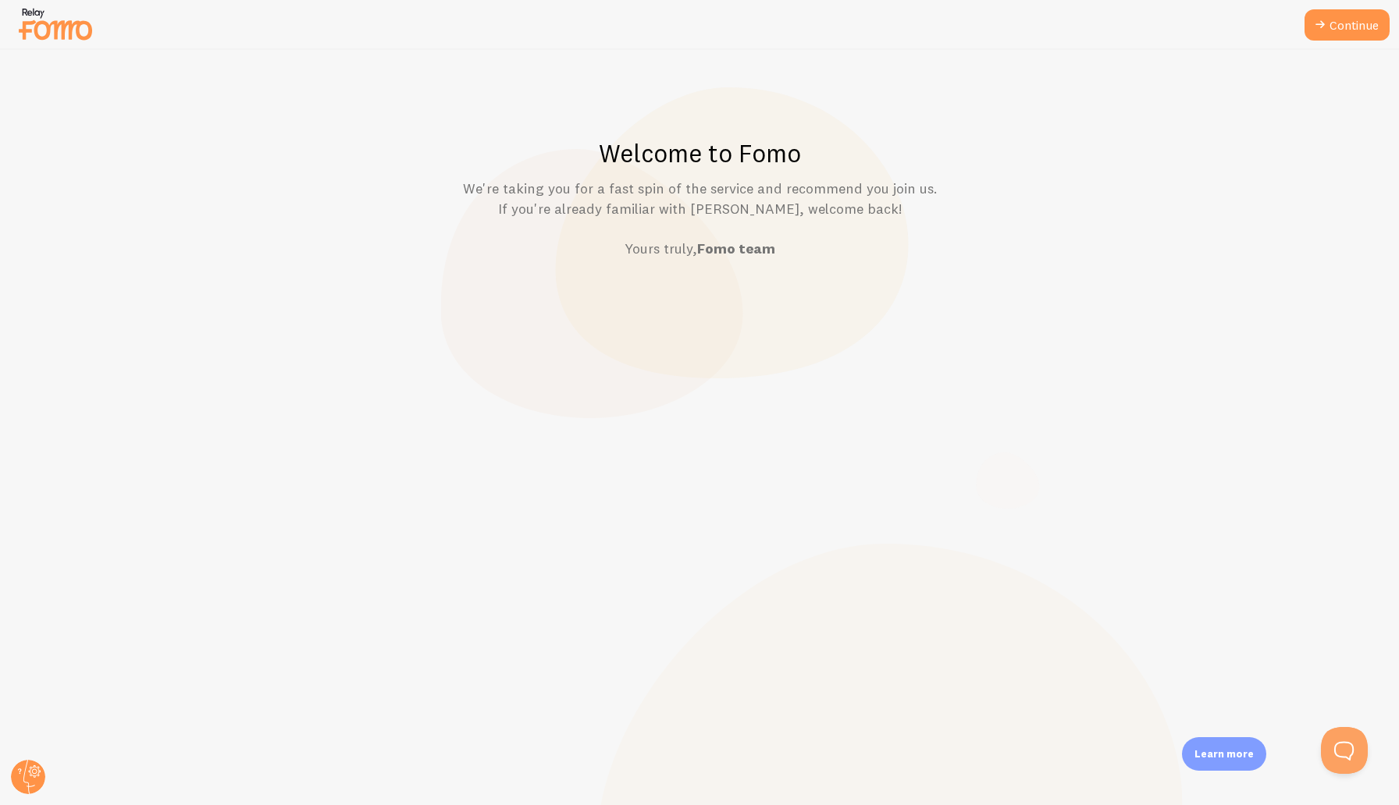
click at [29, 30] on img at bounding box center [55, 24] width 78 height 40
click at [1360, 37] on link "Continue" at bounding box center [1346, 24] width 85 height 31
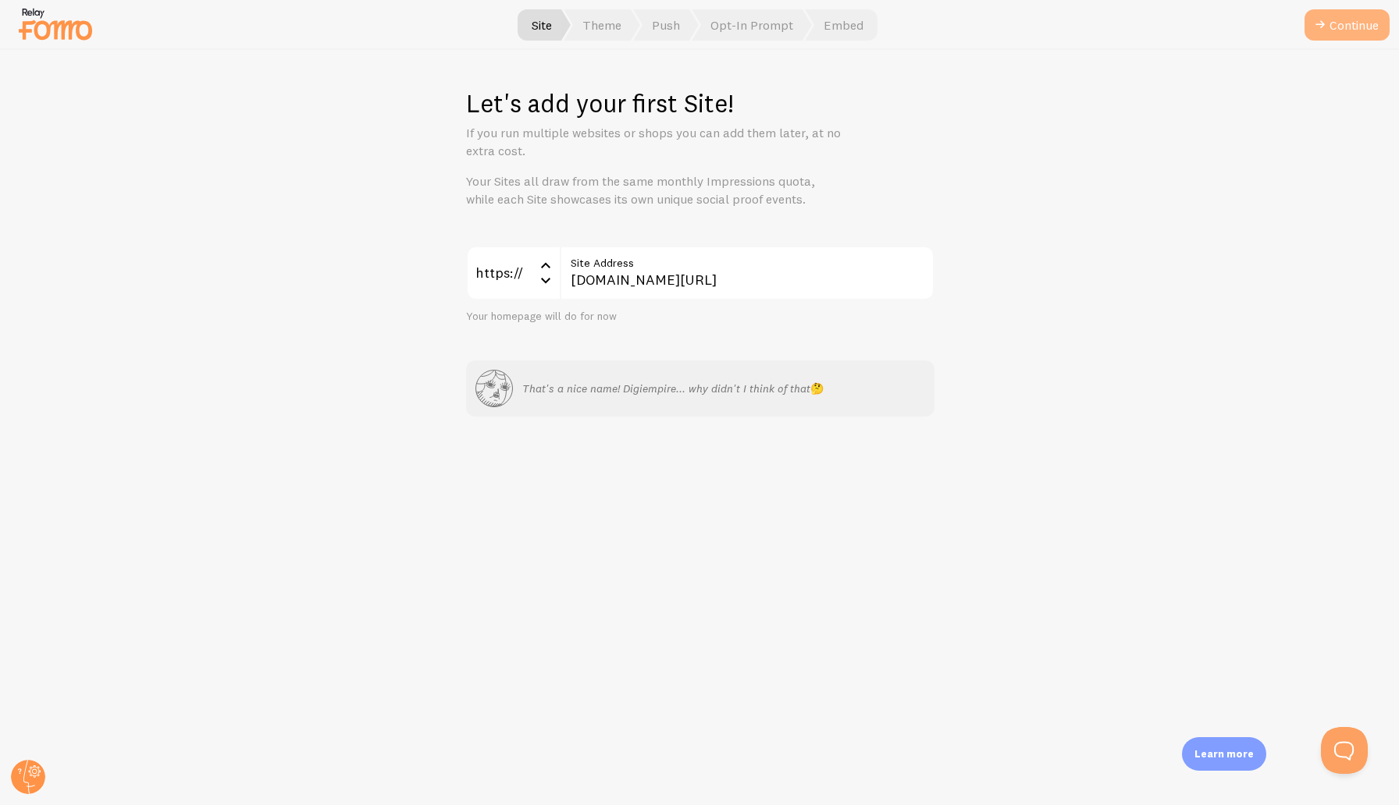
click at [1358, 30] on button "Continue" at bounding box center [1346, 24] width 85 height 31
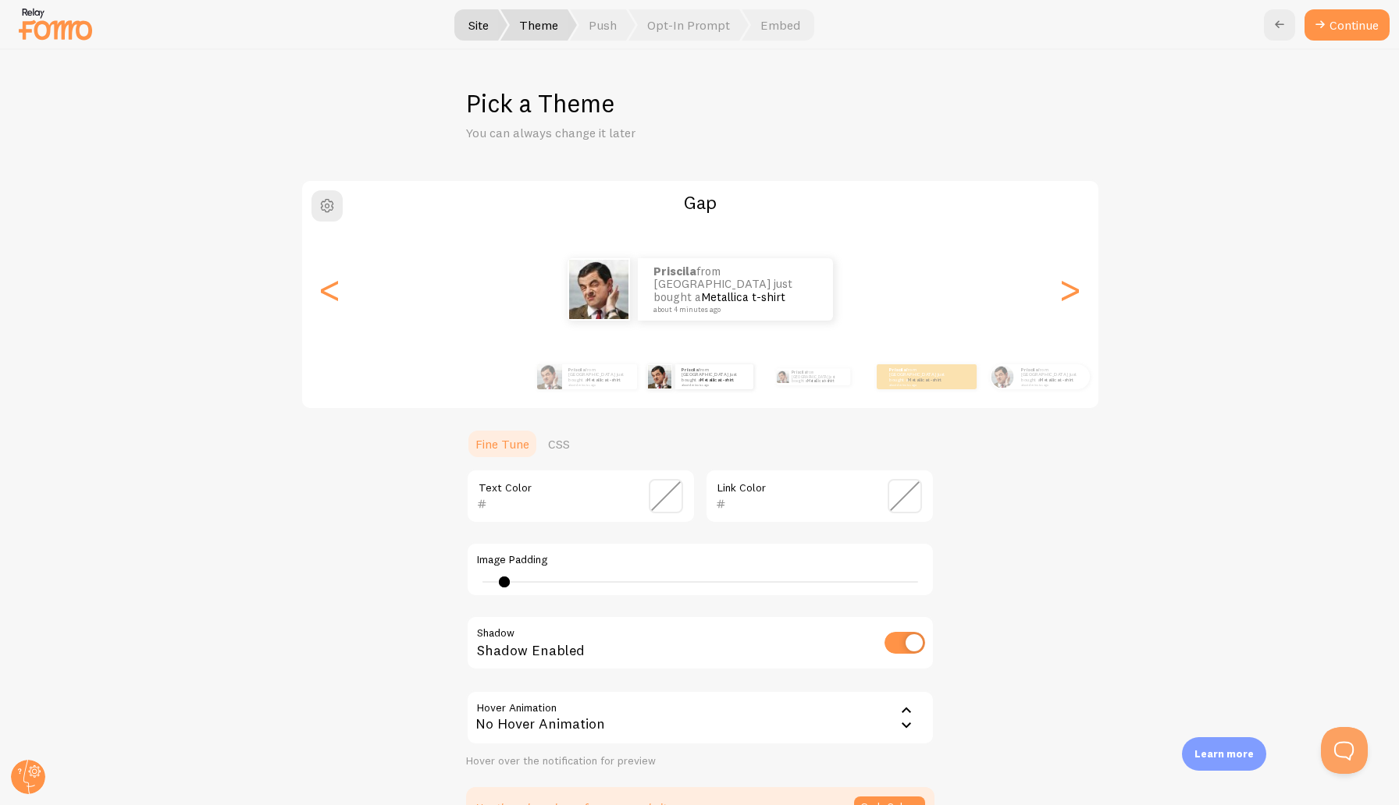
click at [1358, 30] on button "Continue" at bounding box center [1346, 24] width 85 height 31
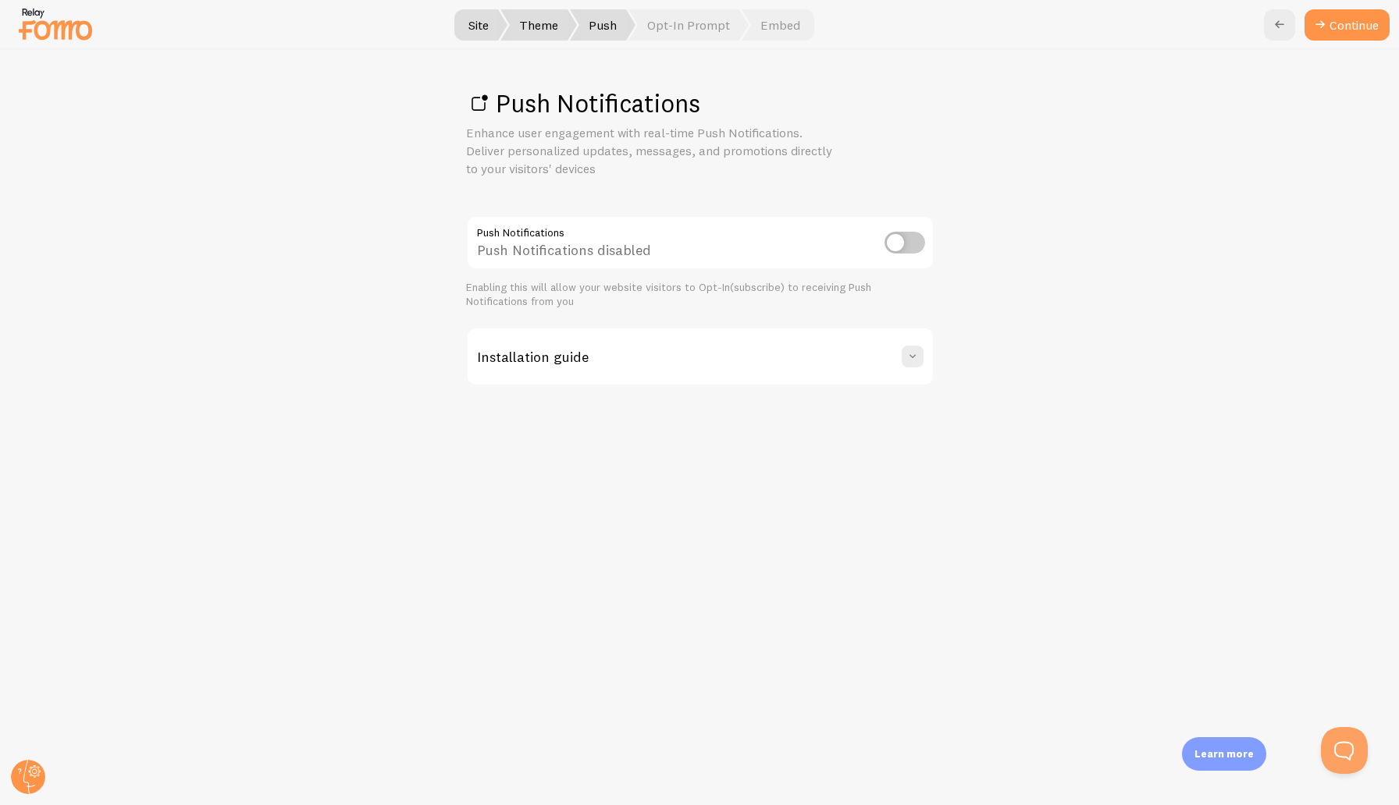
click at [1358, 30] on link "Continue" at bounding box center [1346, 24] width 85 height 31
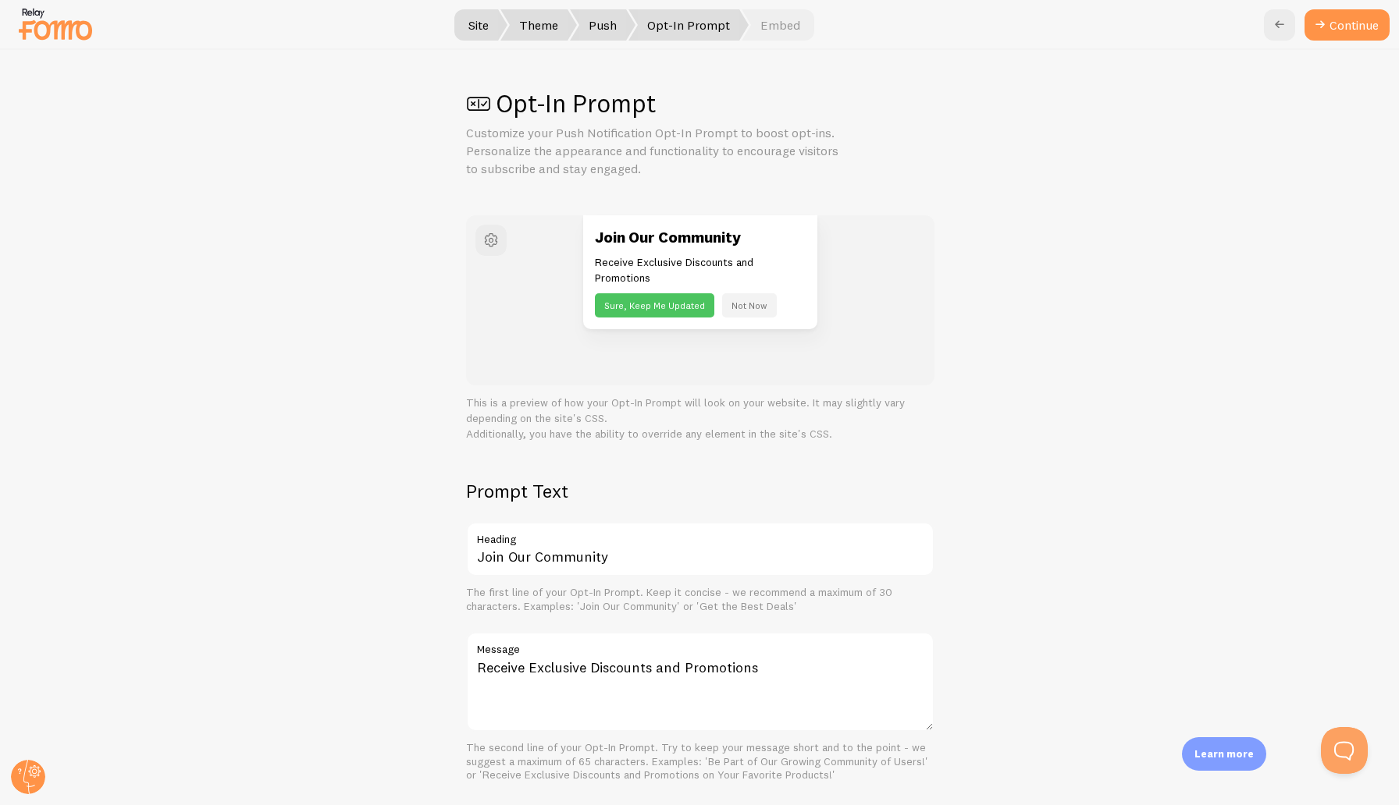
click at [1358, 30] on button "Continue" at bounding box center [1346, 24] width 85 height 31
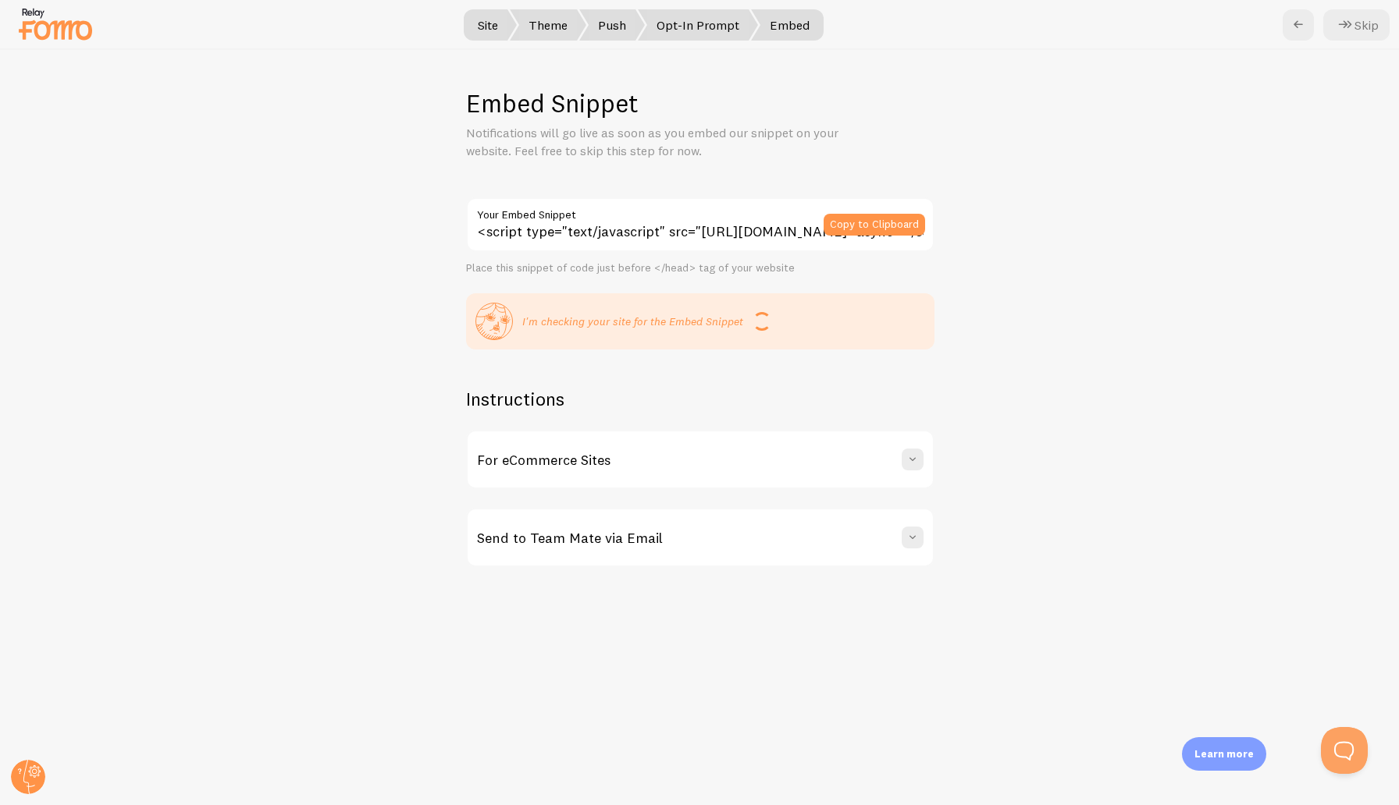
click at [1358, 30] on button "Skip" at bounding box center [1356, 24] width 66 height 31
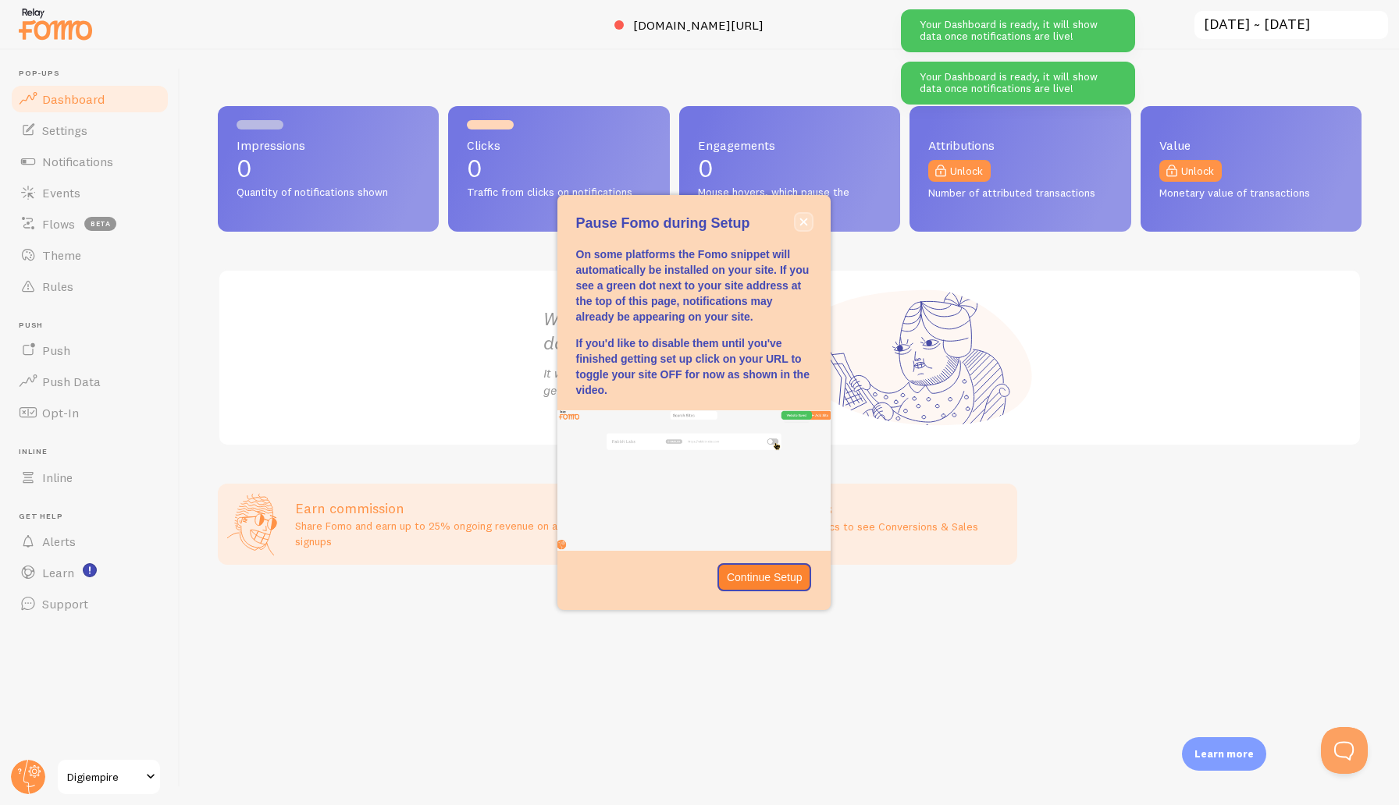
click at [805, 223] on icon "close," at bounding box center [803, 222] width 8 height 8
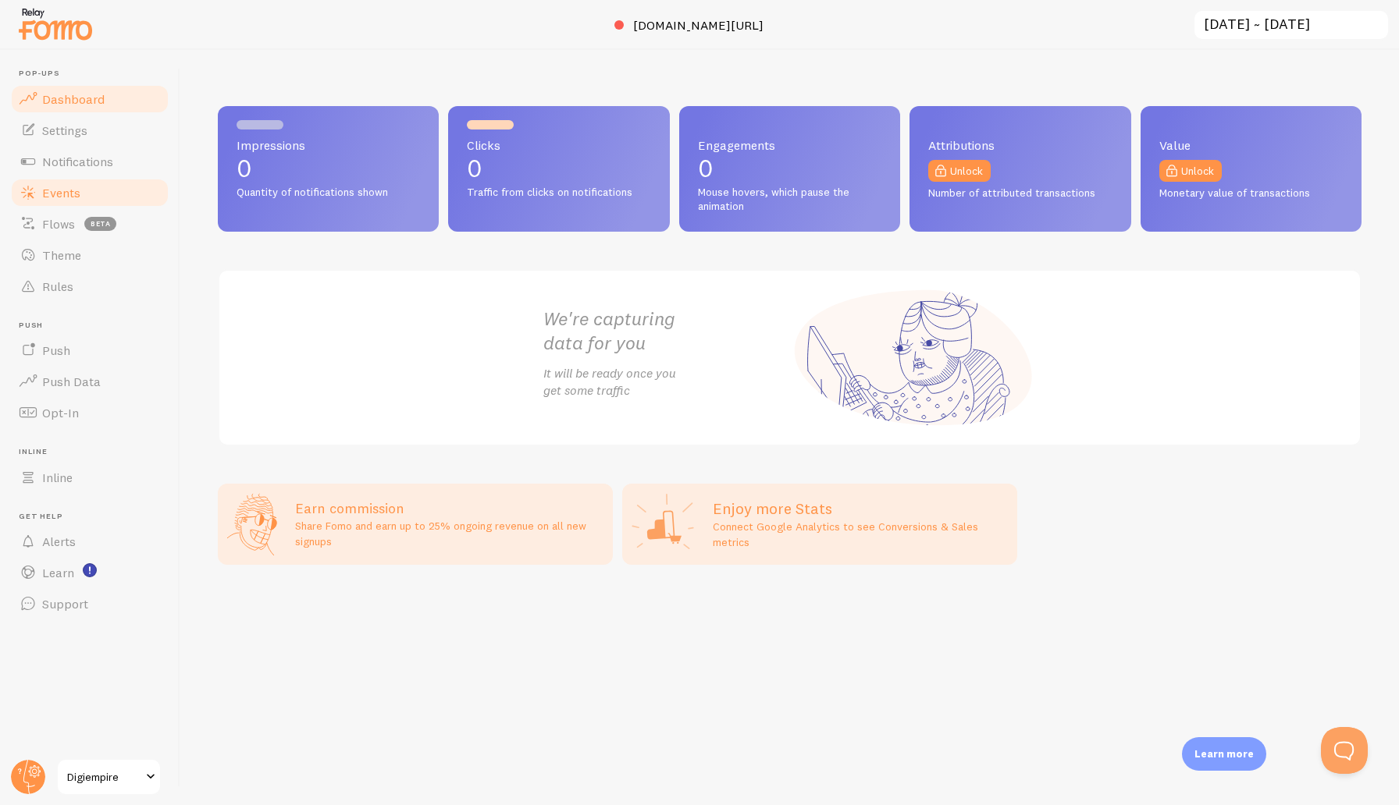
click at [68, 190] on span "Events" at bounding box center [61, 193] width 38 height 16
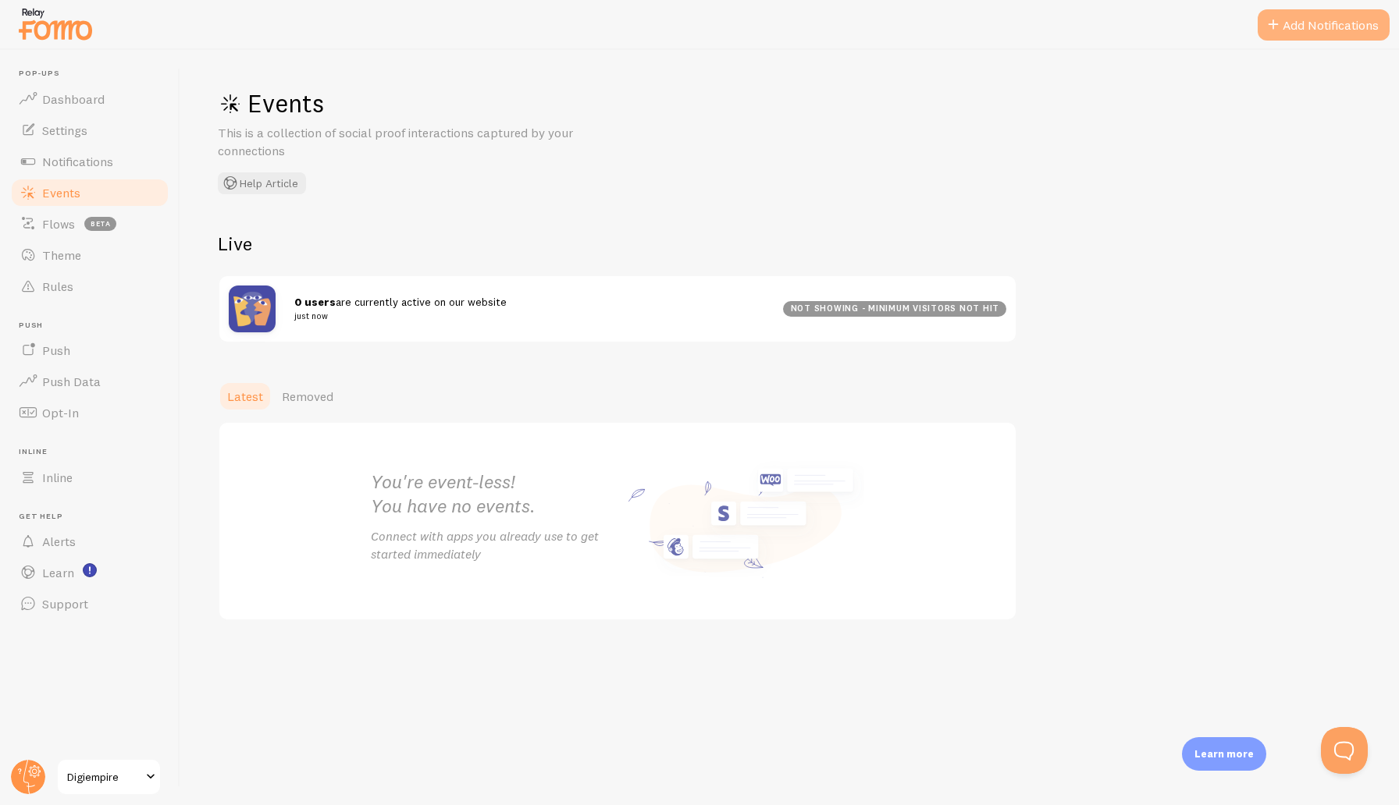
click at [1363, 32] on button "Add Notifications" at bounding box center [1323, 24] width 132 height 31
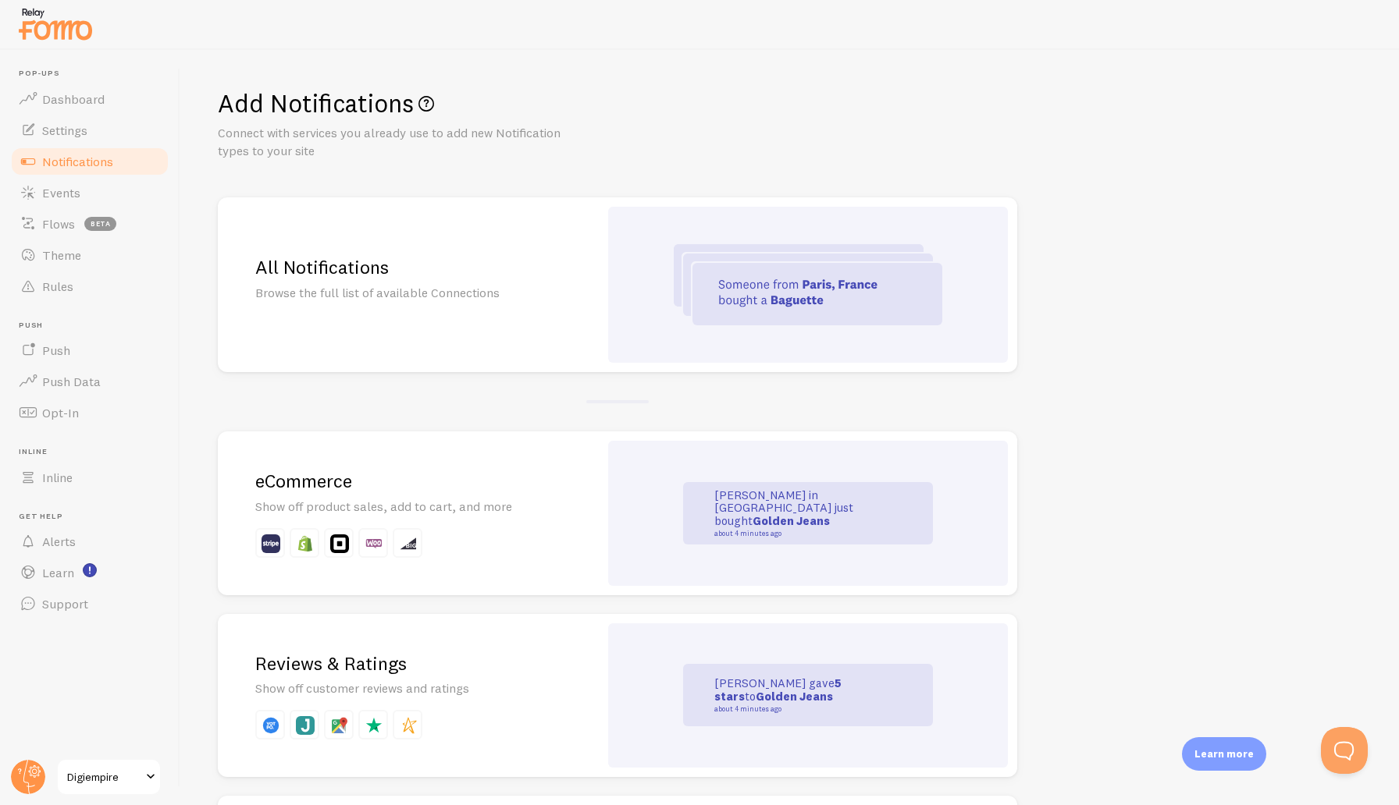
click at [813, 294] on img at bounding box center [808, 284] width 268 height 81
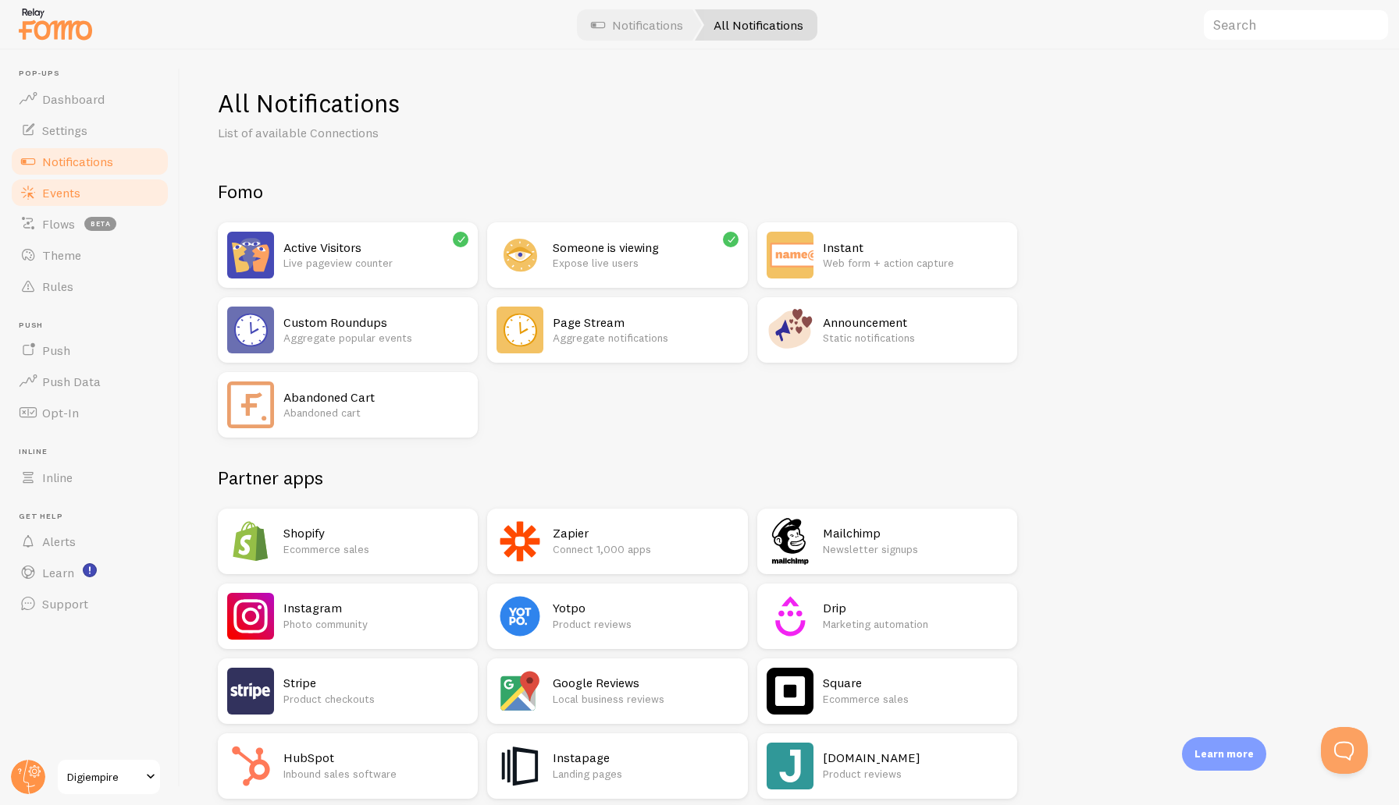
click at [71, 190] on span "Events" at bounding box center [61, 193] width 38 height 16
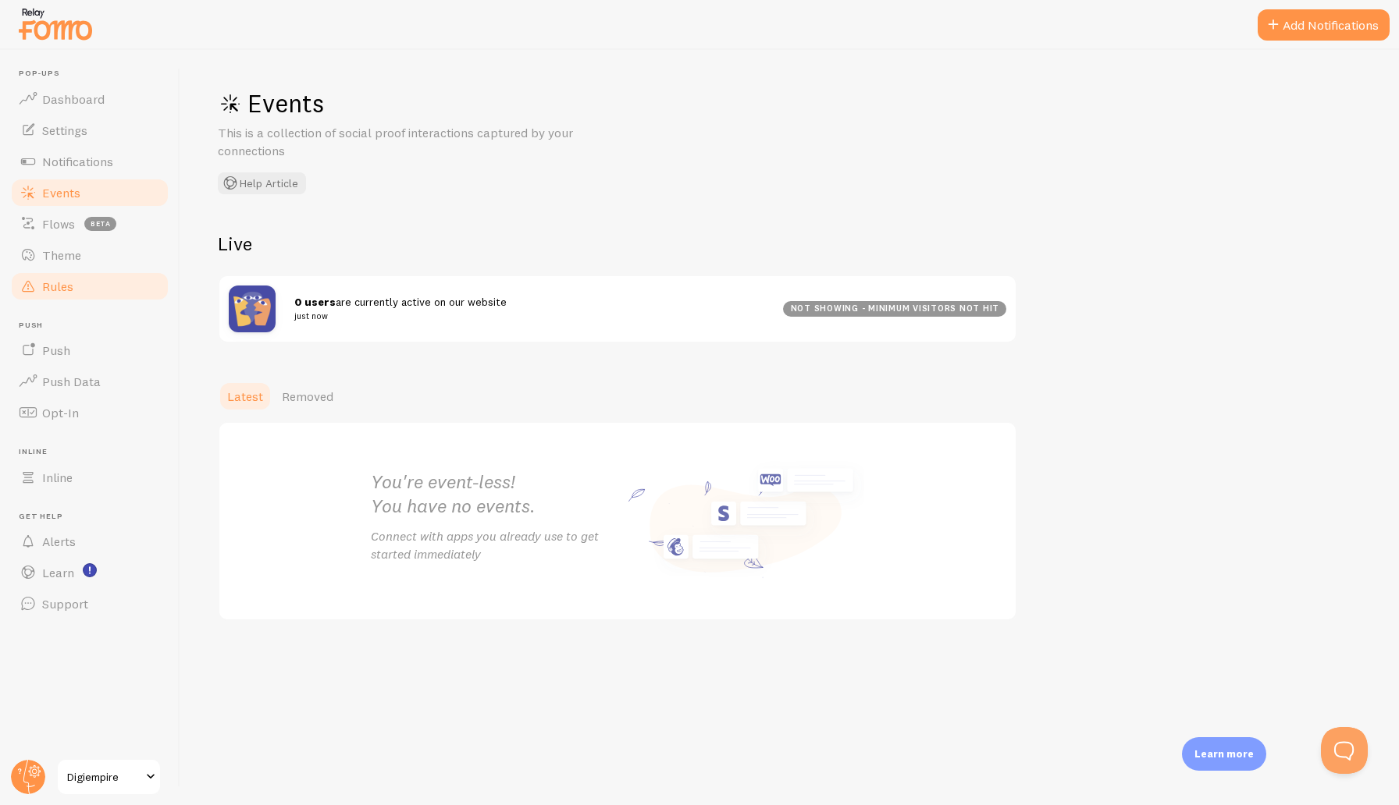
click at [69, 285] on span "Rules" at bounding box center [57, 287] width 31 height 16
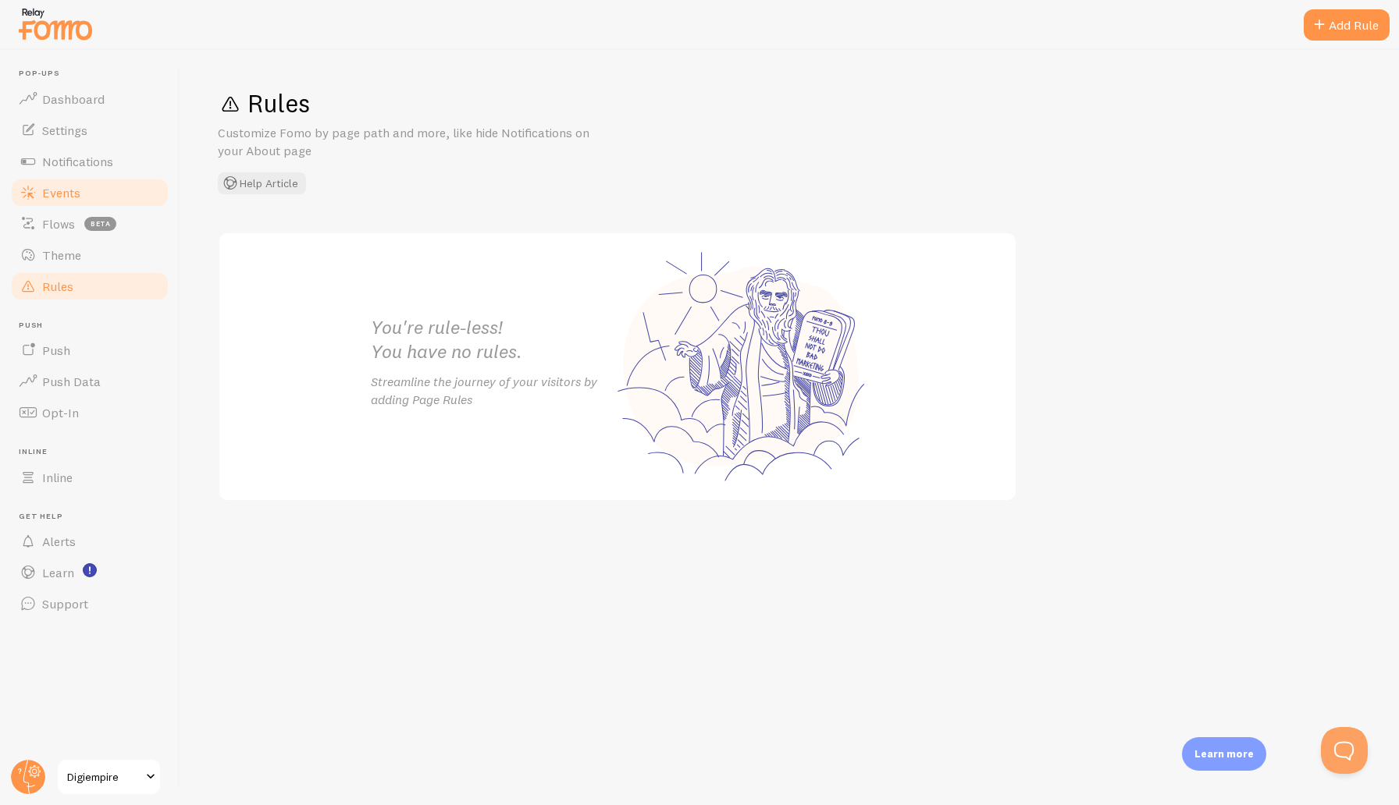
click at [66, 186] on span "Events" at bounding box center [61, 193] width 38 height 16
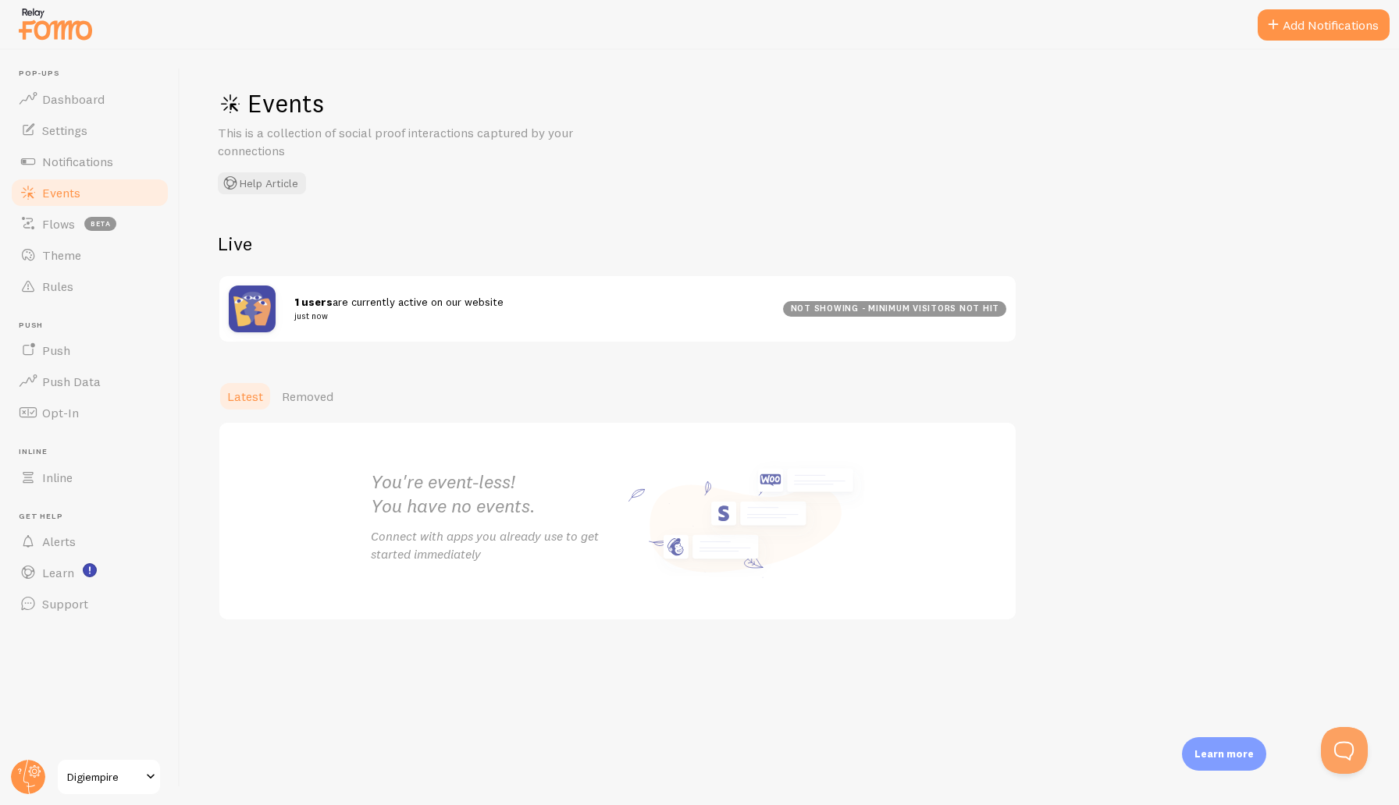
click at [262, 317] on img at bounding box center [252, 309] width 47 height 47
click at [76, 132] on span "Settings" at bounding box center [64, 131] width 45 height 16
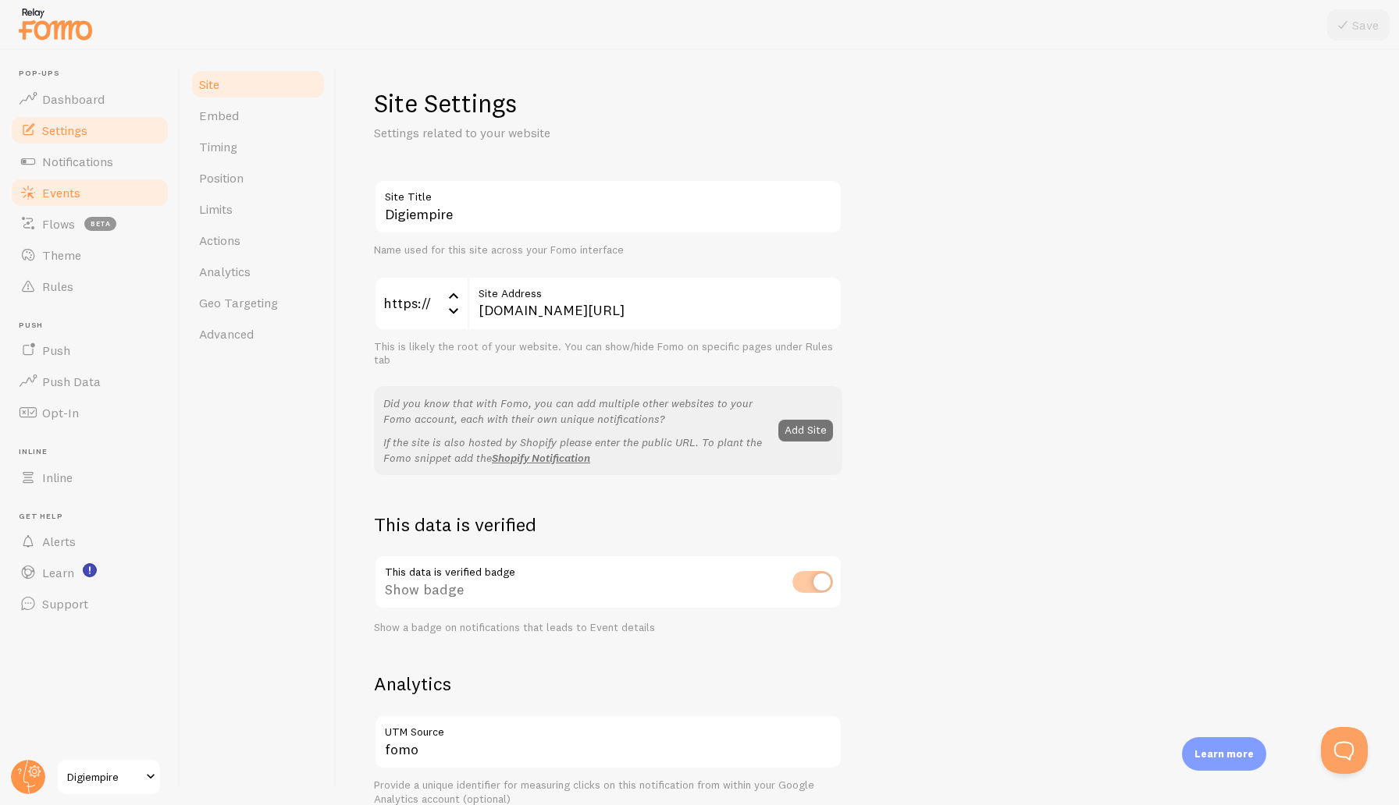
click at [73, 192] on span "Events" at bounding box center [61, 193] width 38 height 16
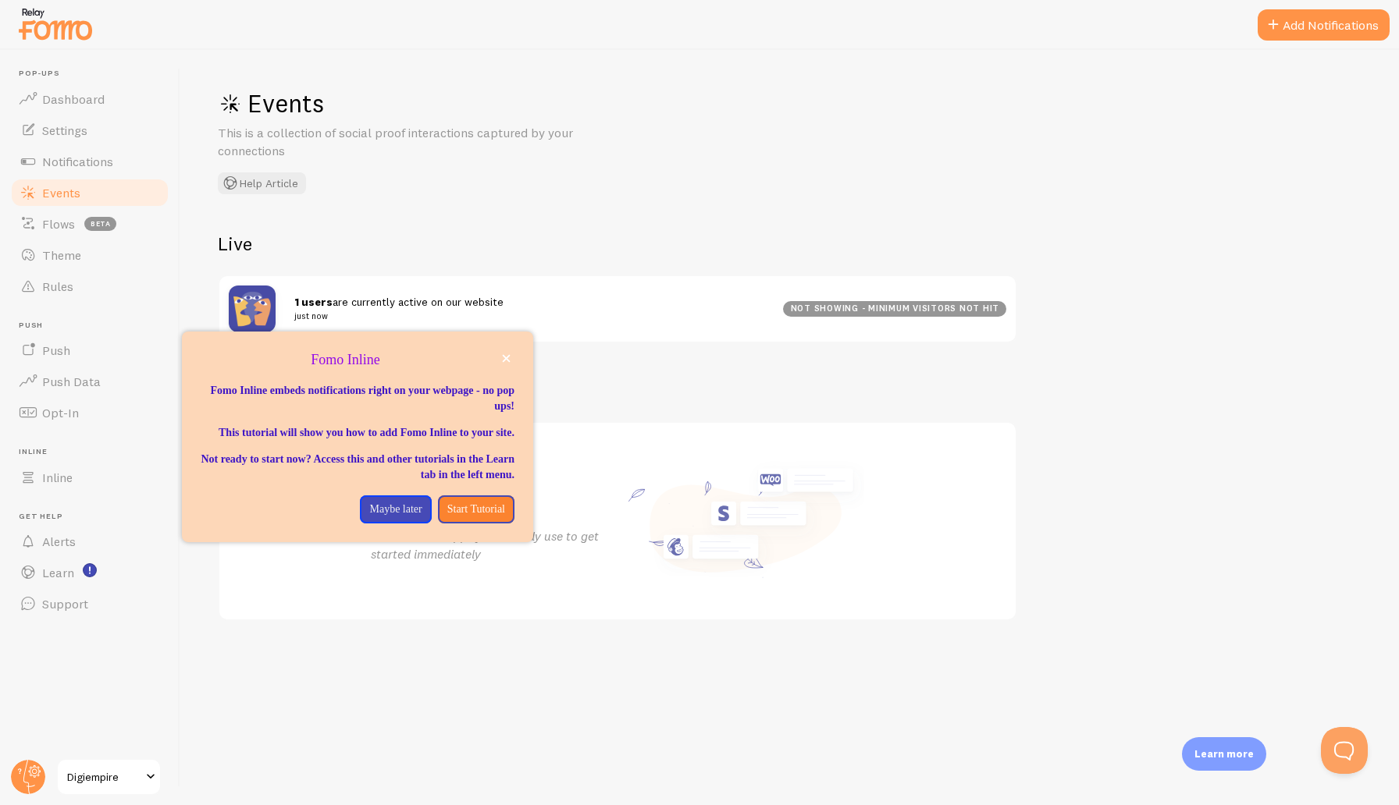
click at [88, 772] on span "Digiempire" at bounding box center [104, 777] width 74 height 19
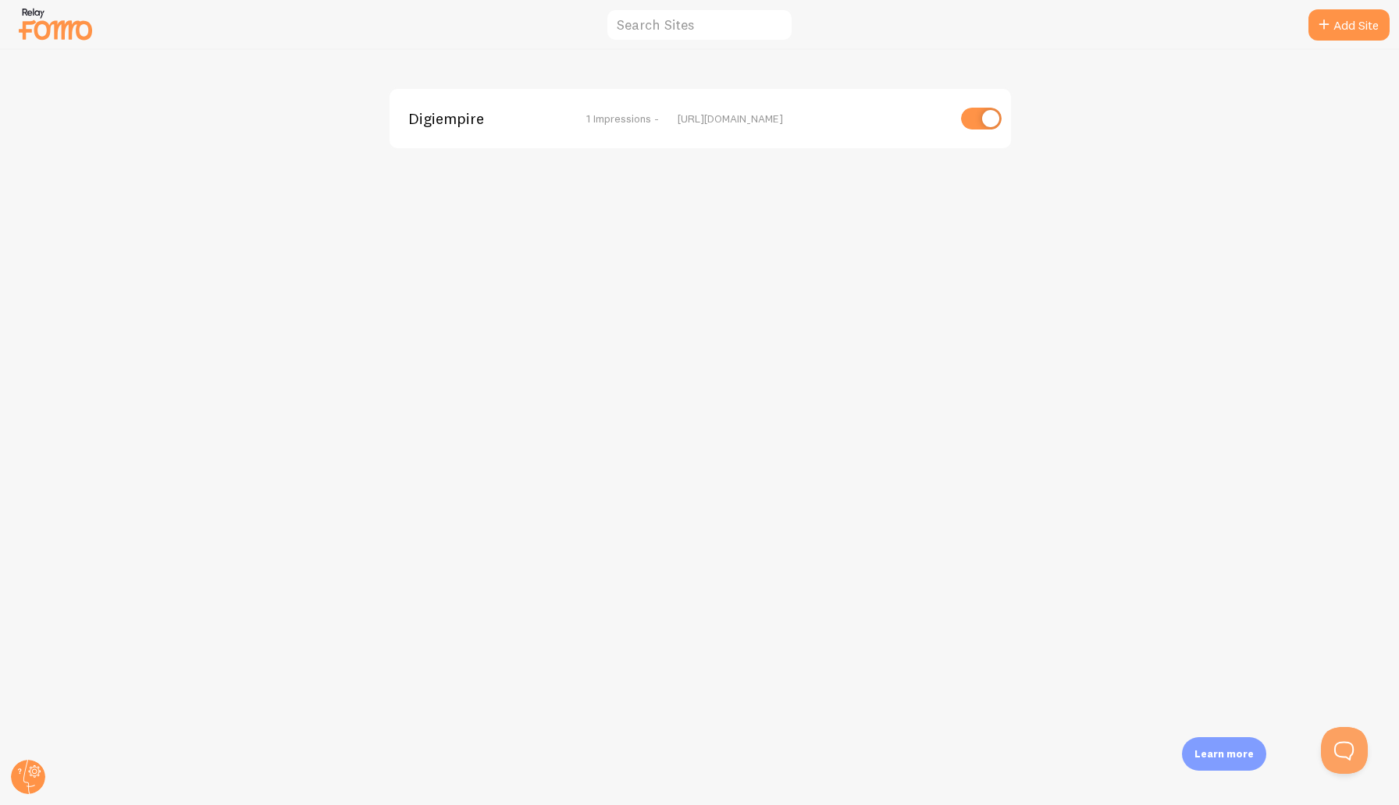
click at [73, 30] on img at bounding box center [55, 24] width 78 height 40
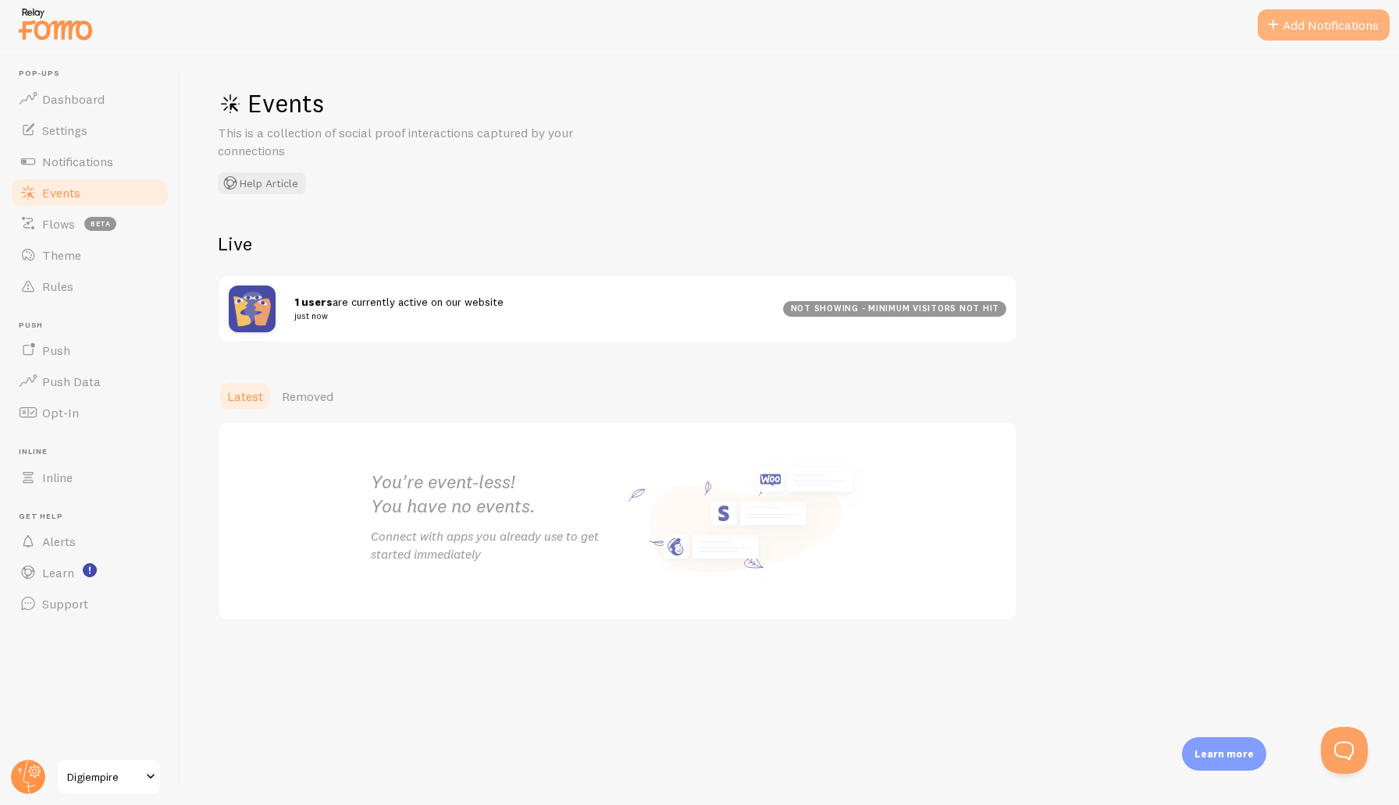
click at [1318, 20] on button "Add Notifications" at bounding box center [1323, 24] width 132 height 31
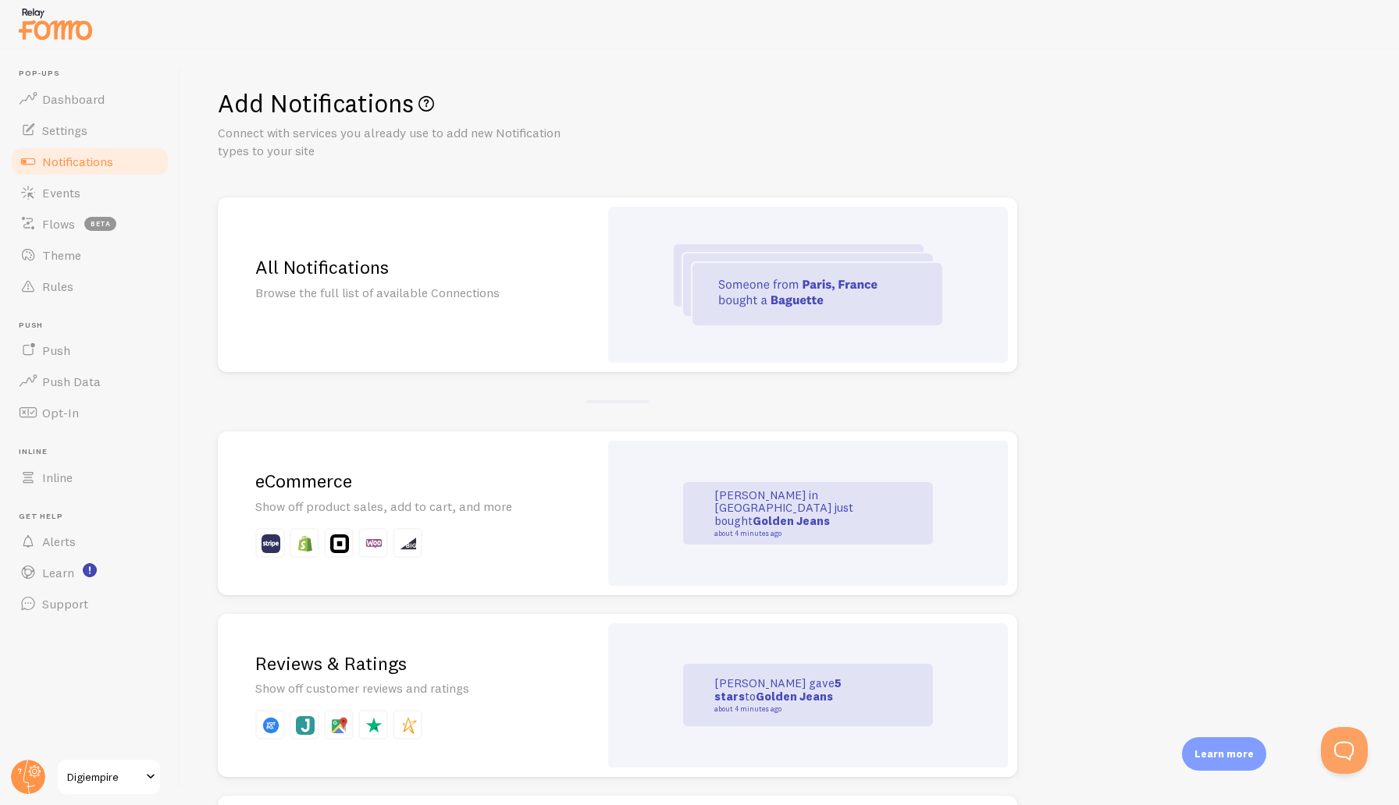
click at [749, 272] on img at bounding box center [808, 284] width 268 height 81
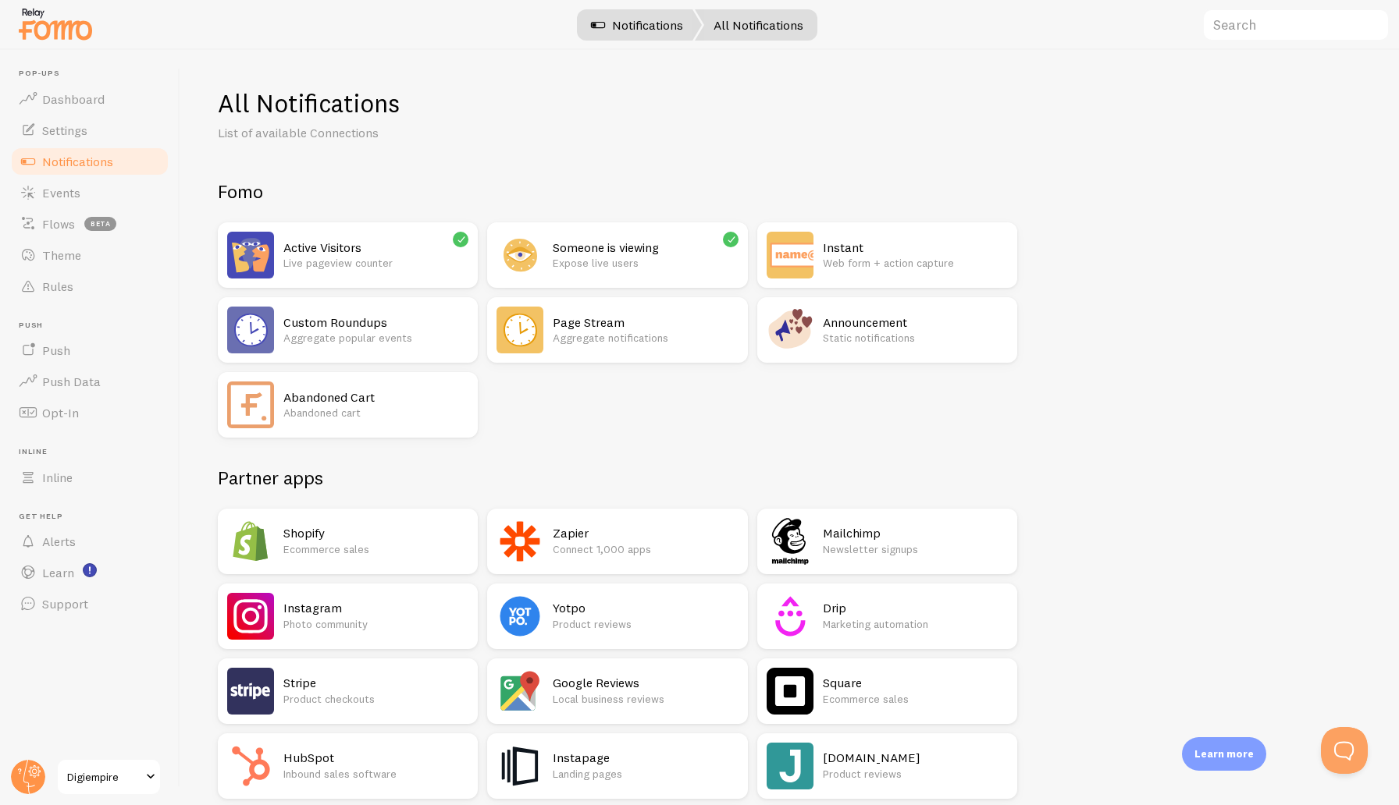
click at [677, 20] on link "Notifications" at bounding box center [637, 24] width 130 height 31
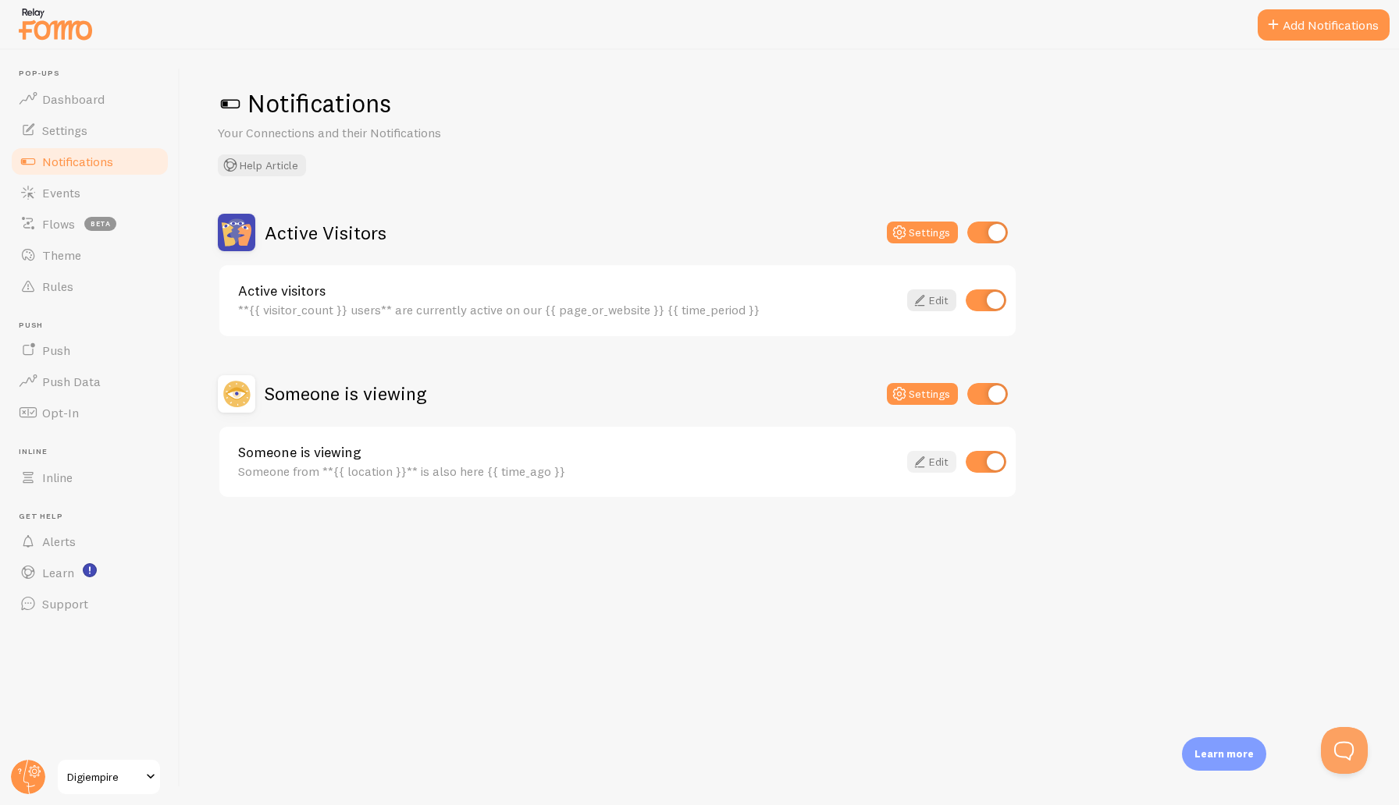
click at [928, 460] on link "Edit" at bounding box center [931, 462] width 49 height 22
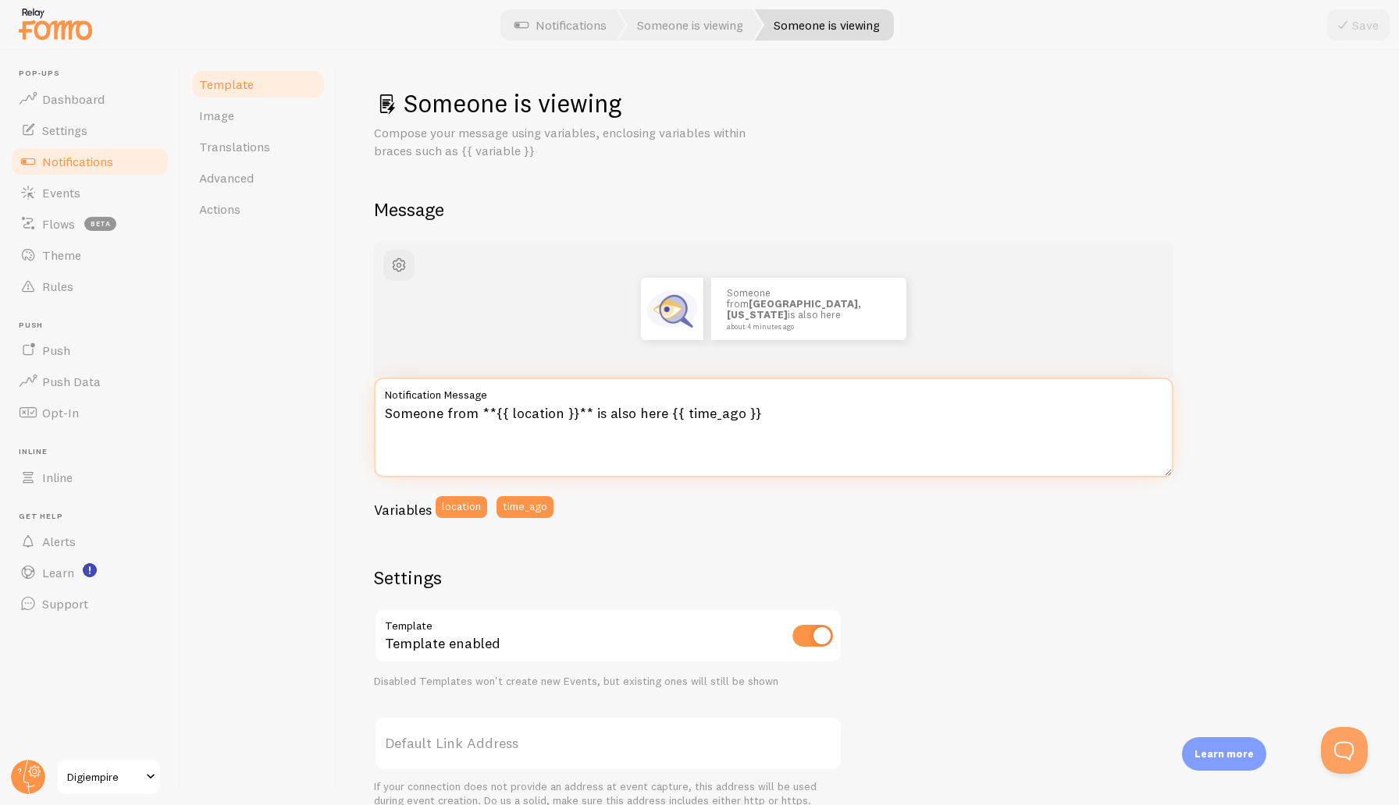
click at [412, 411] on textarea "Someone from **{{ location }}** is also here {{ time_ago }}" at bounding box center [773, 428] width 799 height 100
click at [510, 411] on textarea "[PERSON_NAME] from **{{ location }}** is also here {{ time_ago }}" at bounding box center [773, 428] width 799 height 100
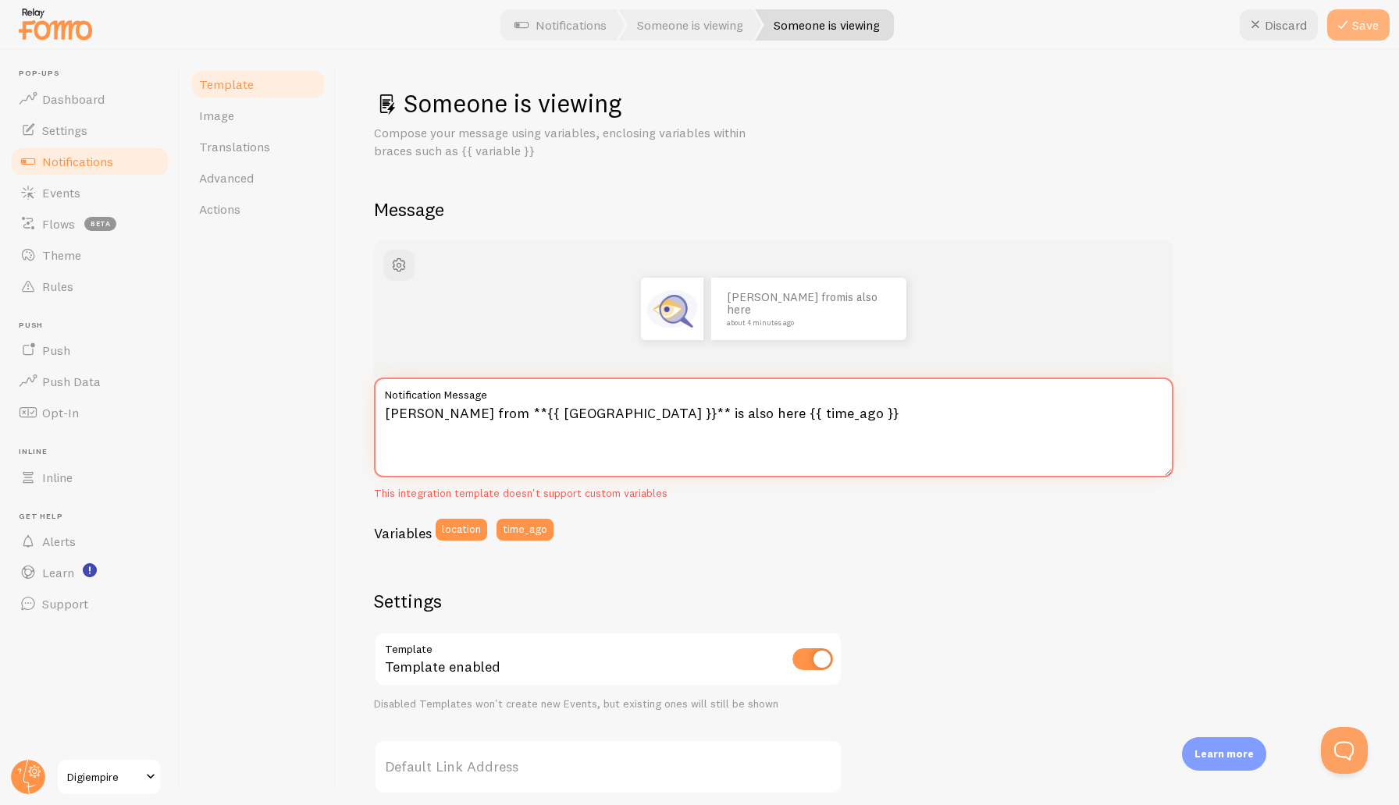
type textarea "[PERSON_NAME] from **{{ [GEOGRAPHIC_DATA] }}** is also here {{ time_ago }}"
click at [1370, 36] on button "Save" at bounding box center [1358, 24] width 62 height 31
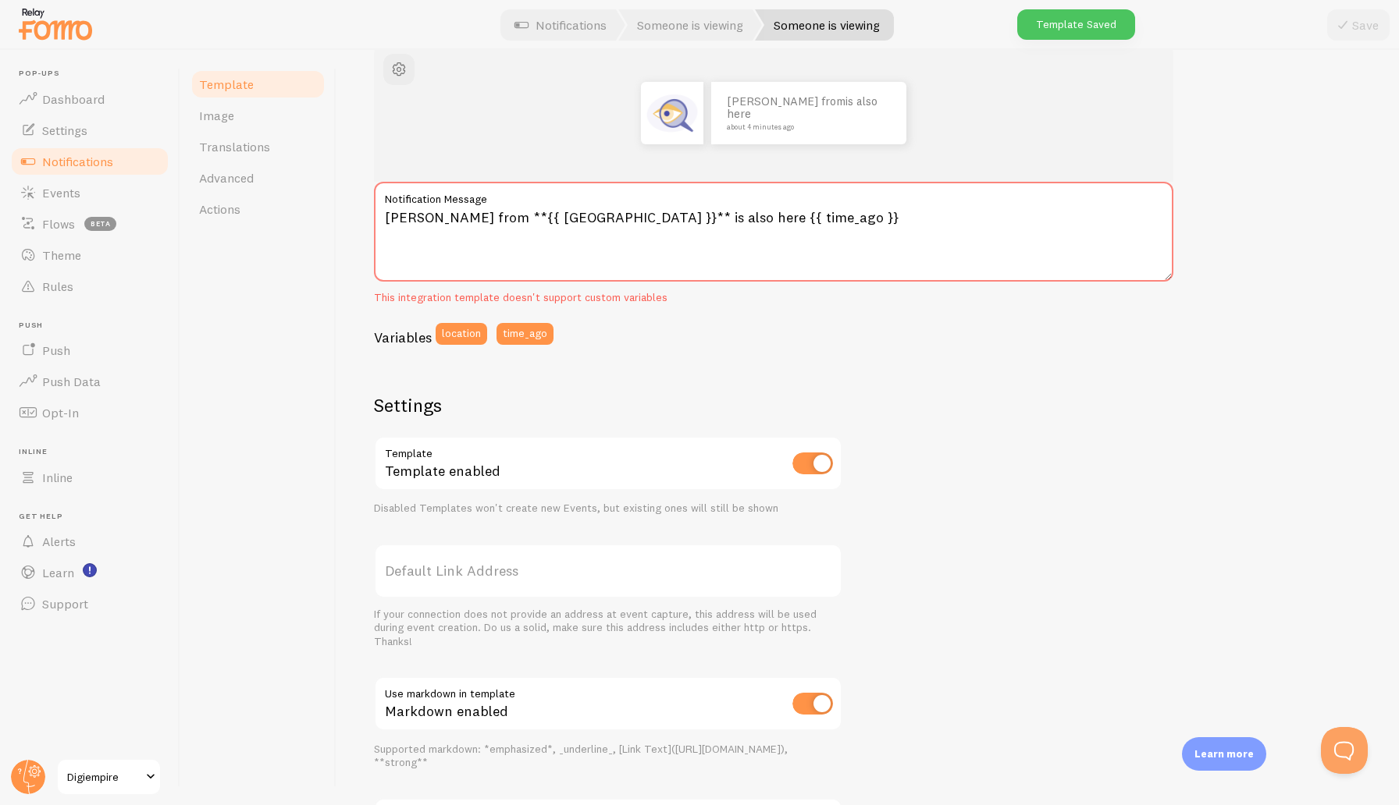
scroll to position [346, 0]
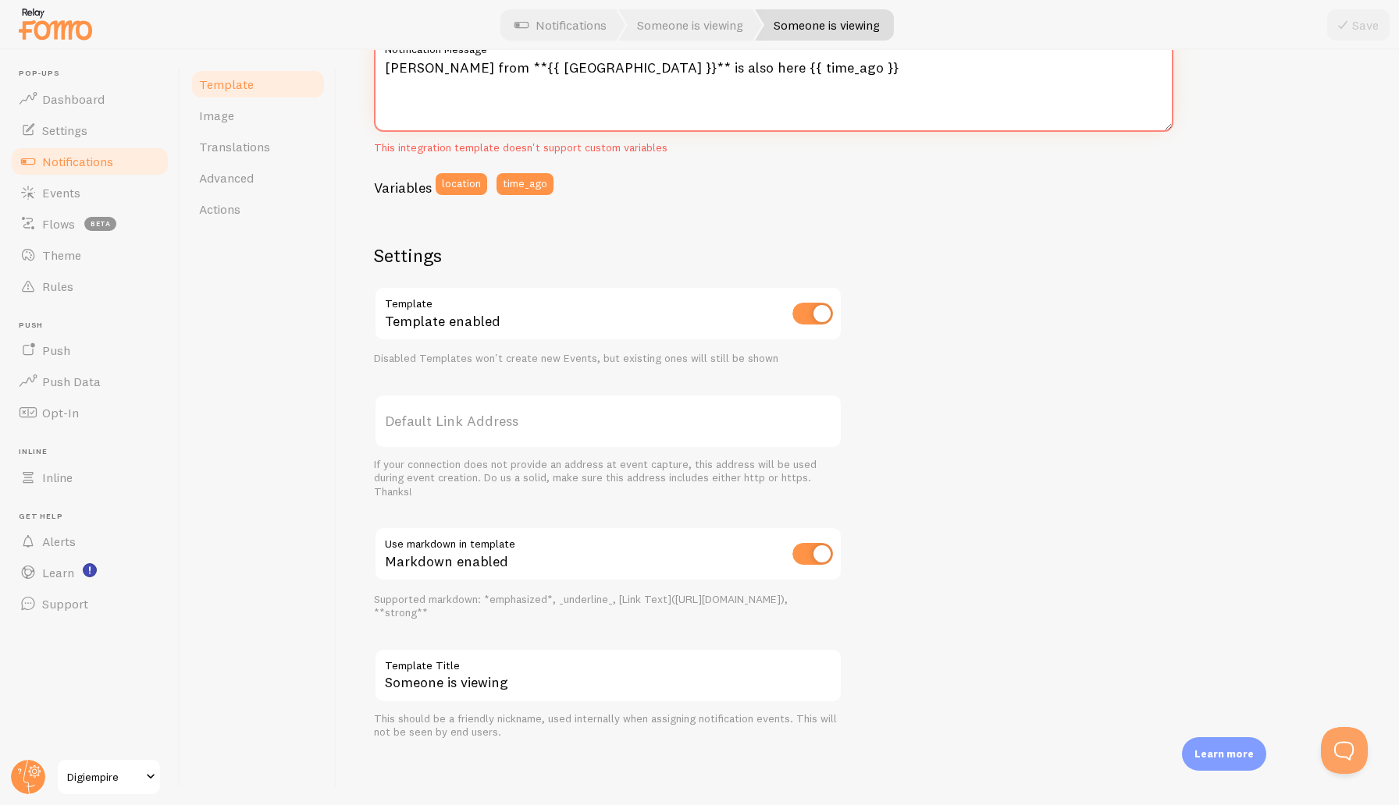
drag, startPoint x: 625, startPoint y: 69, endPoint x: 772, endPoint y: 76, distance: 146.9
click at [772, 76] on textarea "[PERSON_NAME] from **{{ [GEOGRAPHIC_DATA] }}** is also here {{ time_ago }}" at bounding box center [773, 82] width 799 height 100
